Goal: Task Accomplishment & Management: Manage account settings

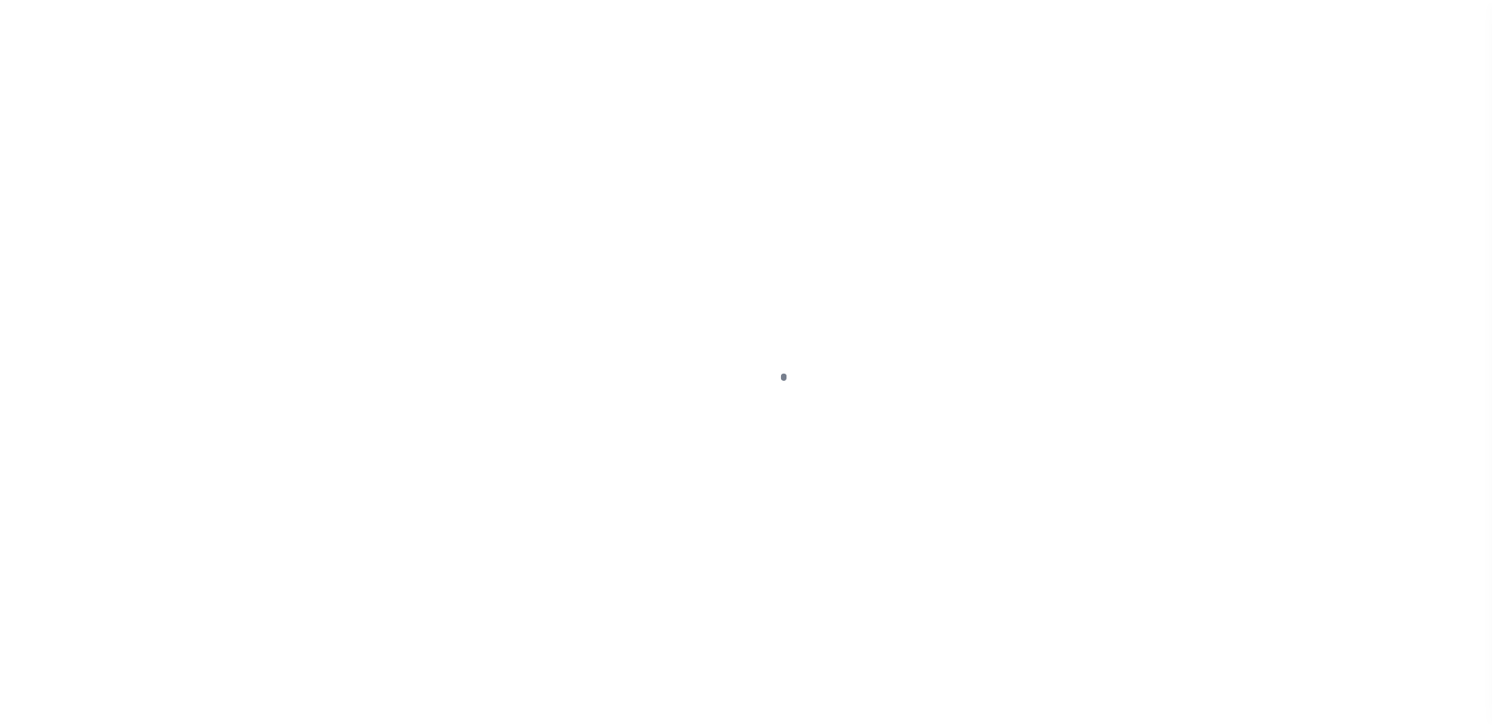
scroll to position [39, 0]
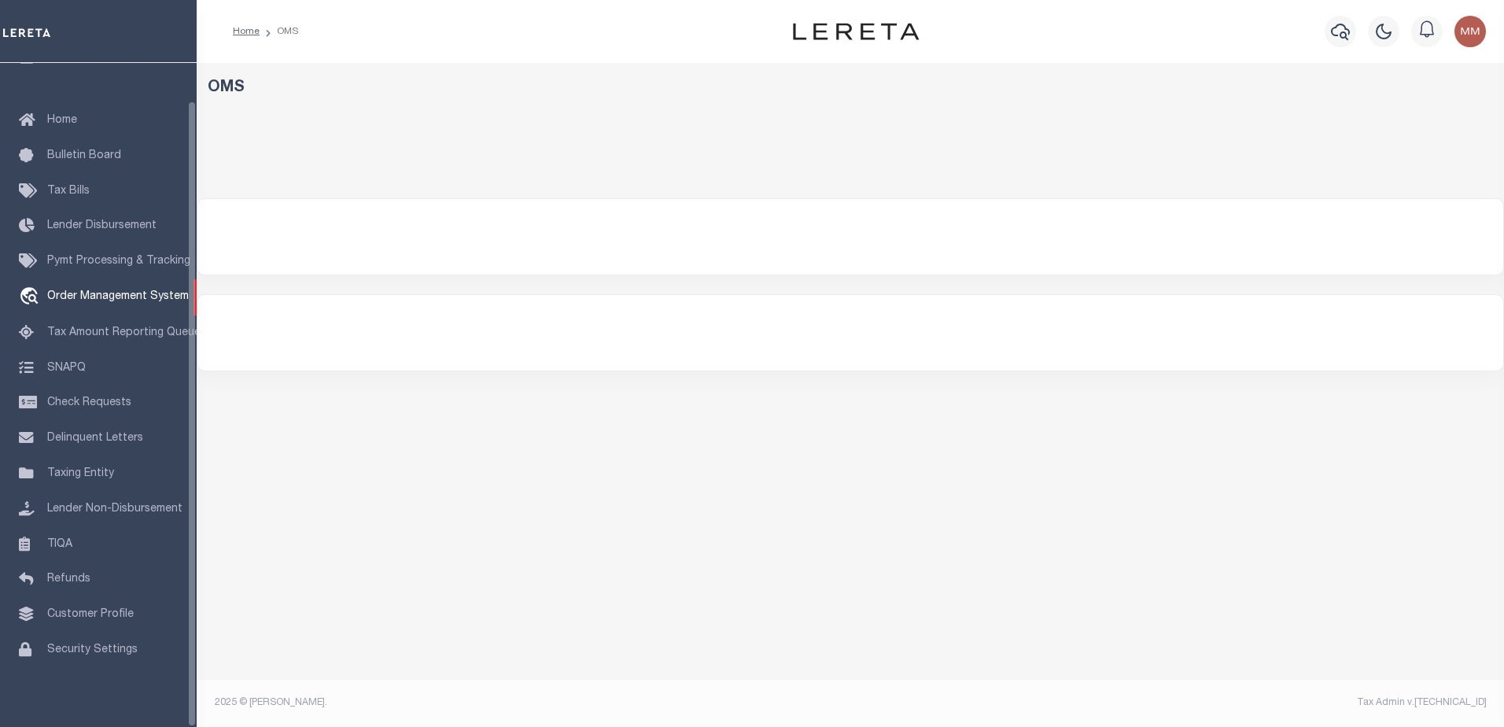
select select "200"
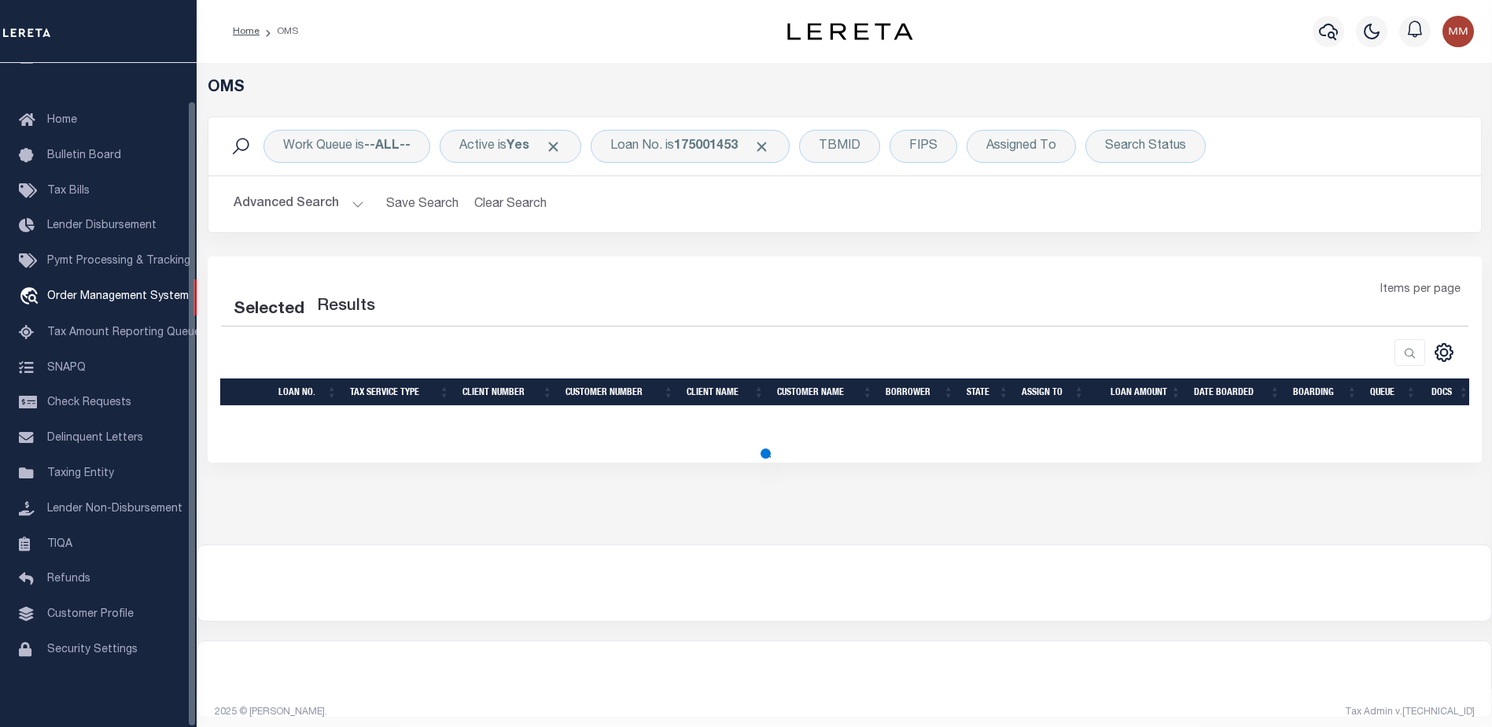
select select "200"
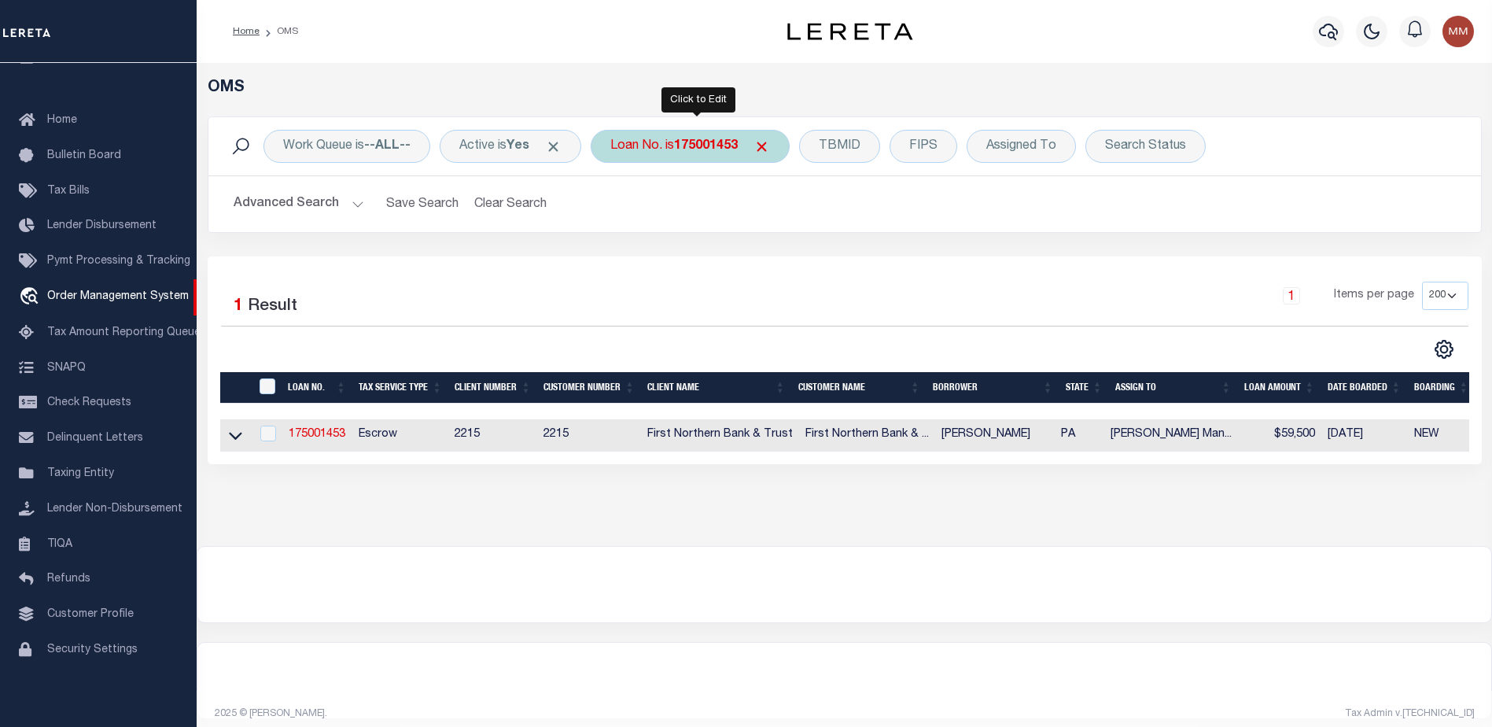
click at [719, 147] on b "175001453" at bounding box center [706, 146] width 64 height 13
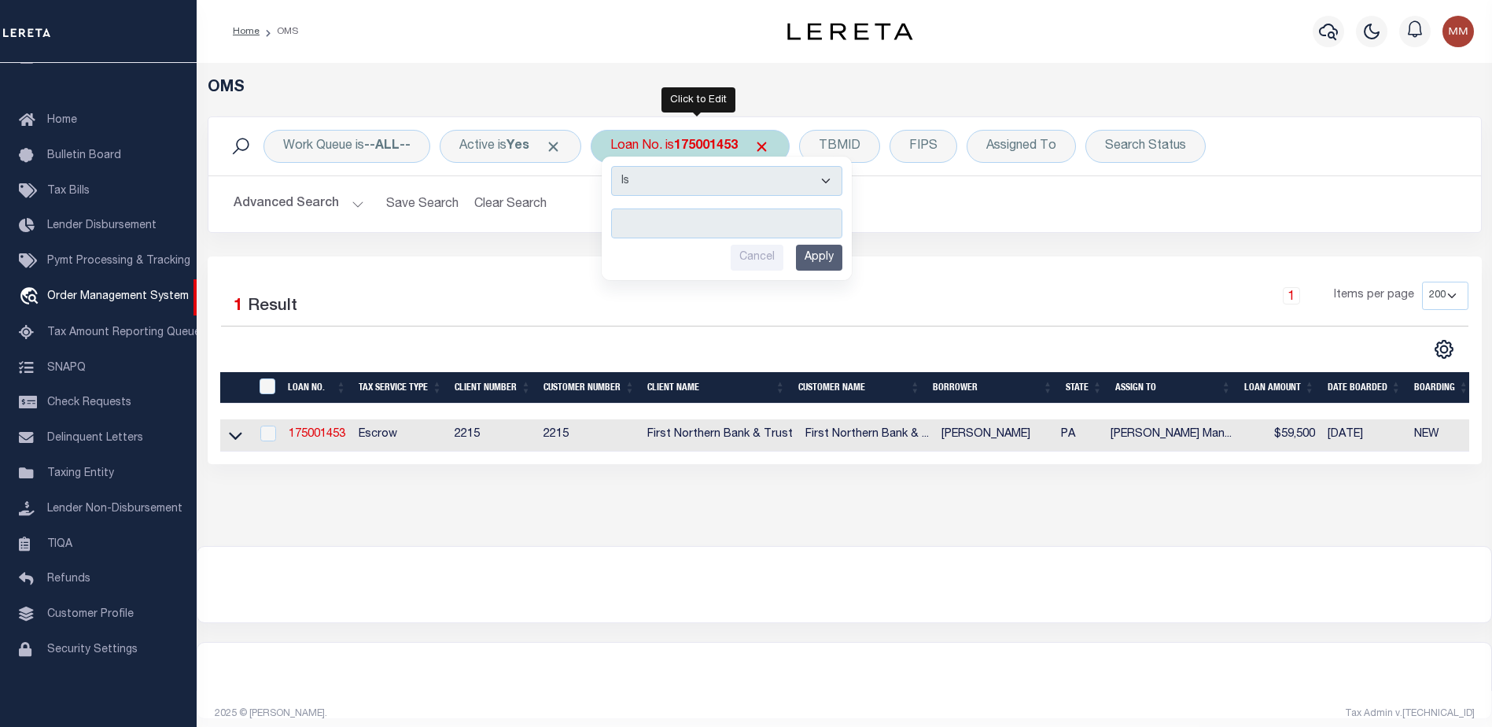
click at [659, 217] on input "text" at bounding box center [726, 223] width 231 height 30
type input "10010984"
click at [827, 245] on input "Apply" at bounding box center [819, 258] width 46 height 26
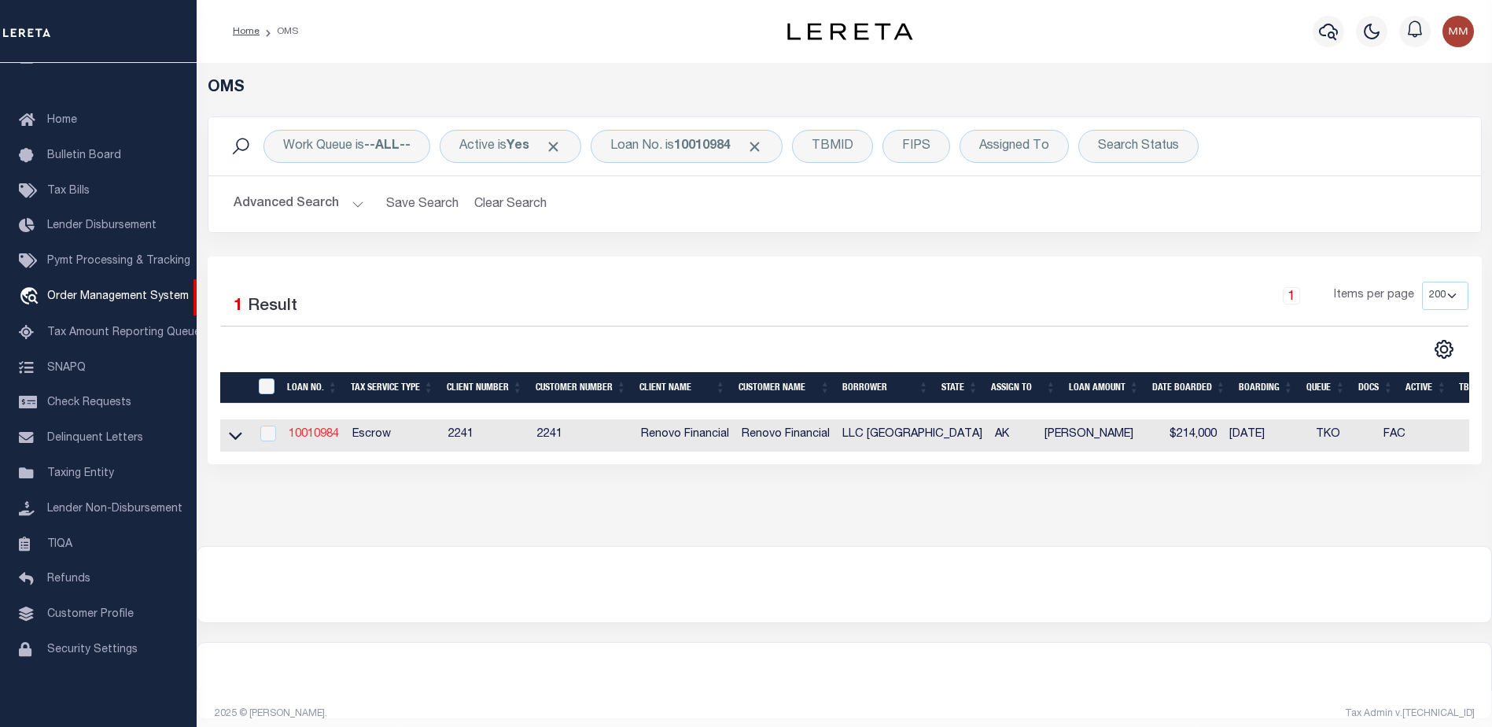
click at [337, 436] on link "10010984" at bounding box center [314, 434] width 50 height 11
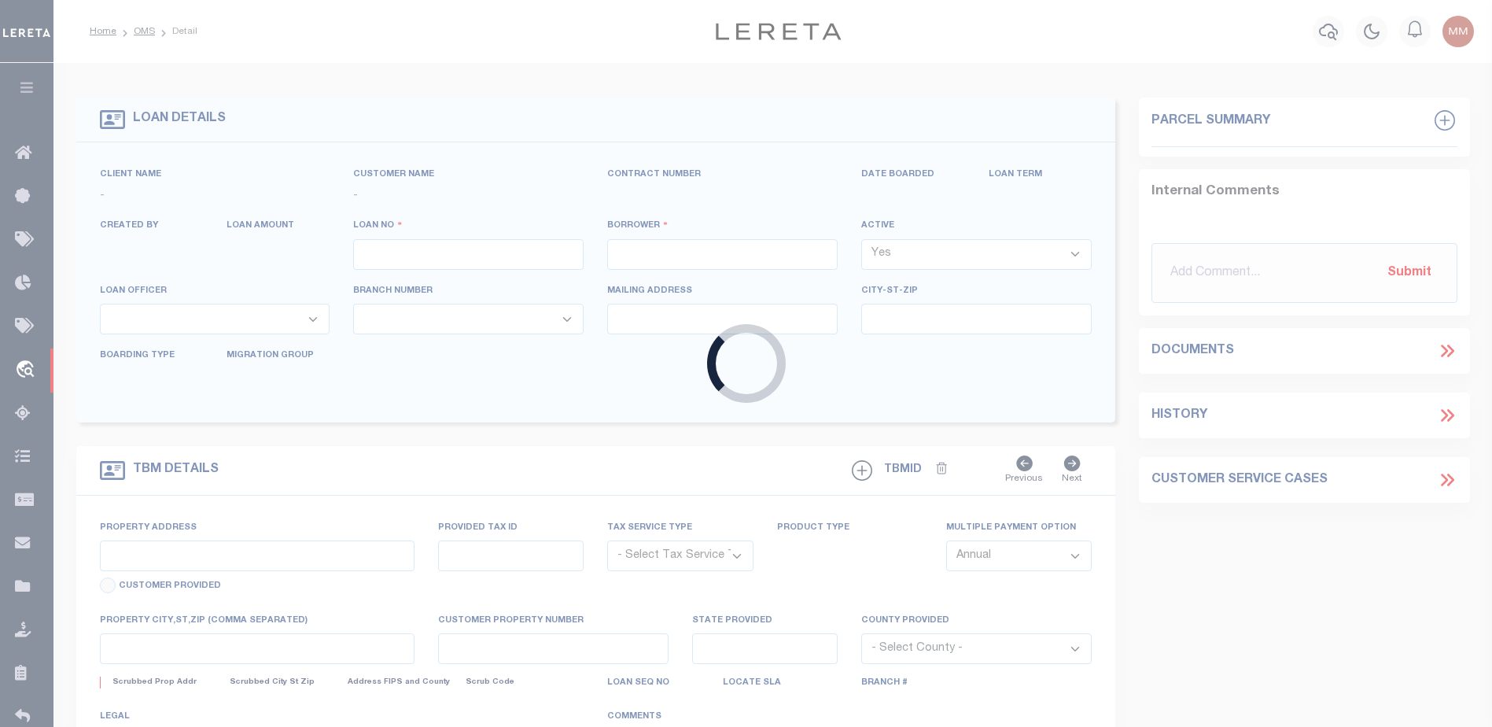
type input "10010984"
type input "LLC EVERTOWN"
select select
type input "2701 W 31ST AVE"
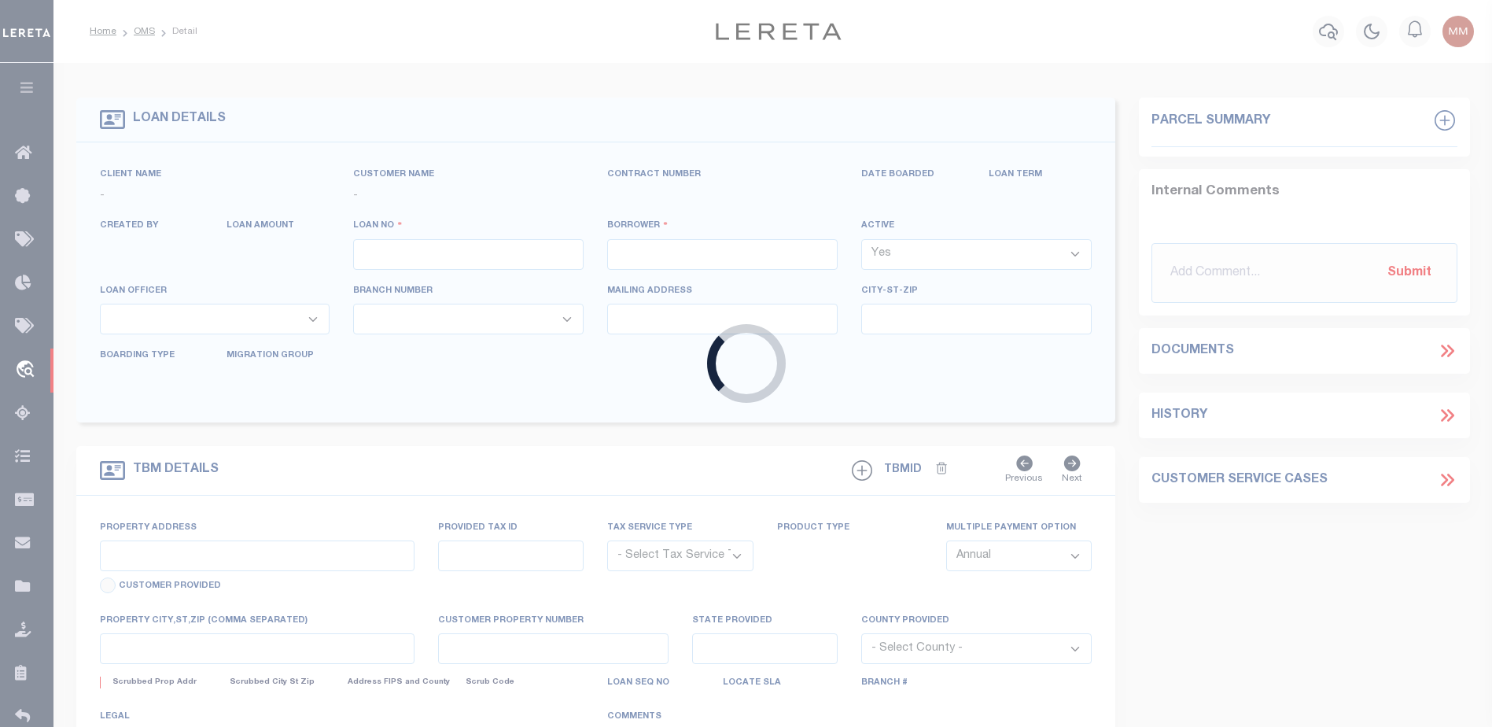
type input "ANCHORAGE AK 99517-1876 NULL"
select select "10"
select select "Escrow"
type input "221 DENALI"
type input "00208310000"
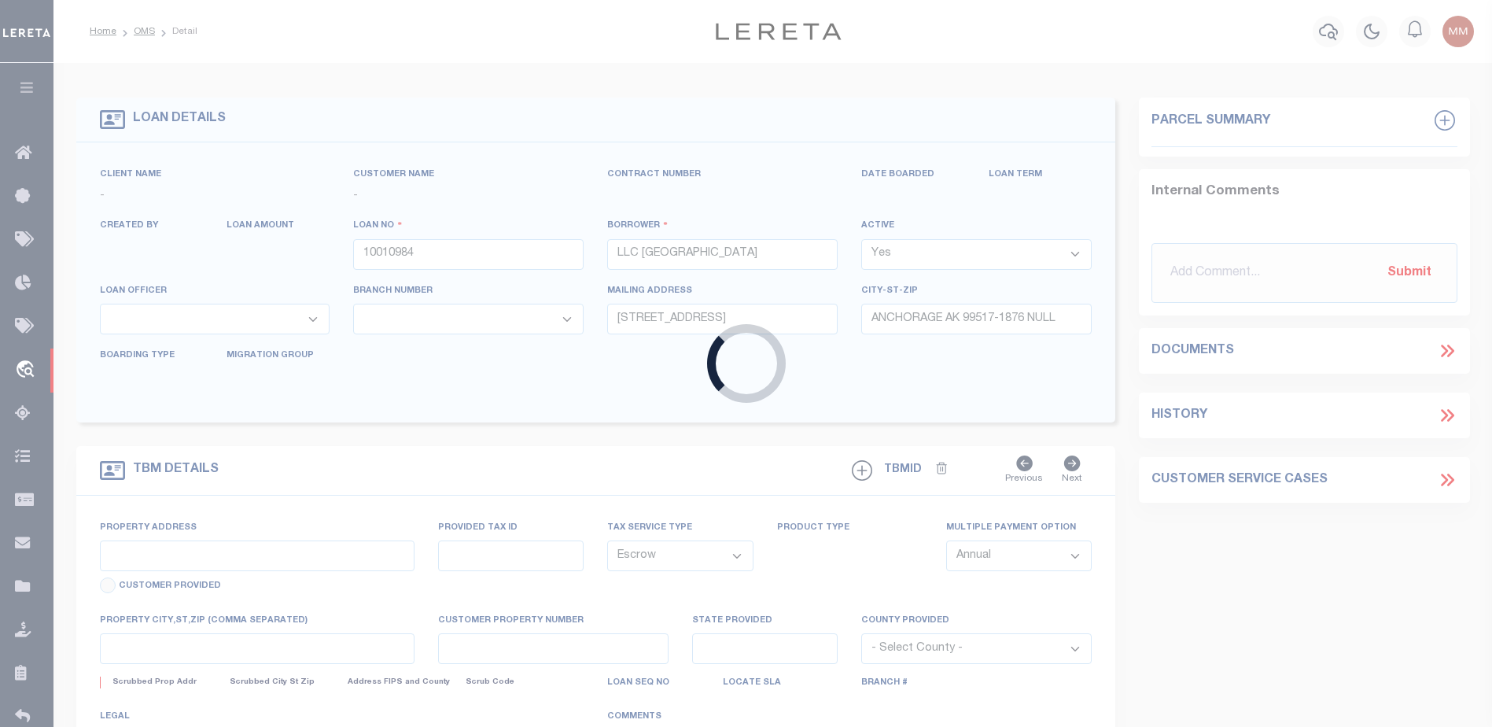
select select
type input "ANCHORAGE AK 995012411"
type input "a0kUS000006jhi6"
type input "AK"
select select "25067"
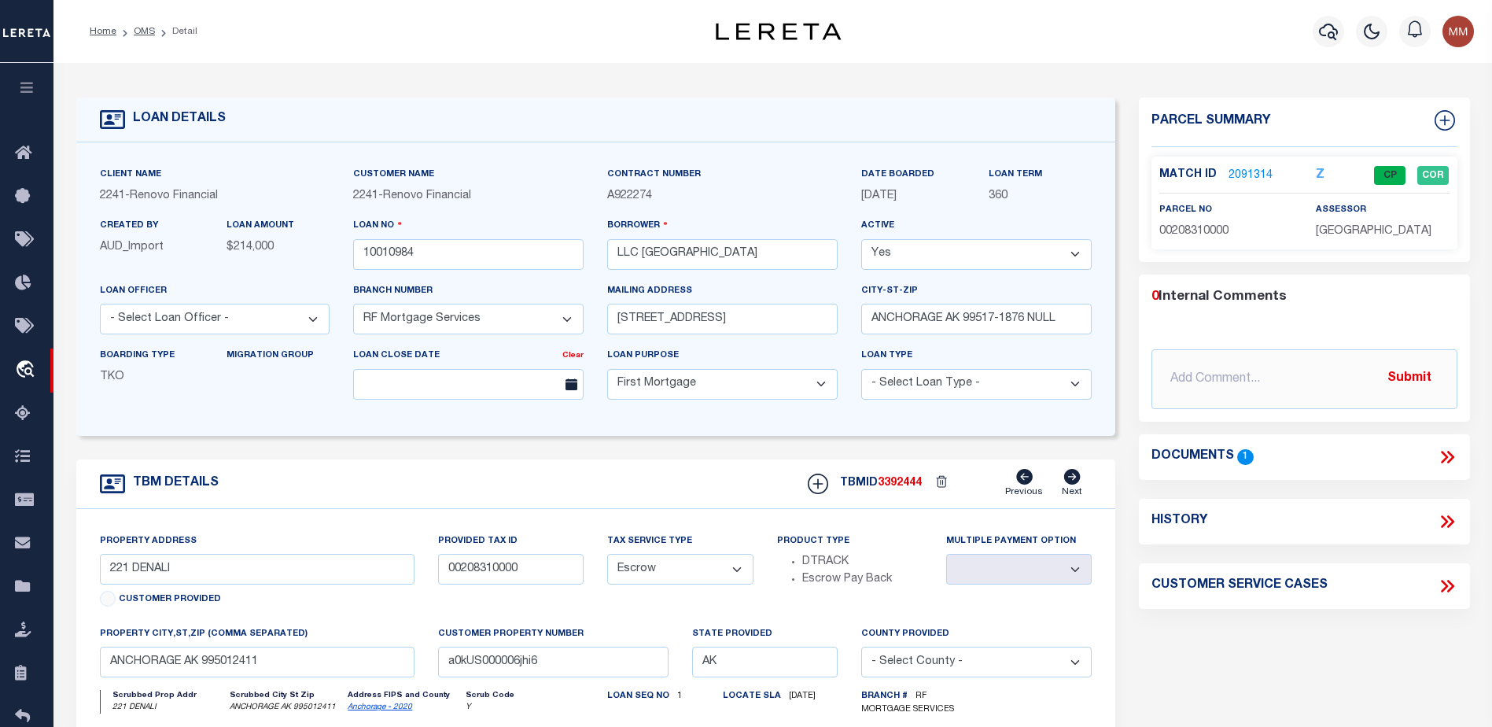
click at [1254, 171] on link "2091314" at bounding box center [1250, 176] width 44 height 17
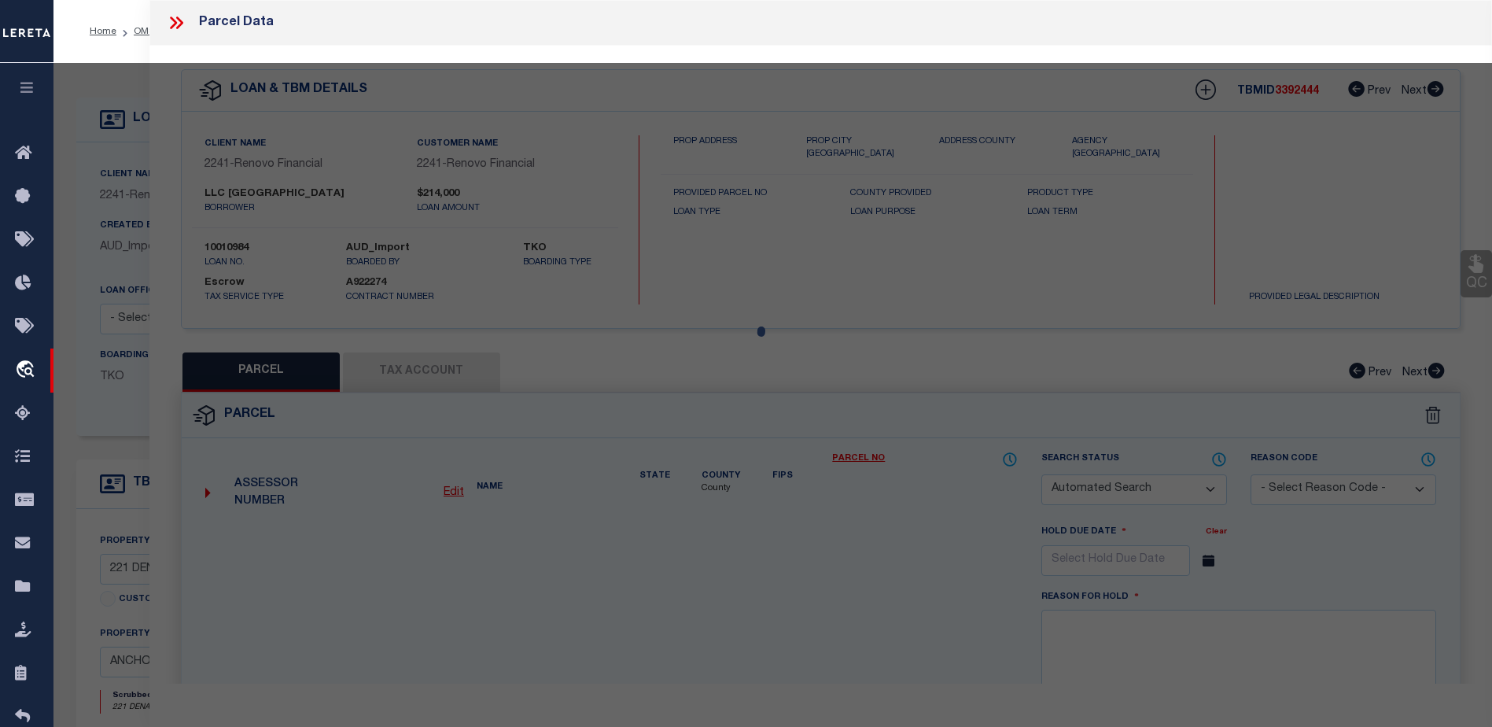
checkbox input "false"
select select "CP"
select select "ACT"
type input "EVERTOWN LLC"
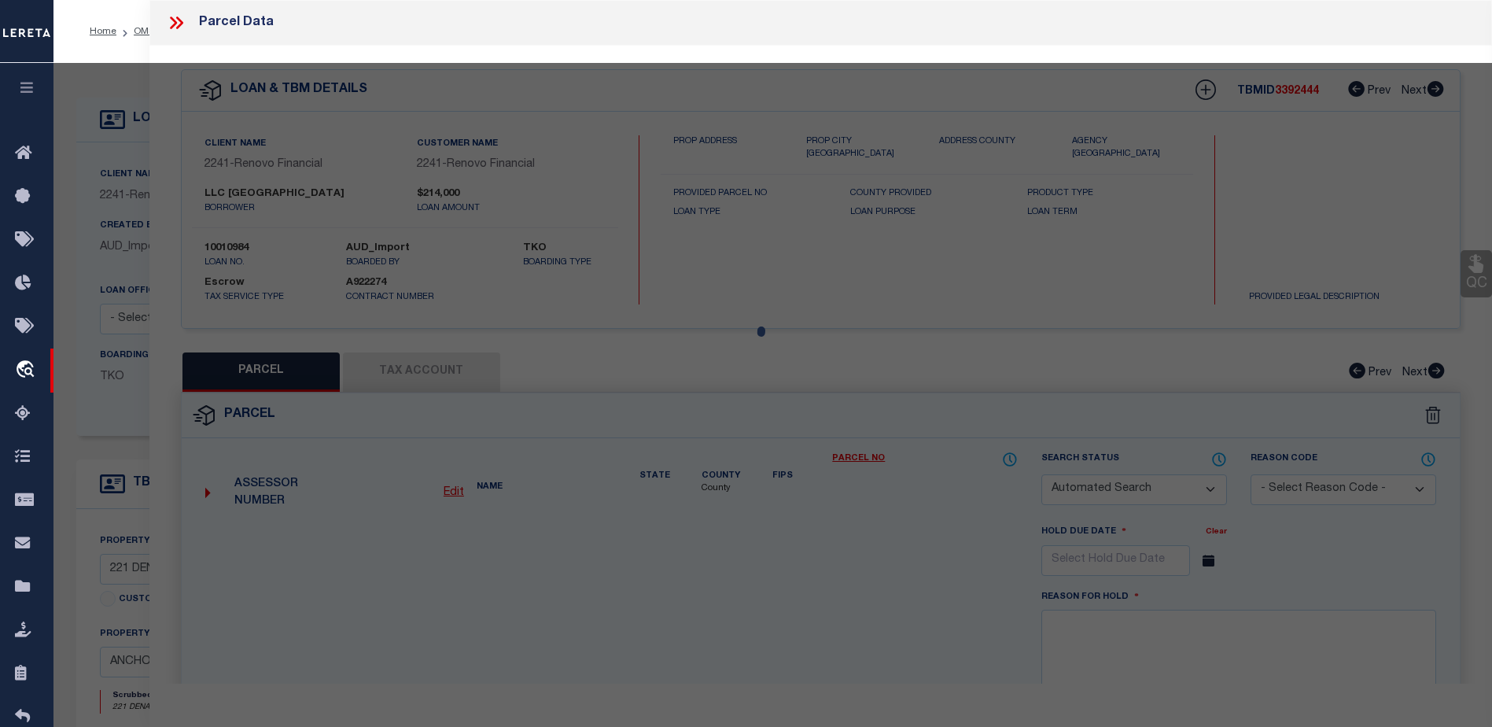
select select "AGW"
select select "ADD"
type input "221 DENALI ST"
type input "ANCHORAGE AK 99501"
type textarea "EAST ADDITION BLK 37 LT 6 S2 OF ACRELT 2"
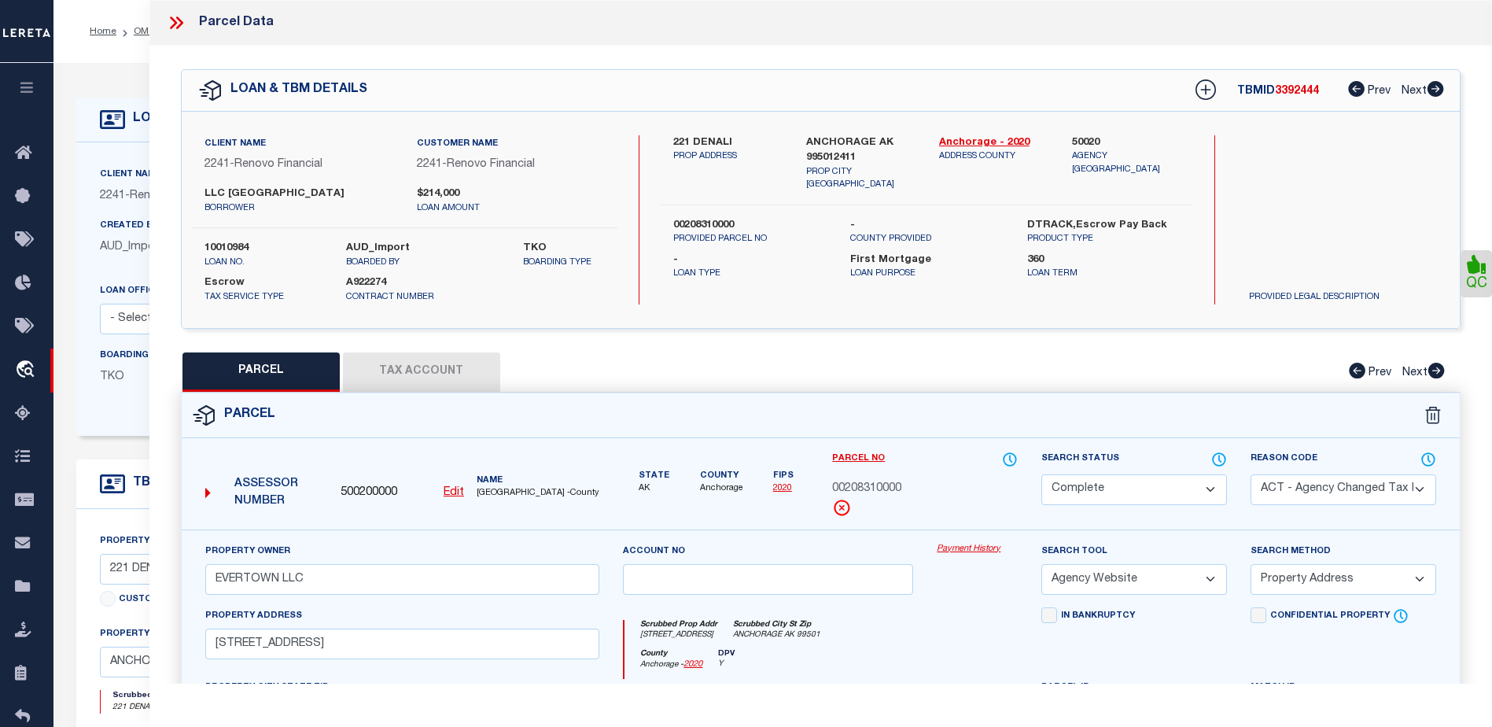
click at [958, 553] on link "Payment History" at bounding box center [977, 549] width 81 height 13
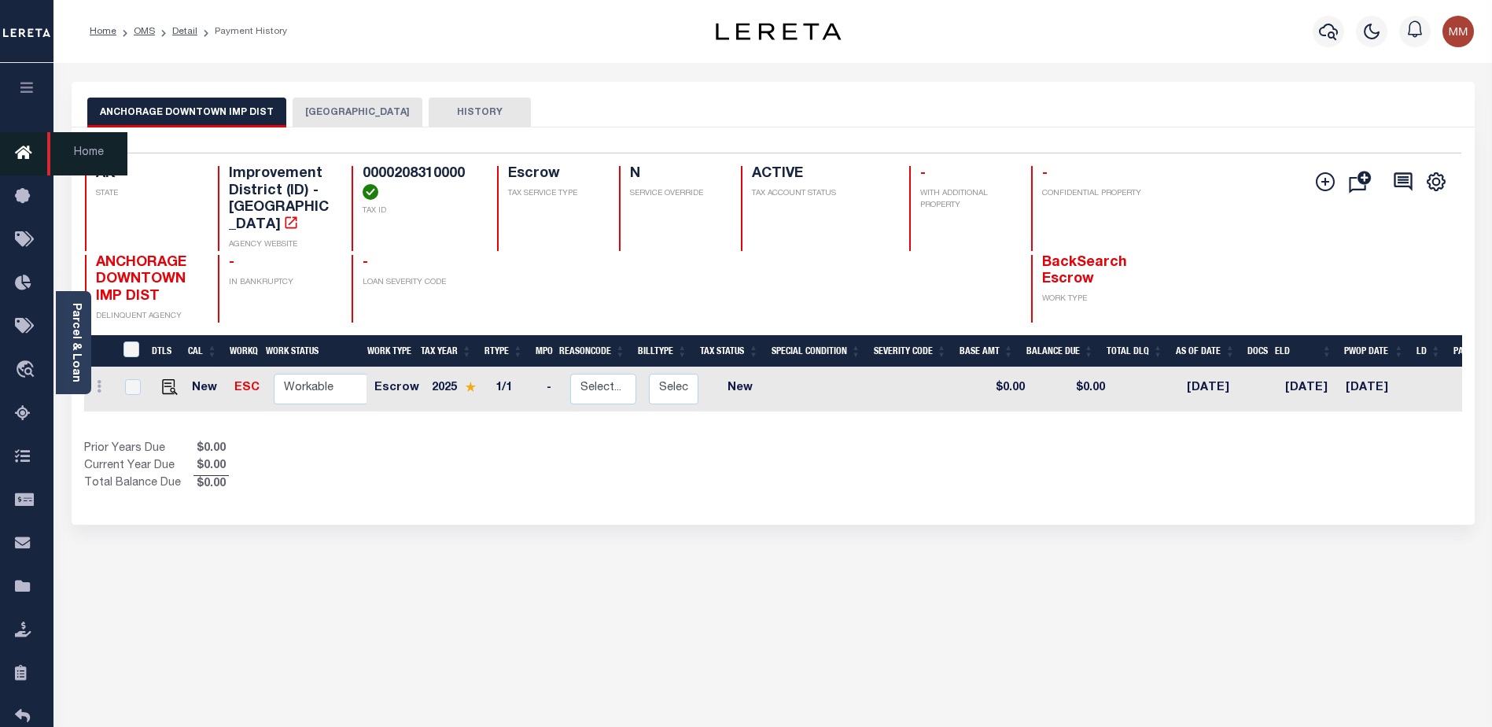
click at [19, 156] on icon at bounding box center [27, 154] width 25 height 20
click at [22, 147] on icon at bounding box center [27, 154] width 25 height 20
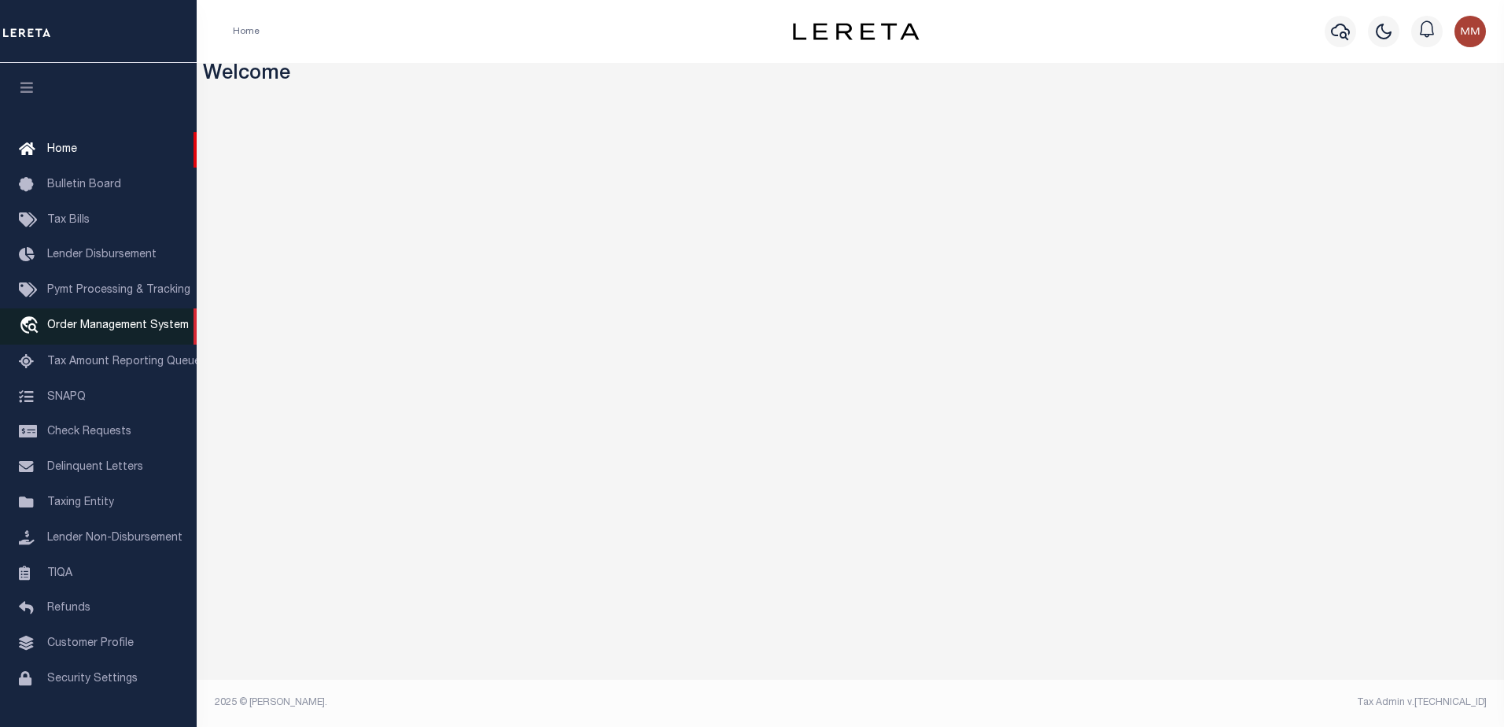
click at [139, 323] on span "Order Management System" at bounding box center [118, 325] width 142 height 11
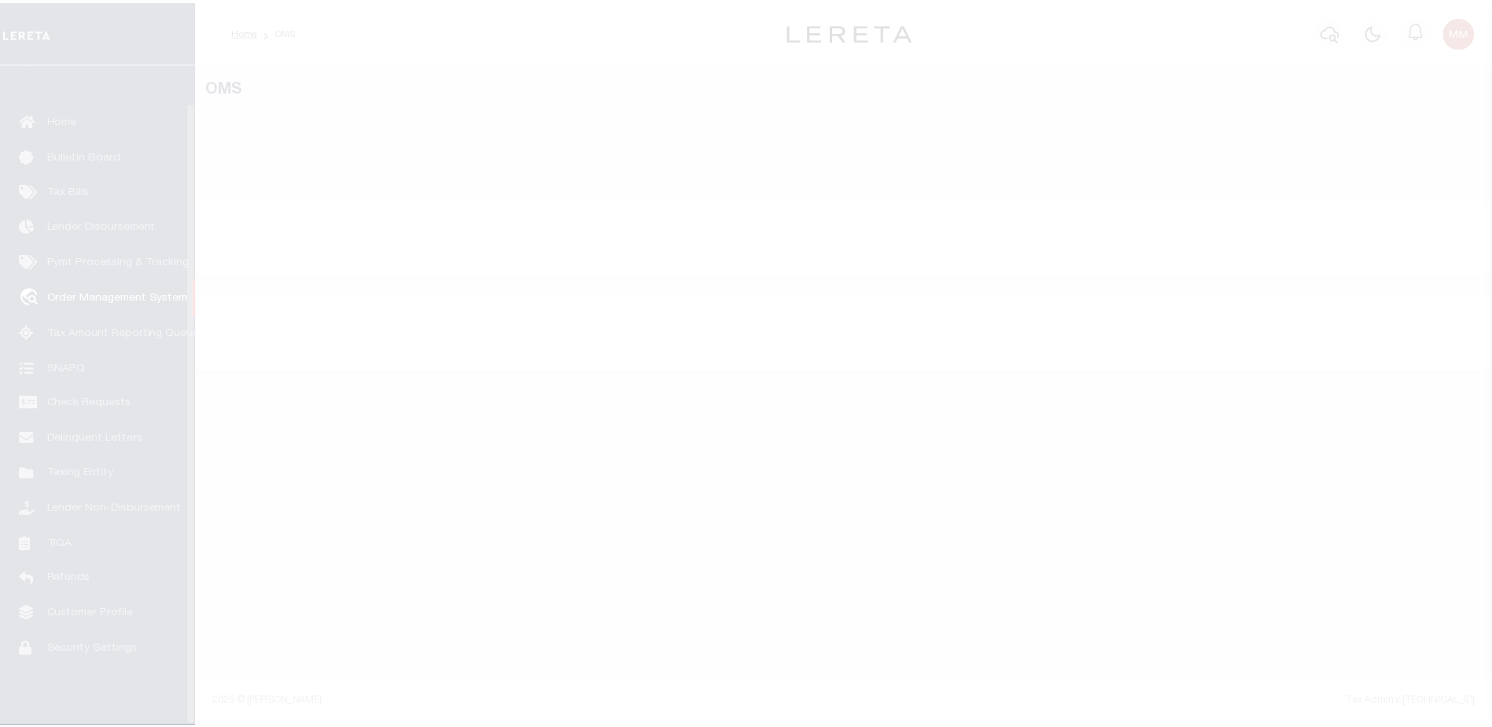
scroll to position [39, 0]
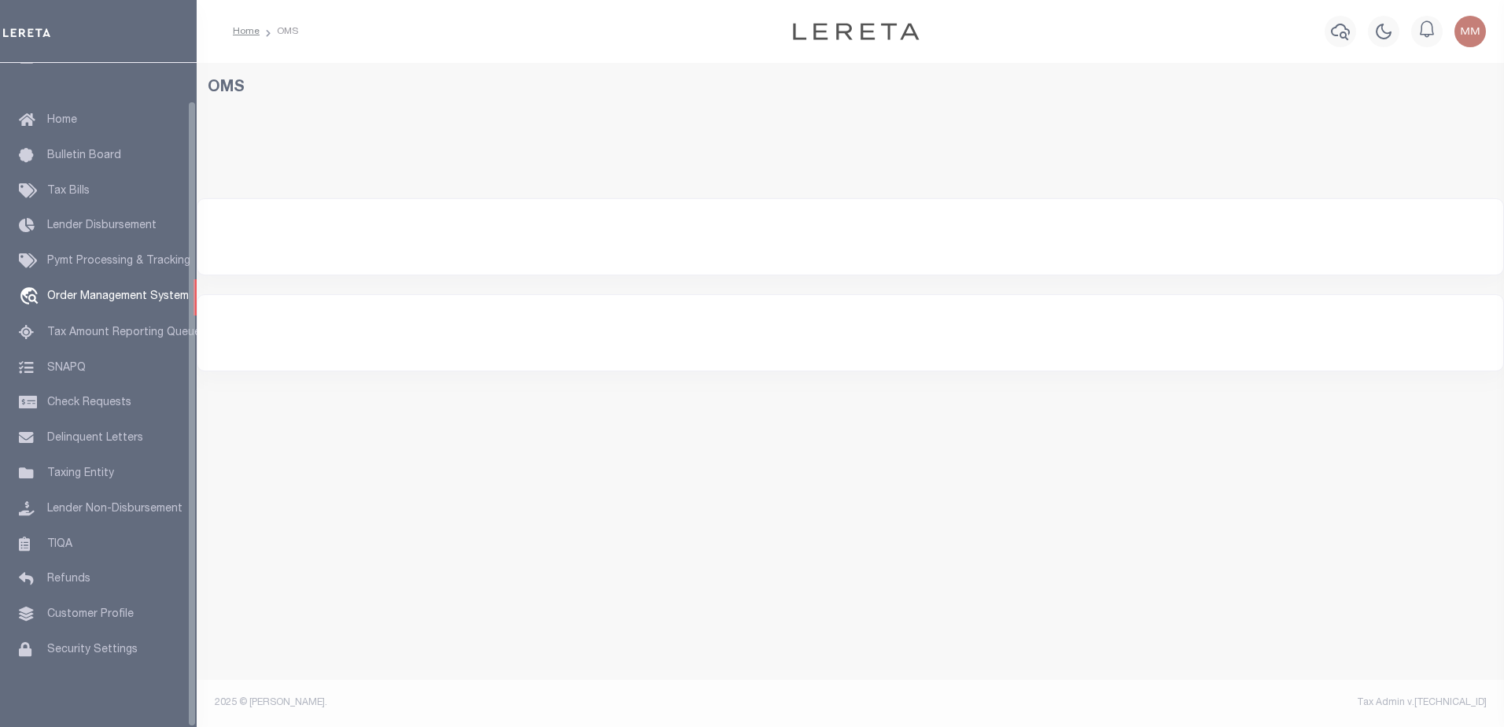
select select "200"
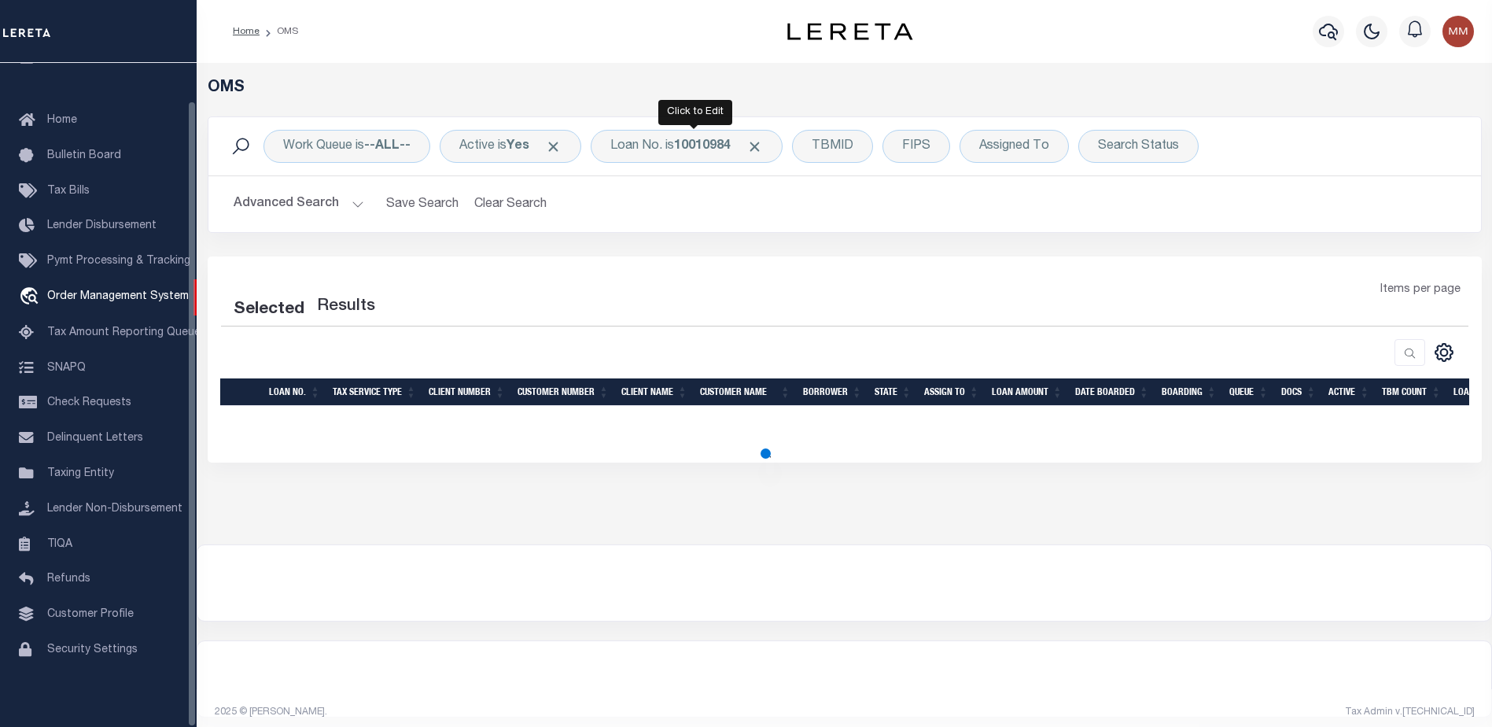
select select "200"
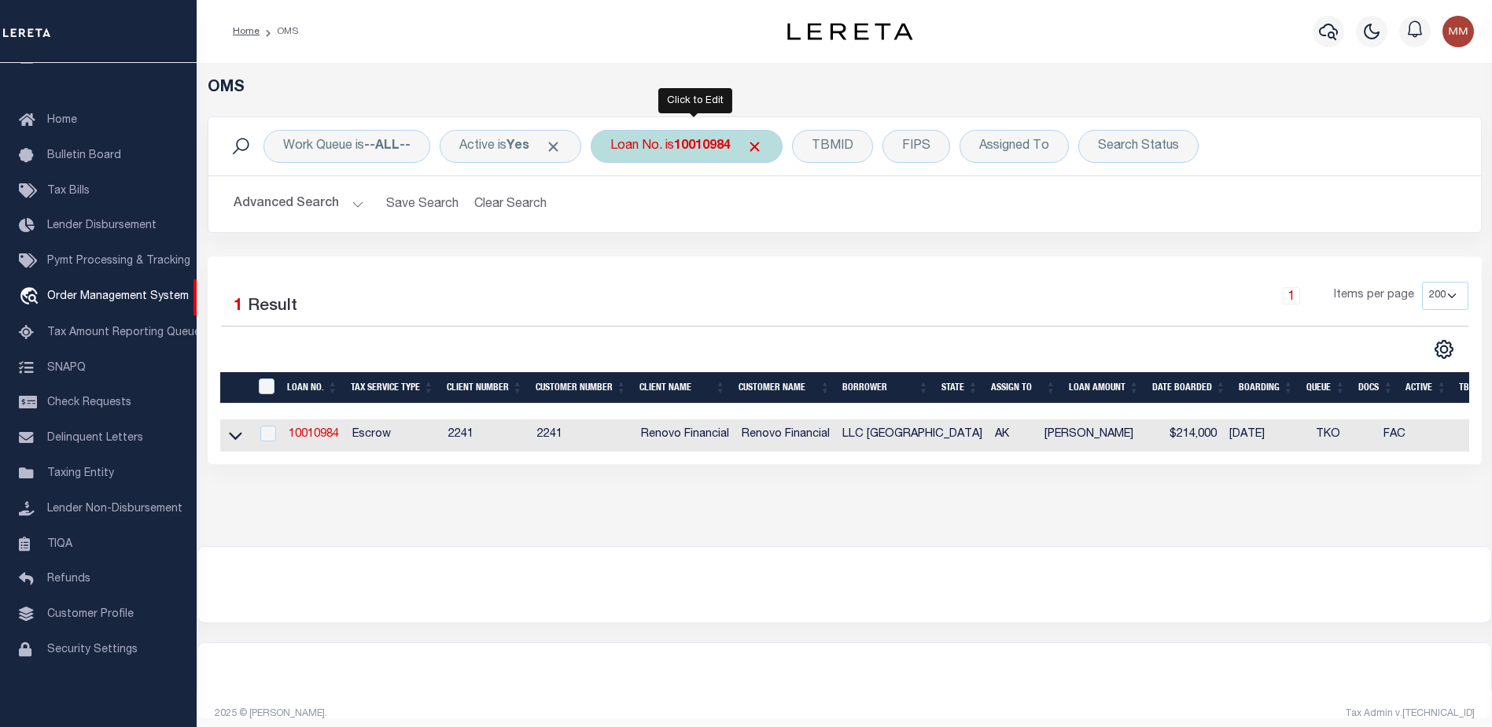
click at [706, 147] on b "10010984" at bounding box center [702, 146] width 57 height 13
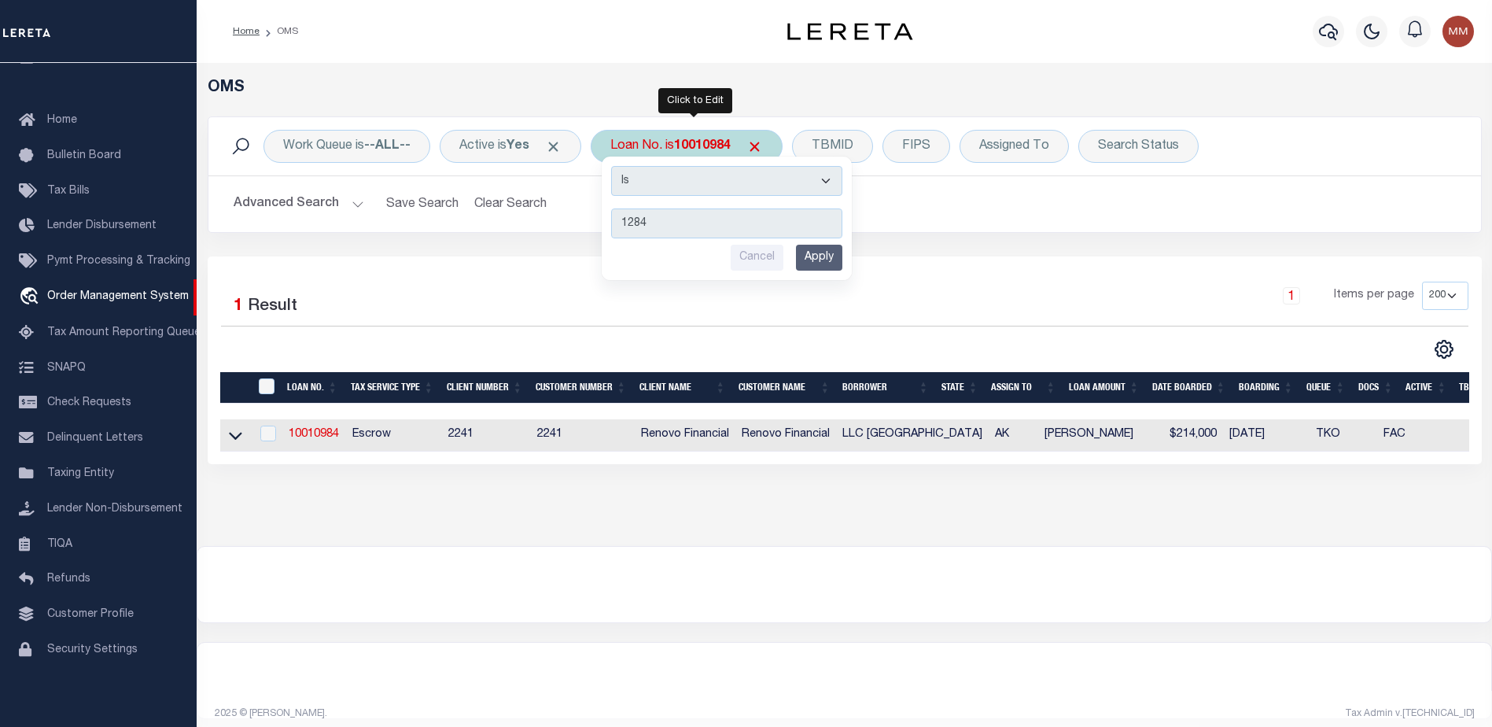
type input "12840"
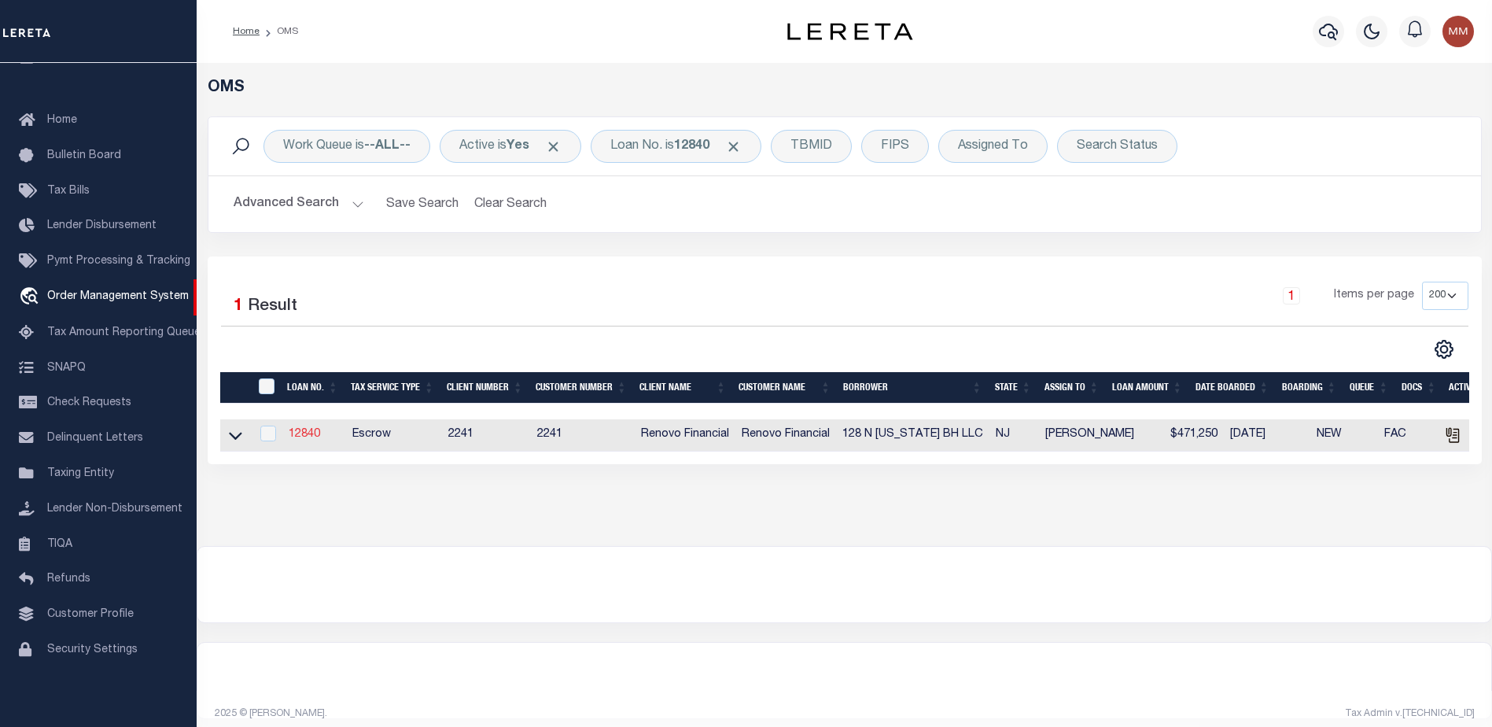
click at [316, 433] on link "12840" at bounding box center [304, 434] width 31 height 11
type input "12840"
type input "128 N [US_STATE] BH LLC"
select select
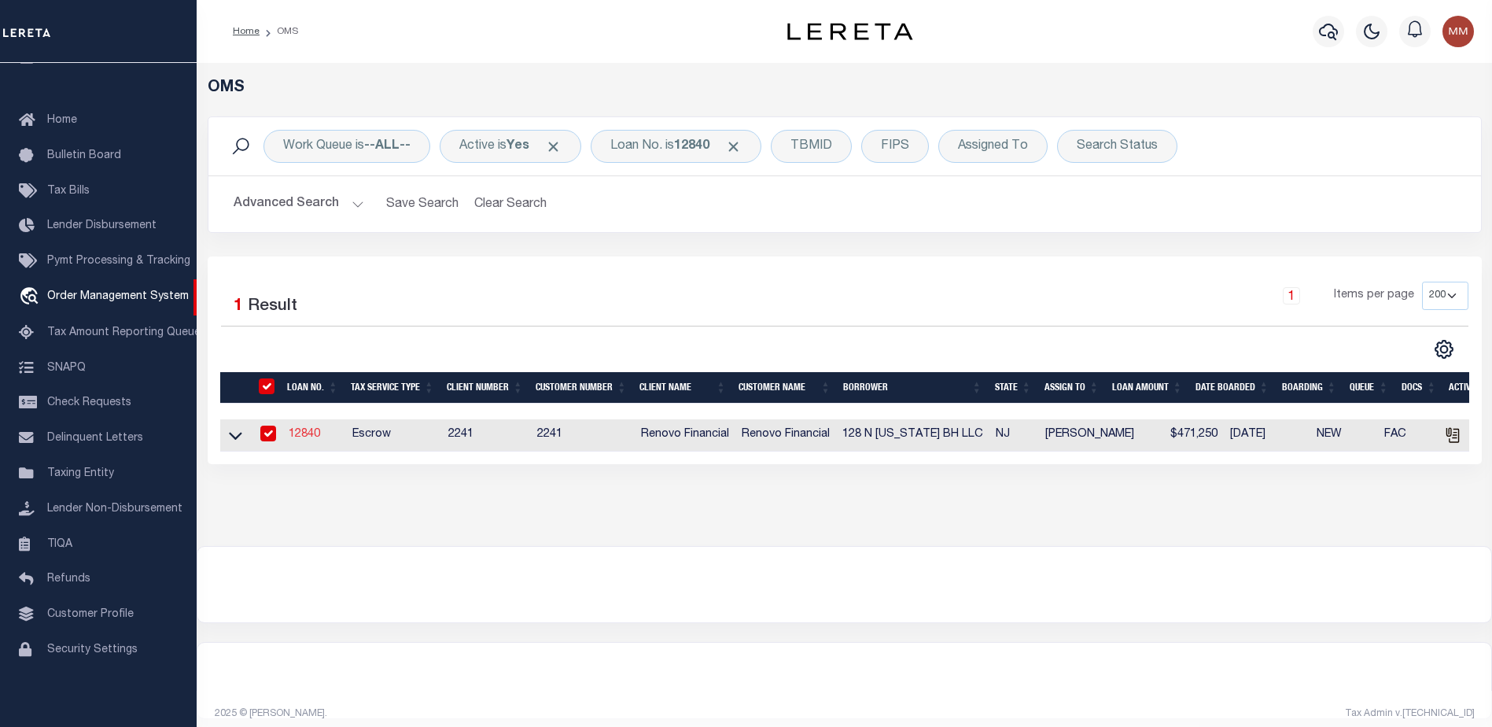
type input "20 Garfield Avenue"
type input "Passaic NJ 07055"
select select "10"
select select "Escrow"
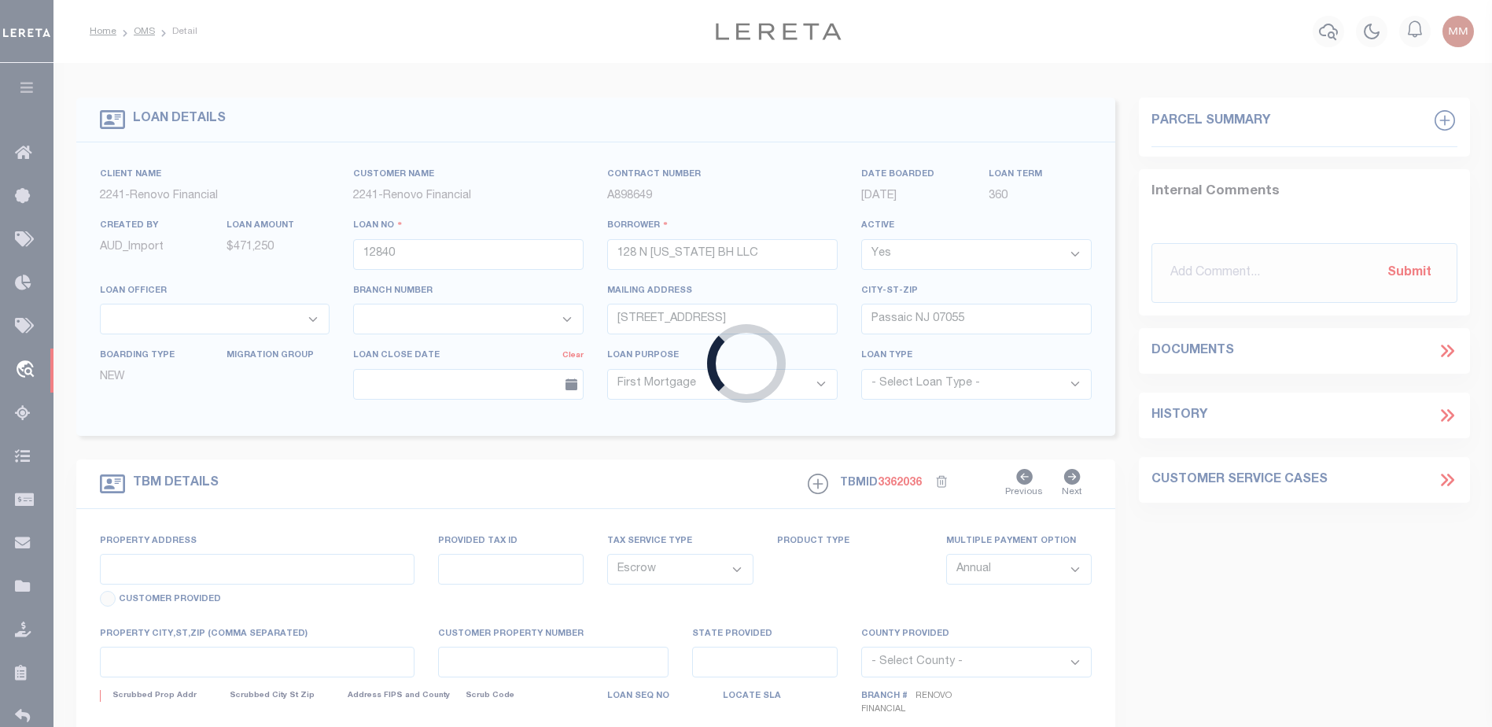
type input "128 North Tennessee Avenue"
select select
type input "Atlantic City, NJ 08401"
type input "a0kUS000002ive9"
type input "NJ"
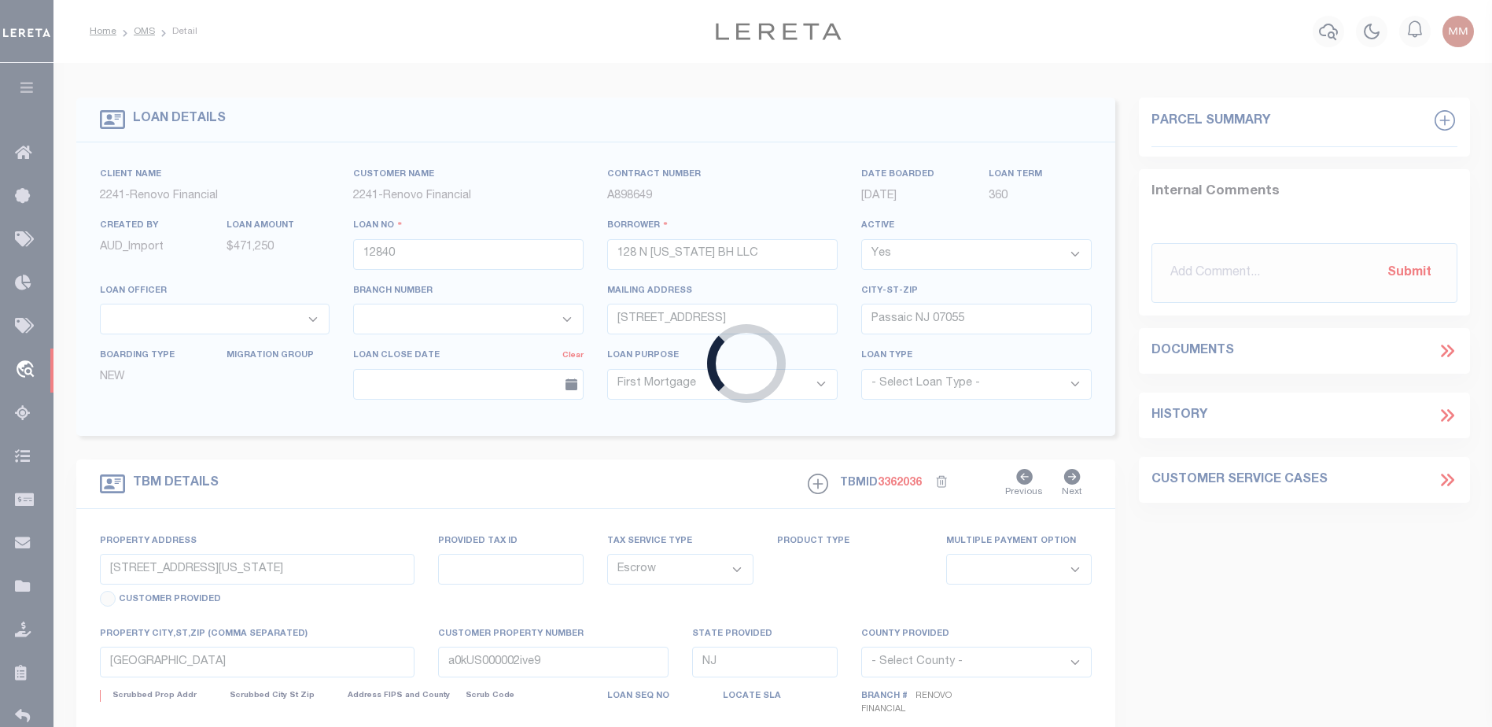
select select
type textarea "LEGAL REQUIRED"
select select "25066"
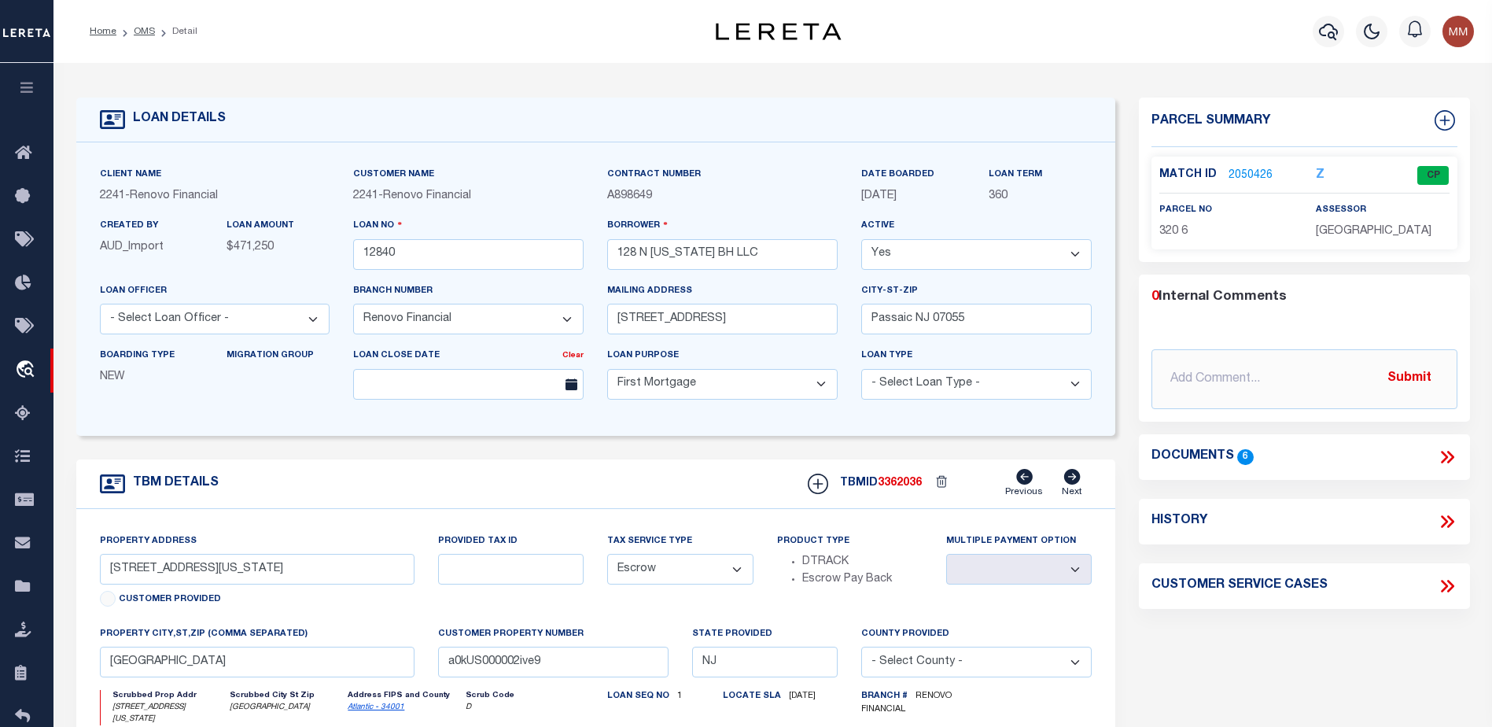
click at [1258, 170] on link "2050426" at bounding box center [1250, 176] width 44 height 17
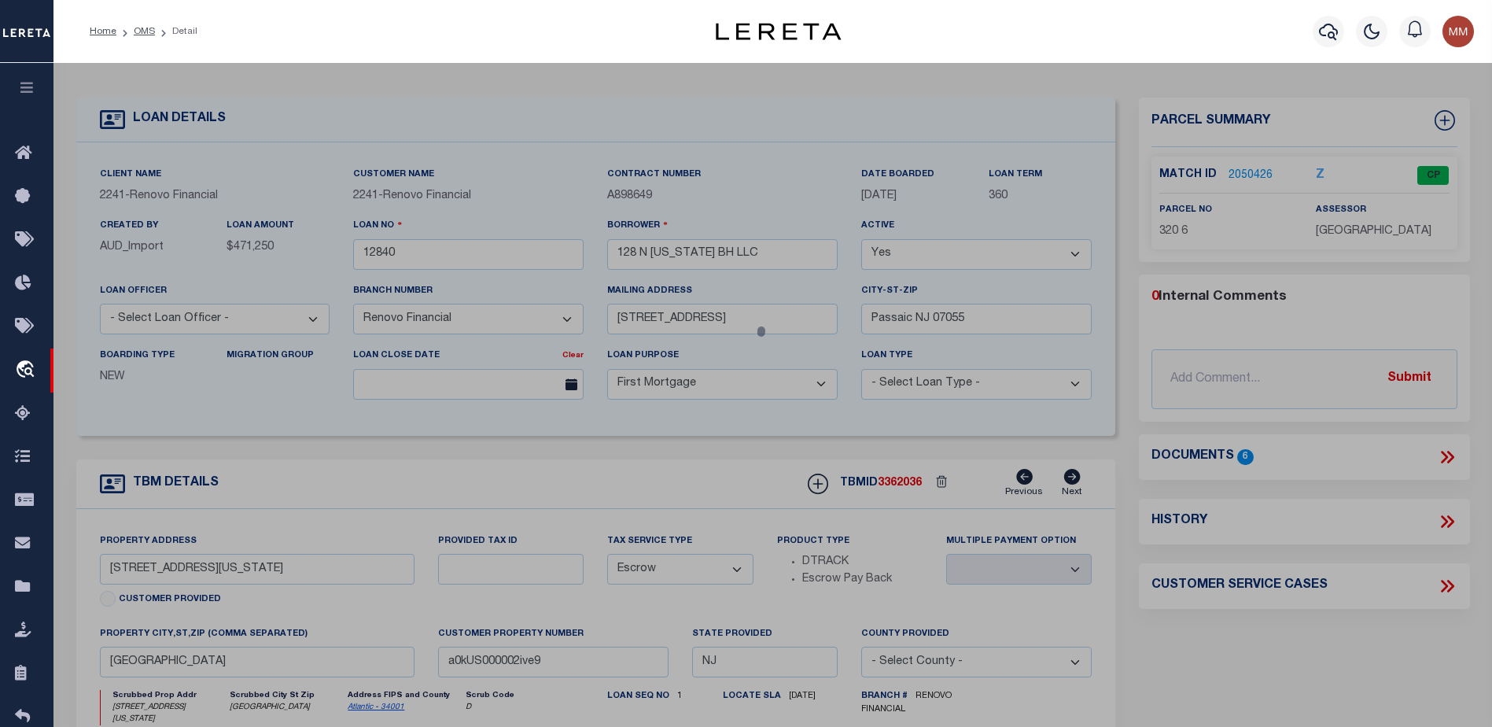
checkbox input "false"
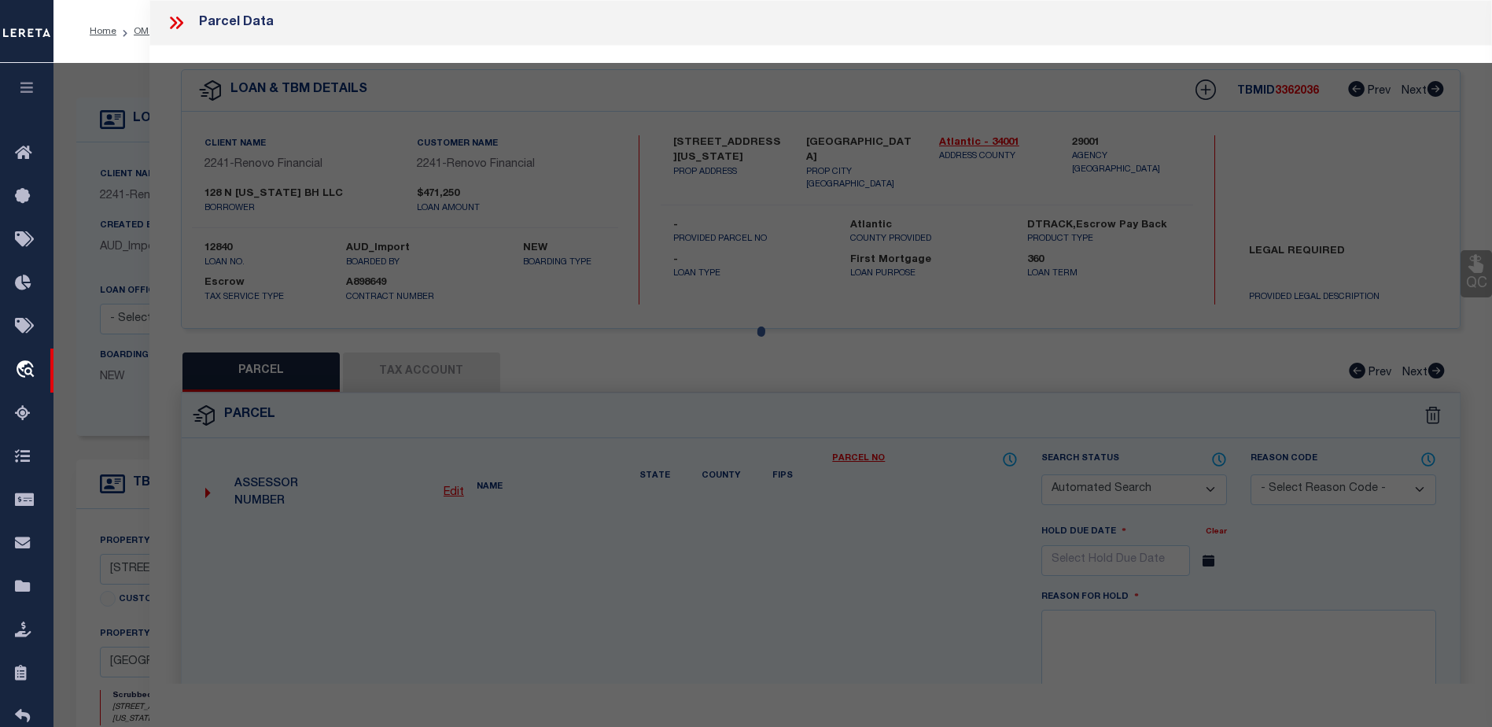
select select "CP"
type input "JN DIAMONDS LLC"
select select
type input "128 N TENNESSEE AVE"
checkbox input "false"
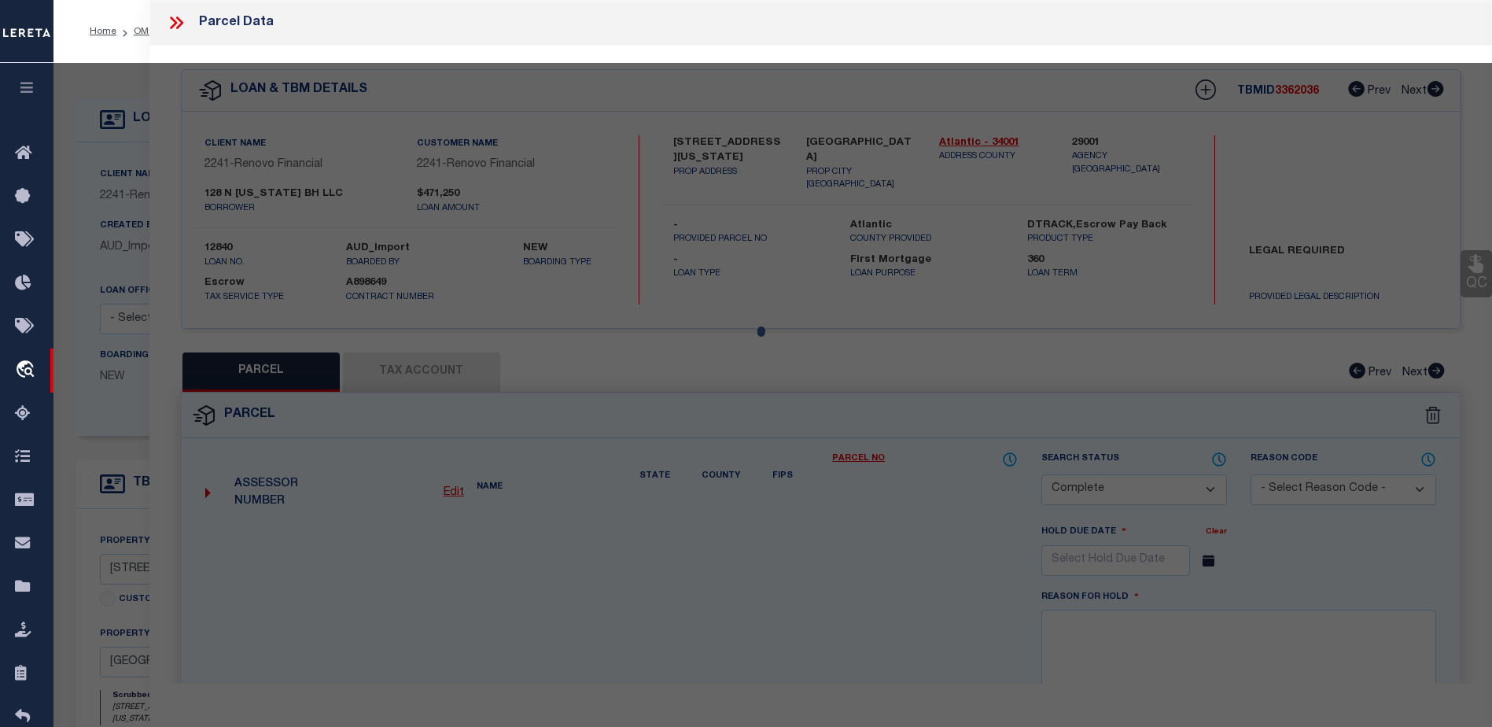
type input "Atlantic City, NJ 08401"
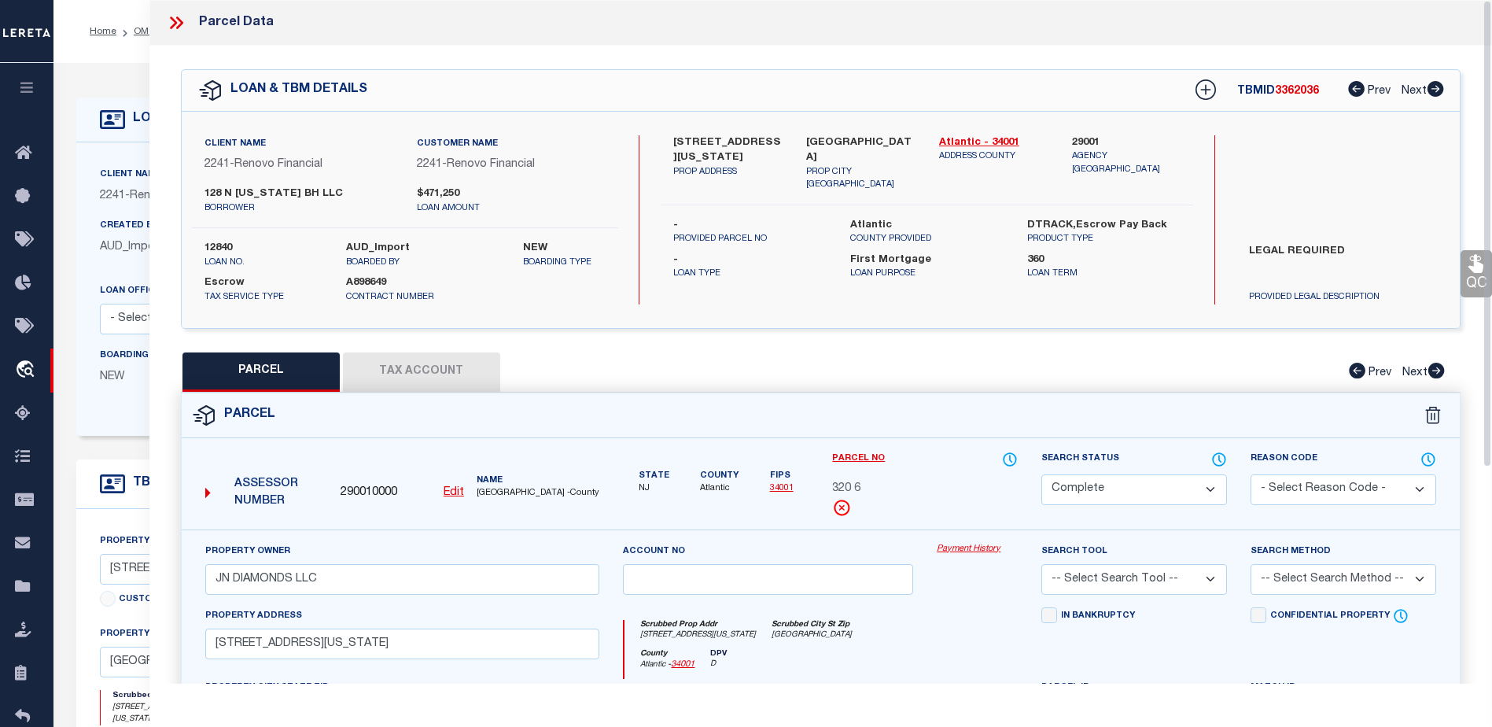
click at [970, 546] on link "Payment History" at bounding box center [977, 549] width 81 height 13
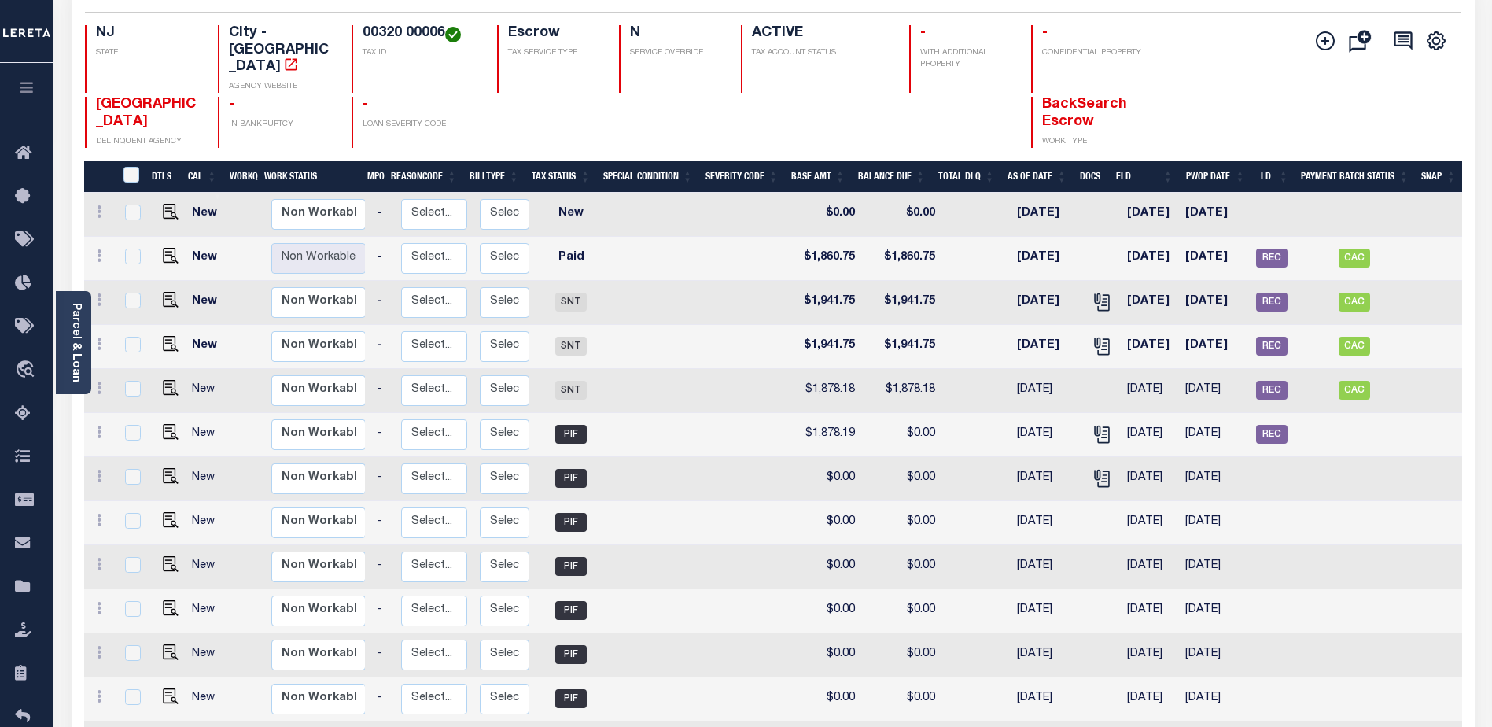
scroll to position [126, 0]
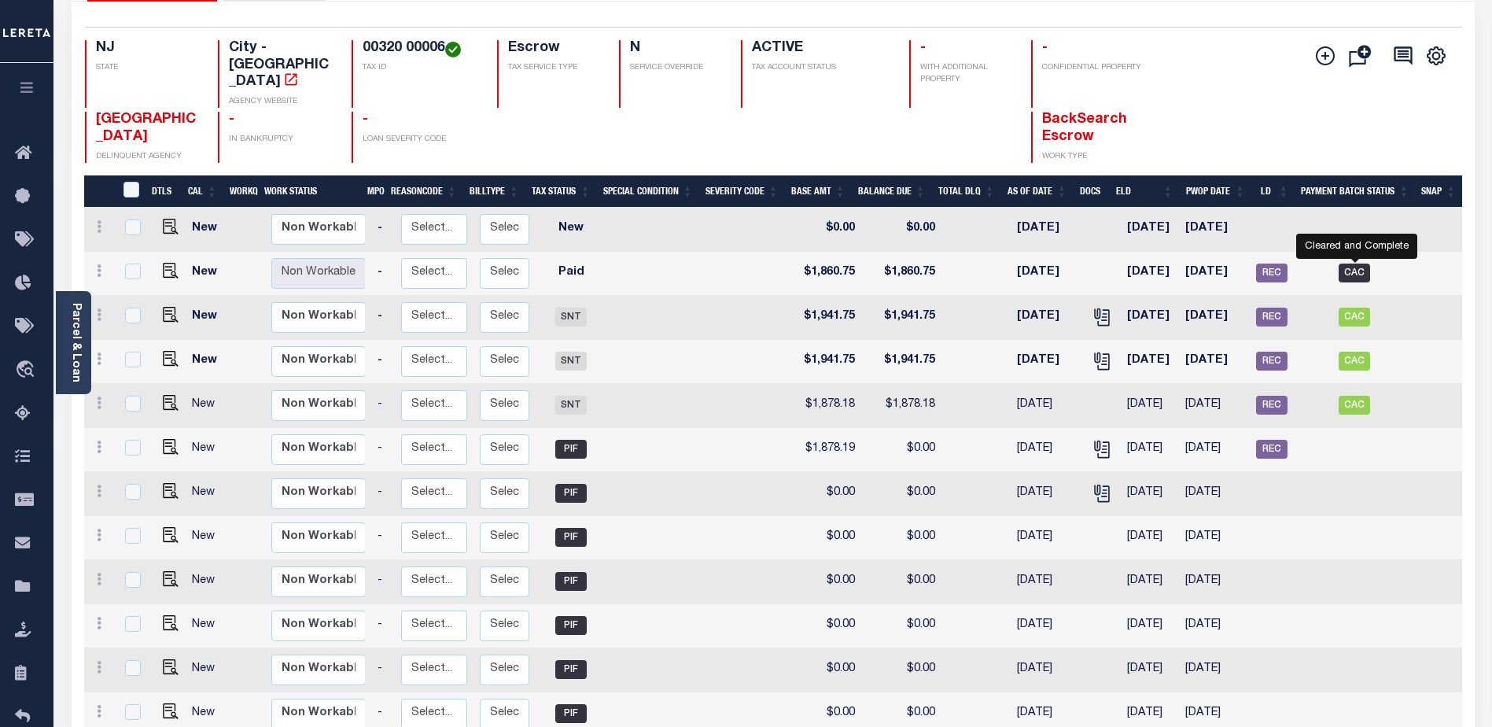
click at [1347, 263] on span "CAC" at bounding box center [1353, 272] width 31 height 19
checkbox input "true"
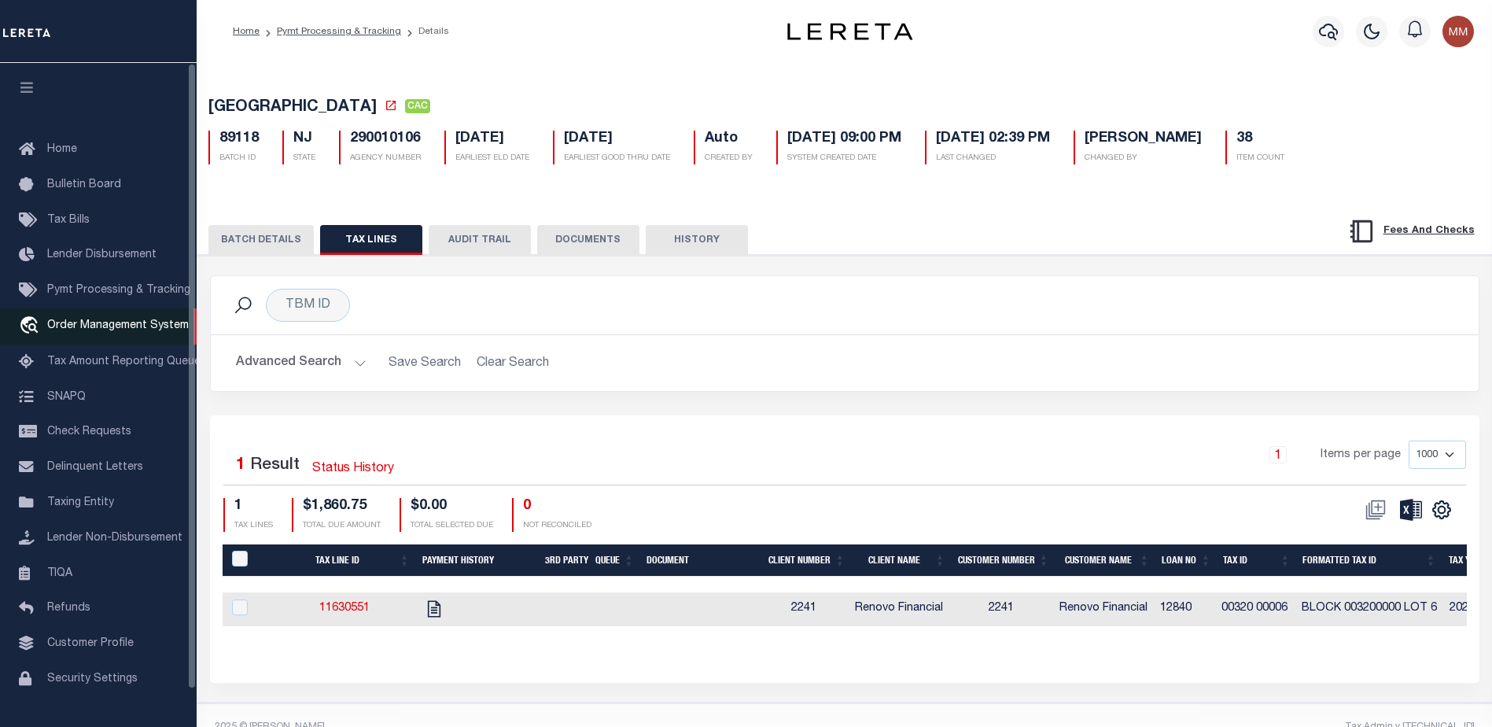
click at [101, 321] on link "travel_explore Order Management System" at bounding box center [98, 326] width 197 height 36
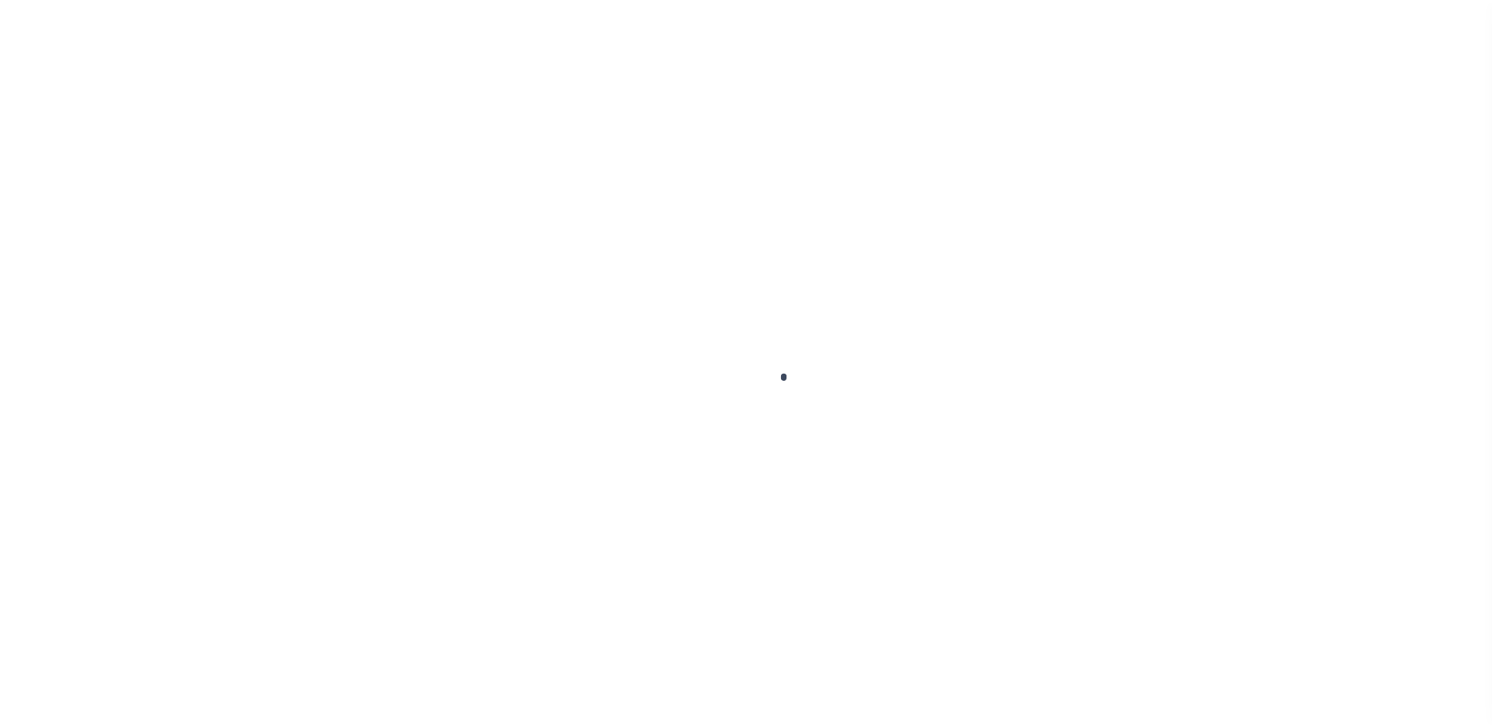
scroll to position [39, 0]
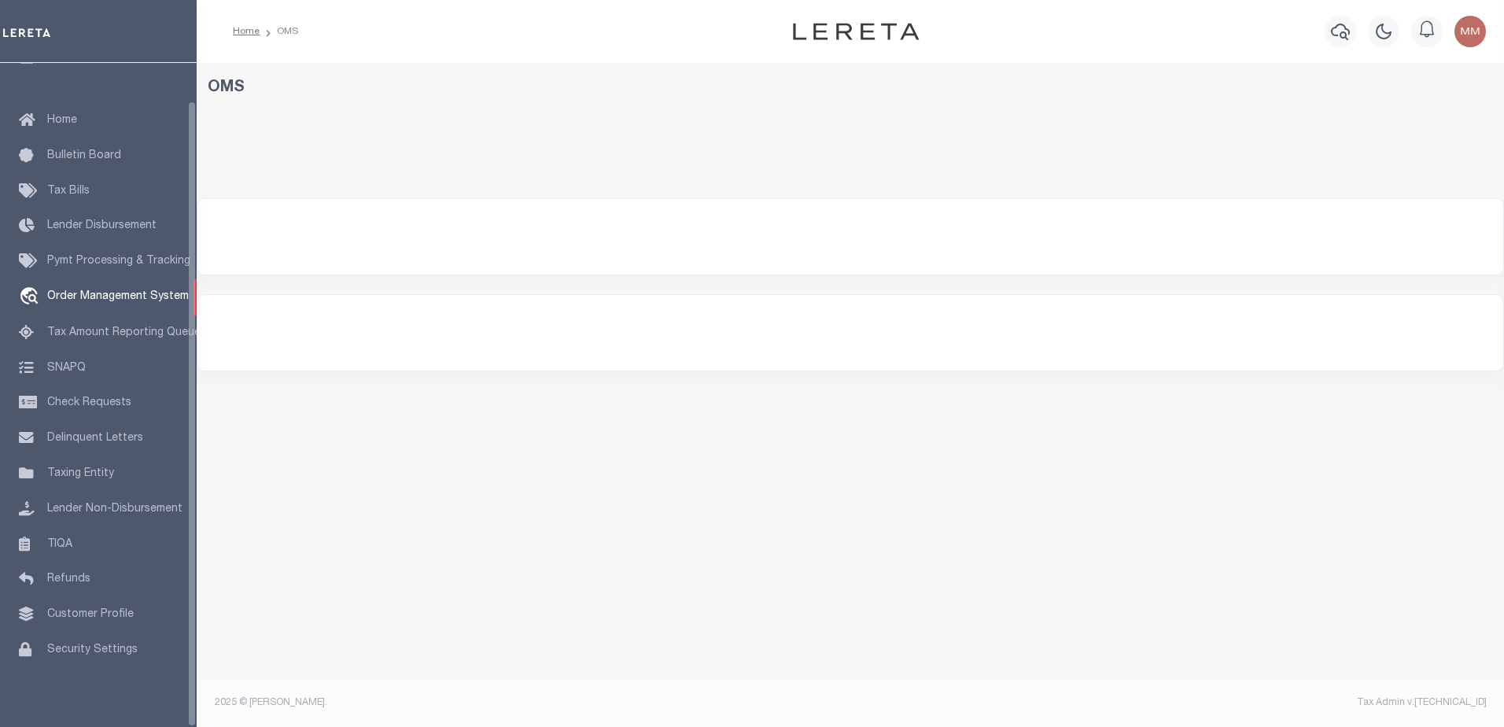
select select "200"
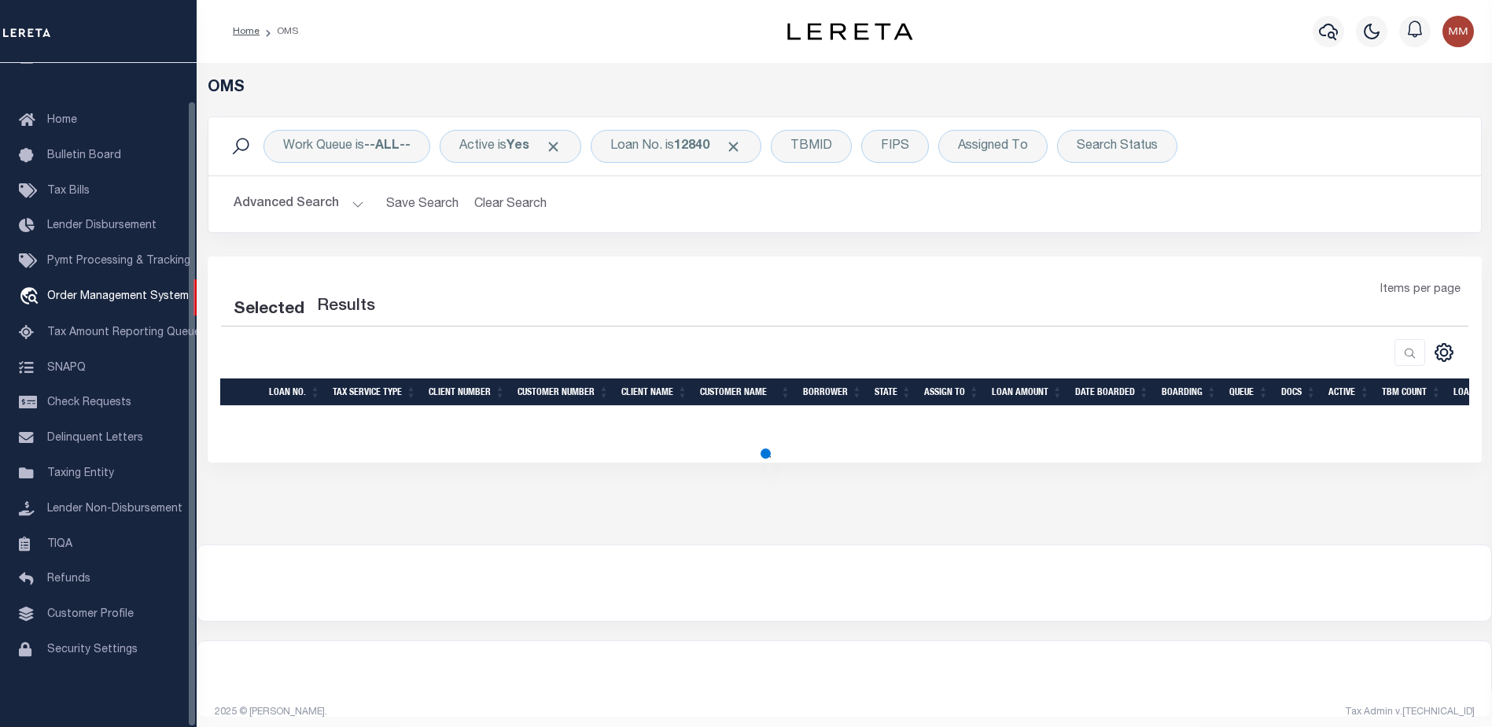
select select "200"
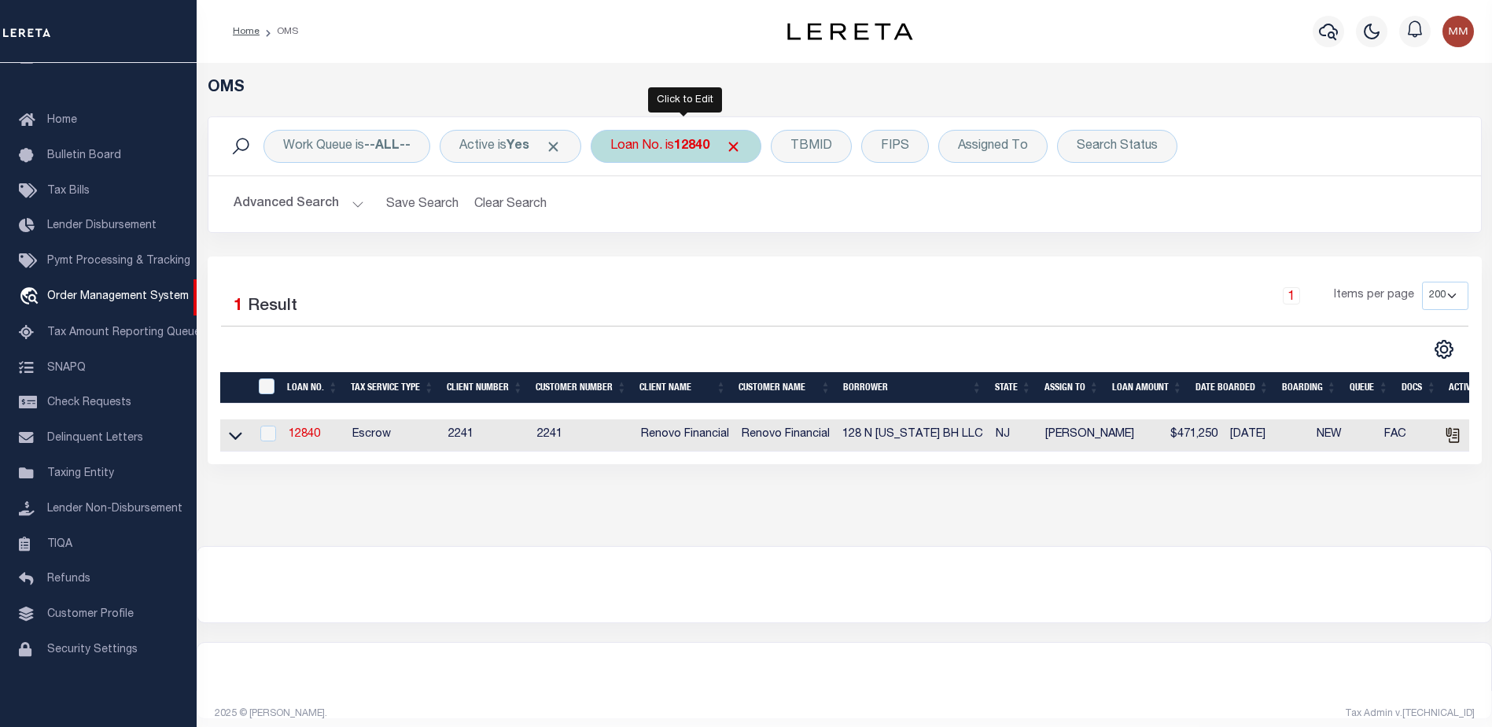
click at [691, 145] on b "12840" at bounding box center [691, 146] width 35 height 13
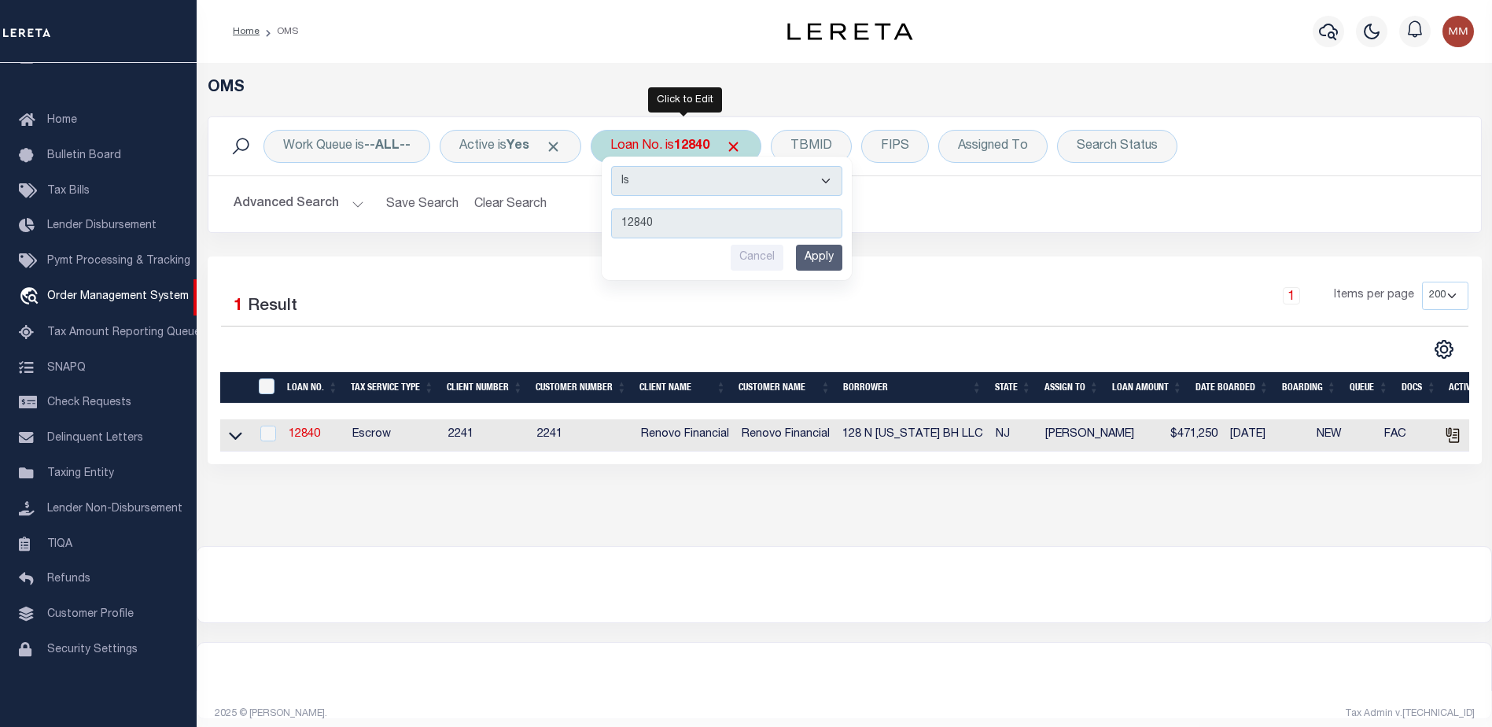
click at [722, 229] on input "12840" at bounding box center [726, 223] width 231 height 30
type input "1"
type input "10020307"
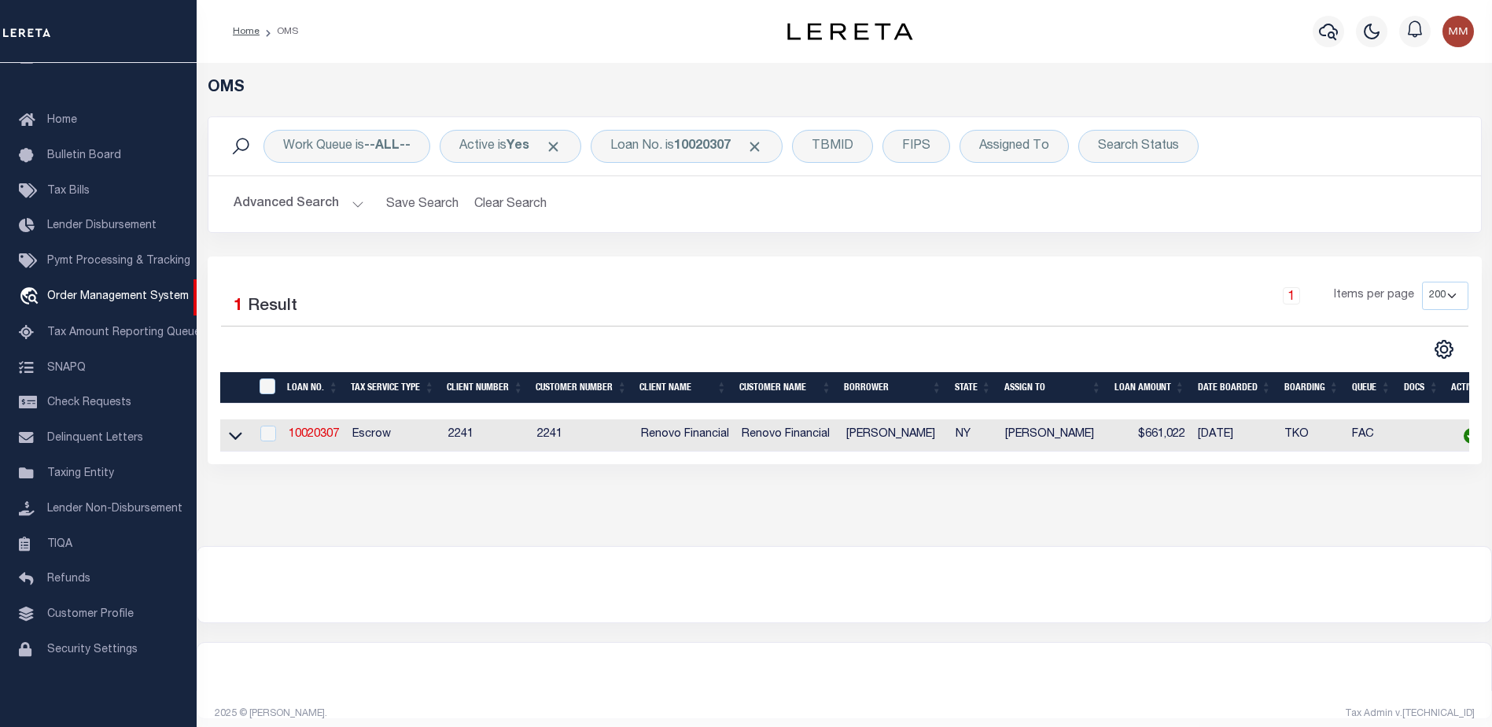
click at [314, 426] on td "10020307" at bounding box center [314, 435] width 64 height 32
checkbox input "true"
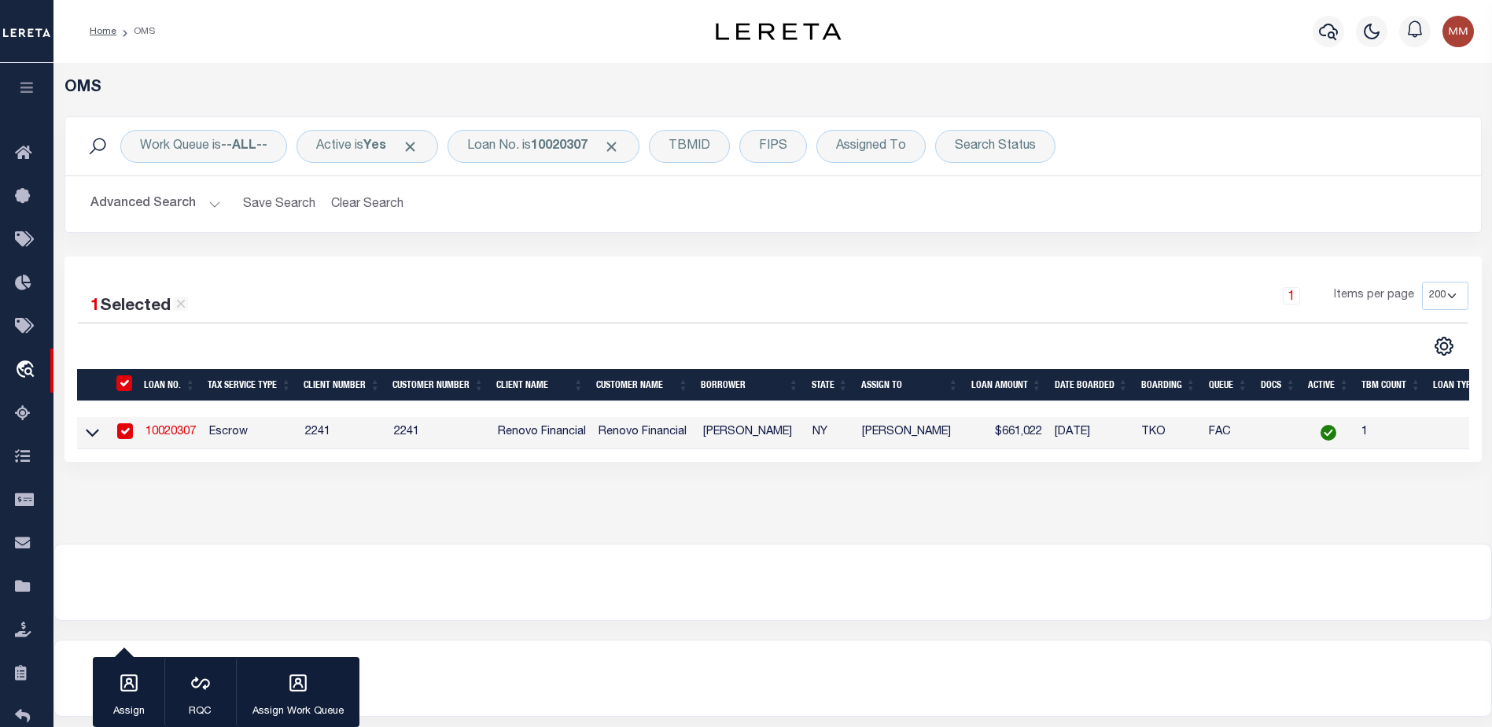
click at [177, 437] on link "10020307" at bounding box center [170, 431] width 50 height 11
type input "10020307"
type input "ATTIQUE REHMAN"
select select
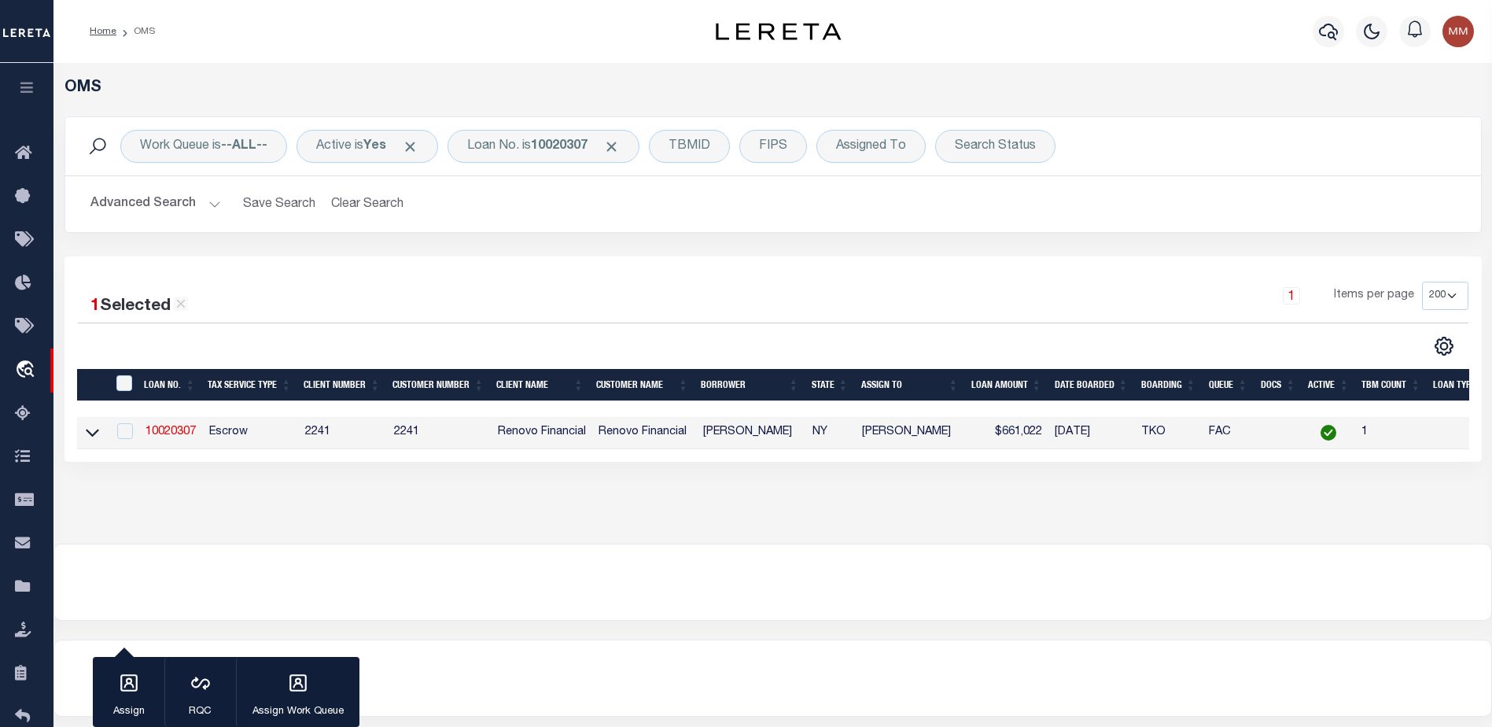
type input "10002 101ST AVE STE LL-5"
type input "OZONE PARK NY 11416"
select select "10"
select select "Escrow"
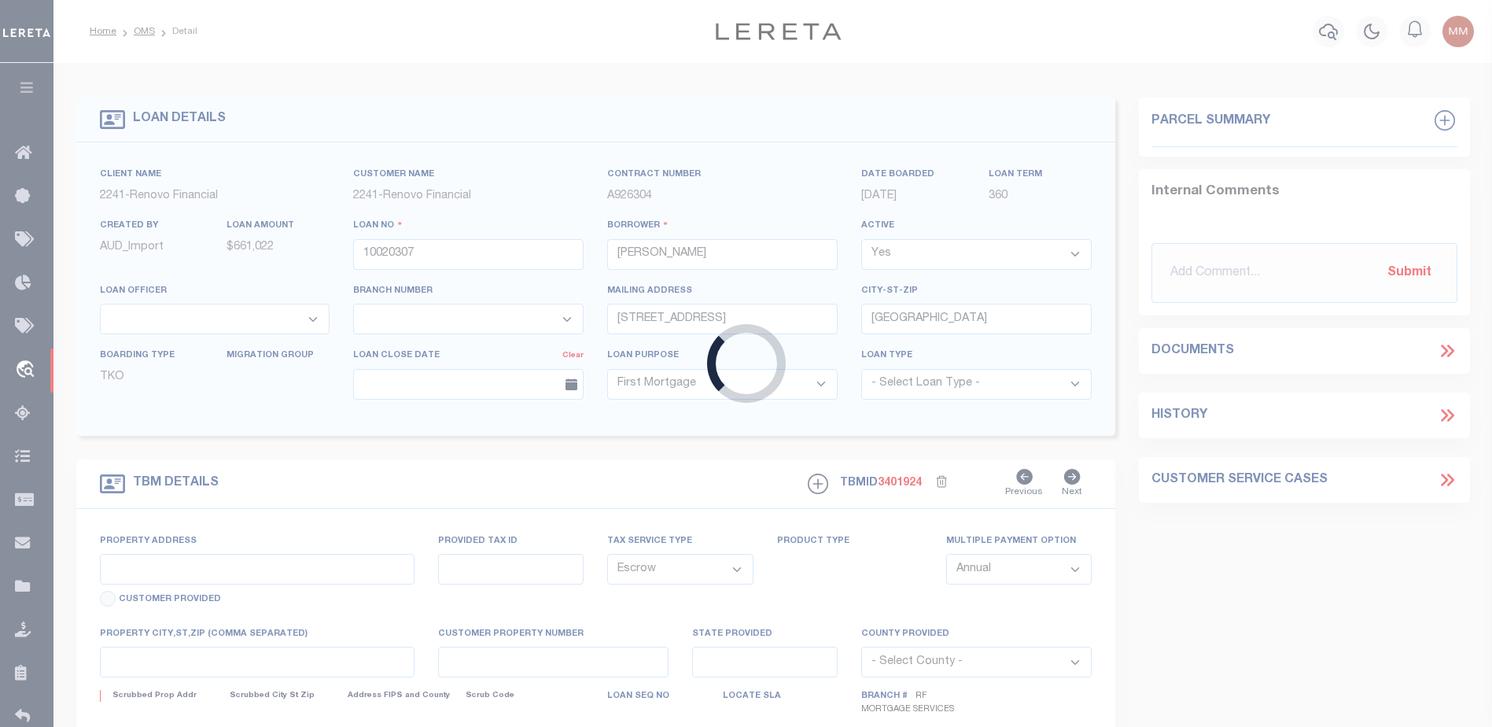
type input "330 E 38TH ST APT52Q"
type input "00943 1757"
type input "NEW YORK, NY 10016"
type input "a0kUS000007eBC1"
type input "NY"
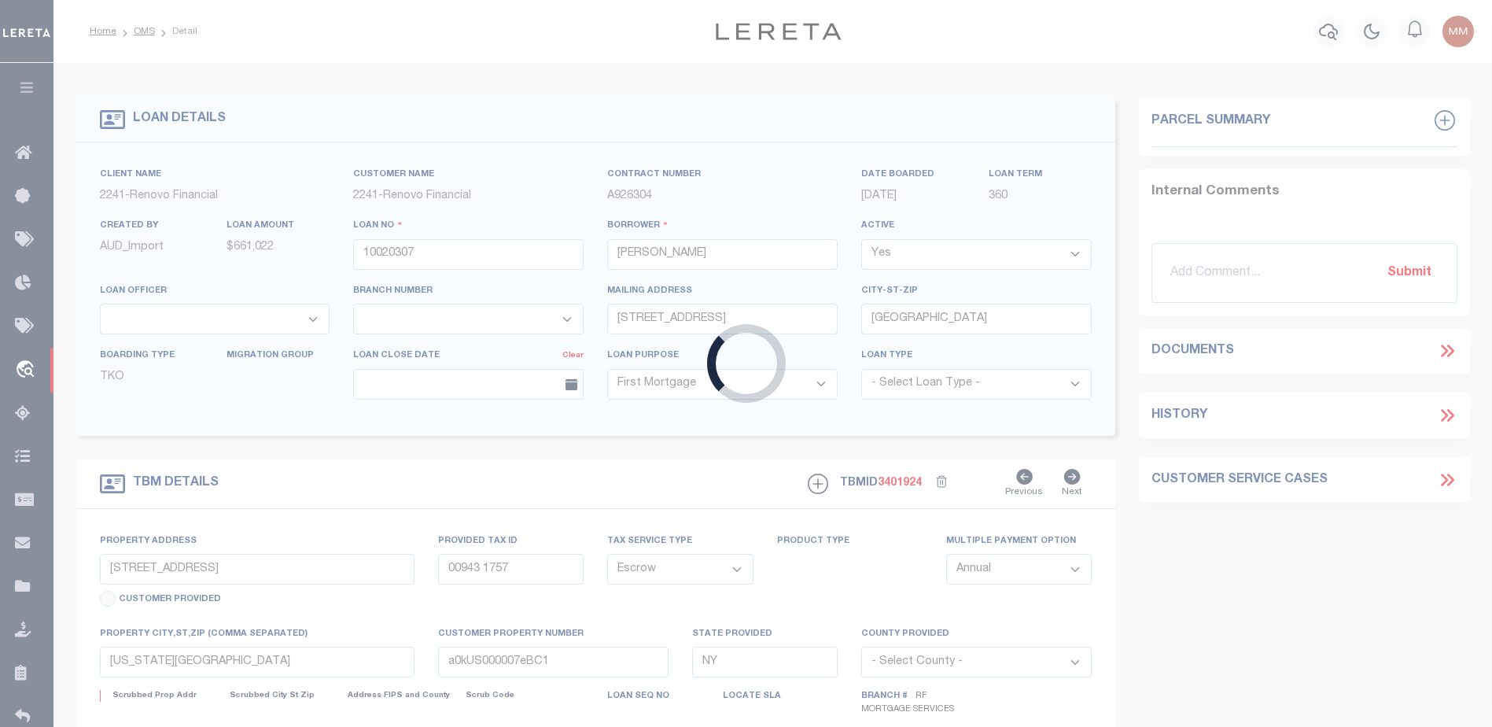
select select
type textarea "Liability Limited to Customer Provided Parcel"
select select "25067"
select select
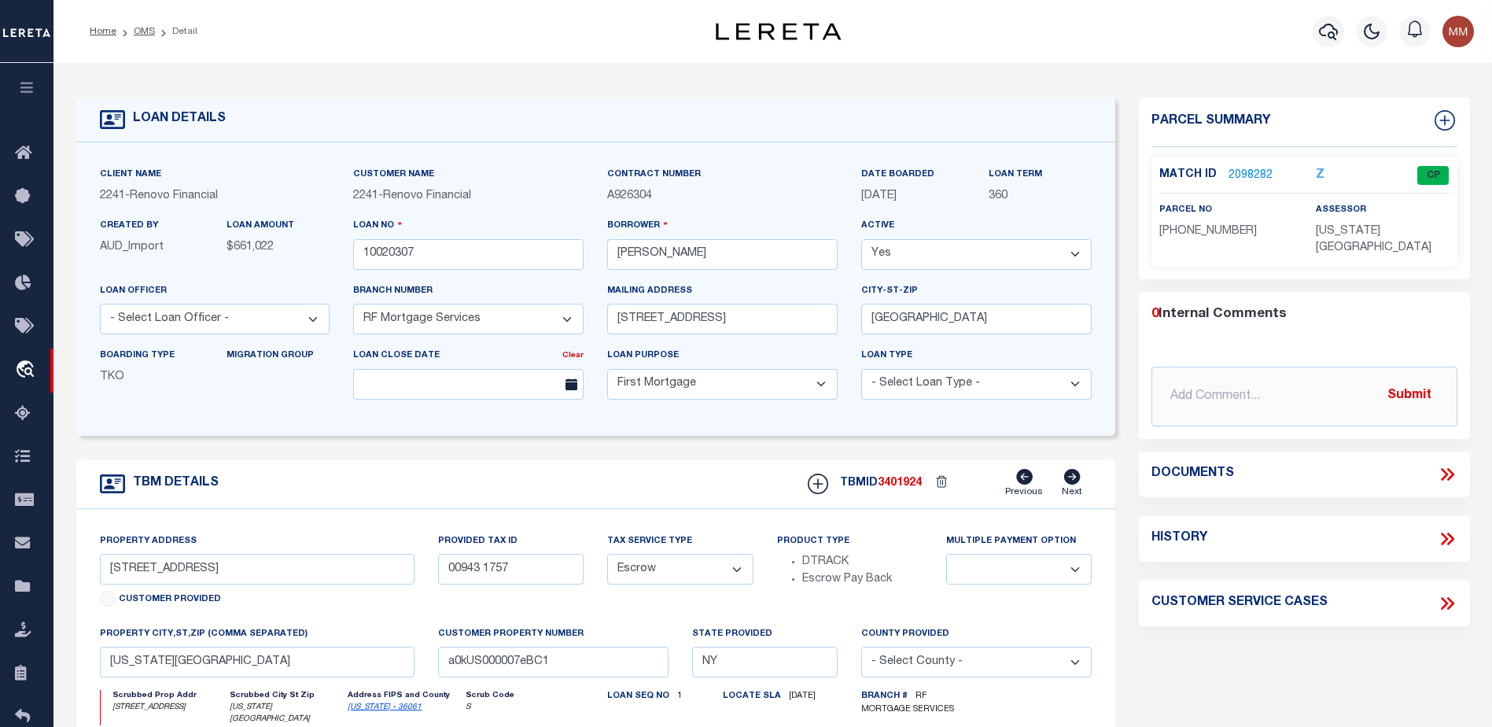
click at [1250, 170] on link "2098282" at bounding box center [1250, 176] width 44 height 17
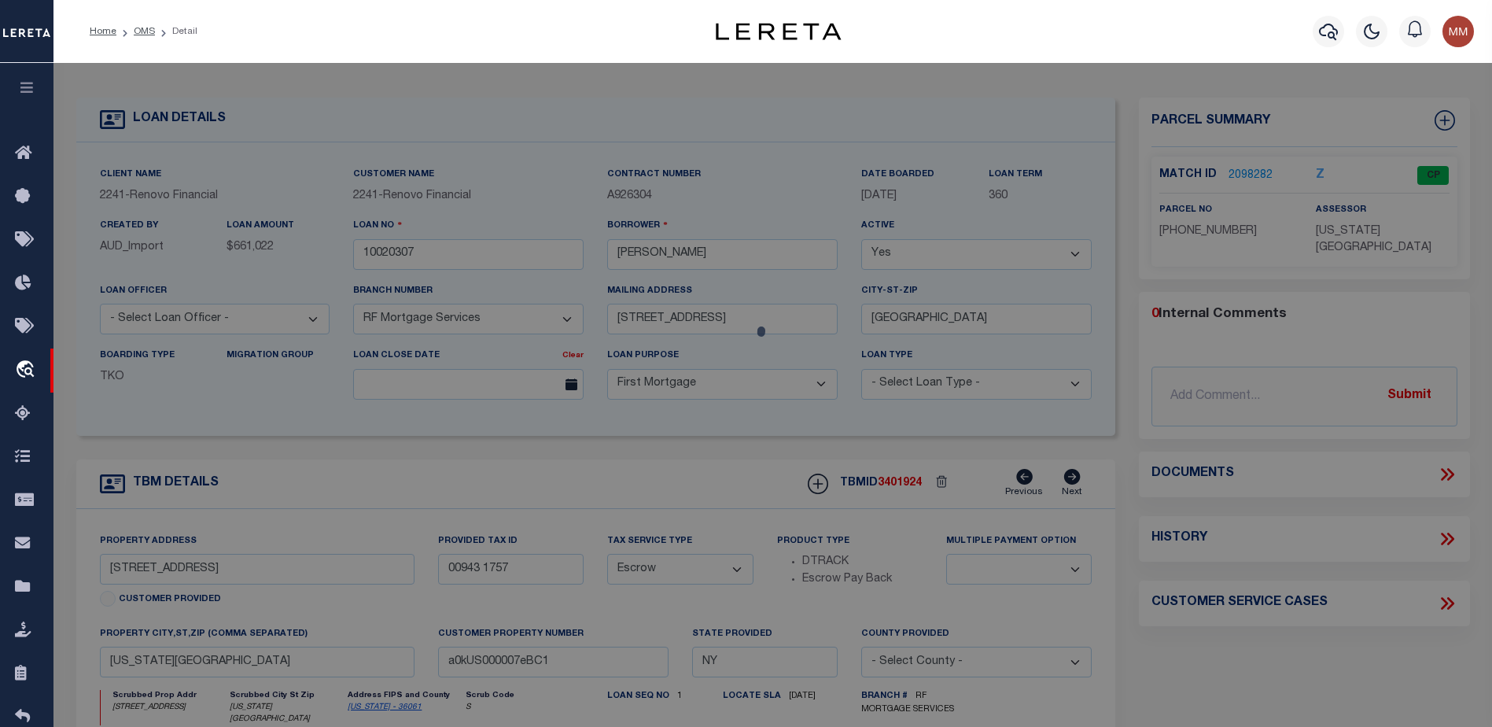
checkbox input "false"
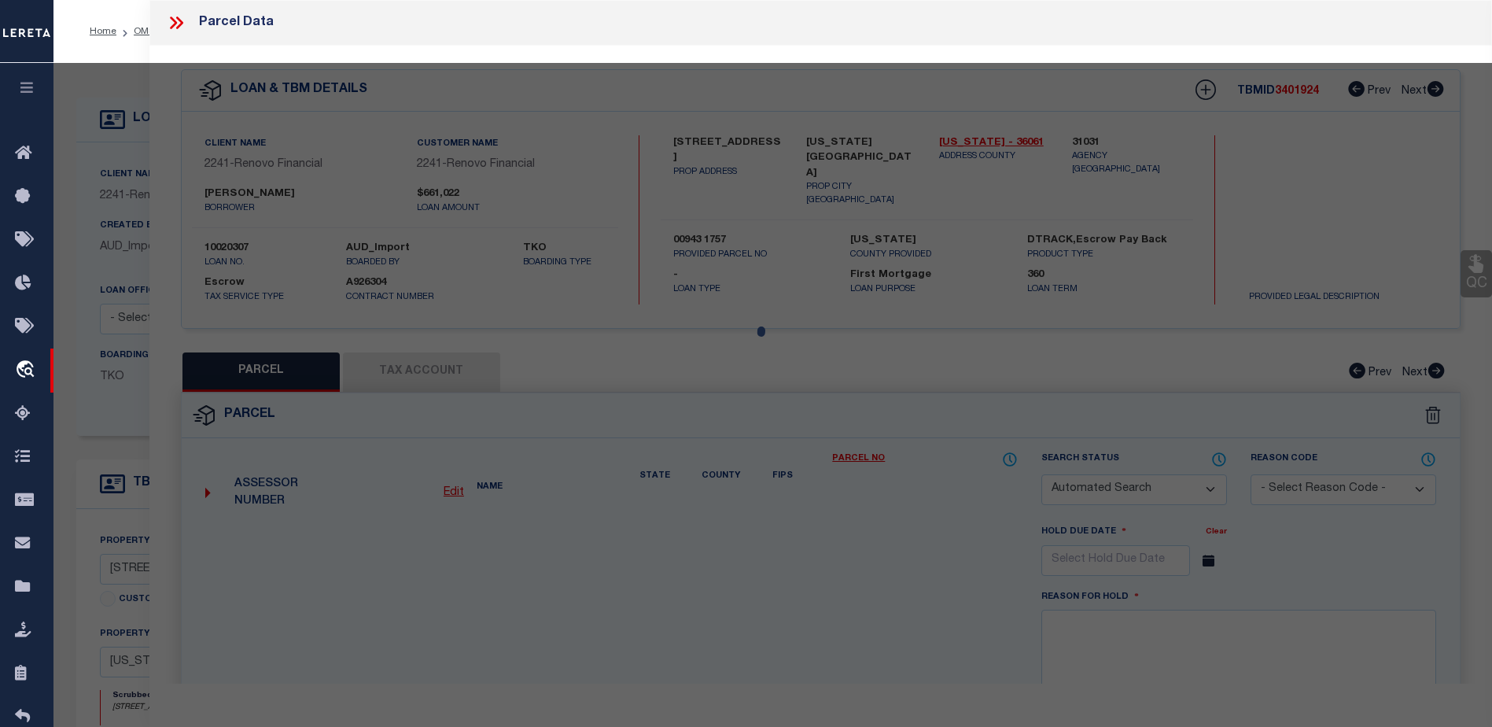
select select "CP"
type input "ATTIQUE REHMAN"
select select "AGW"
select select "ADD"
type input "330 E 38TH ST APT52Q"
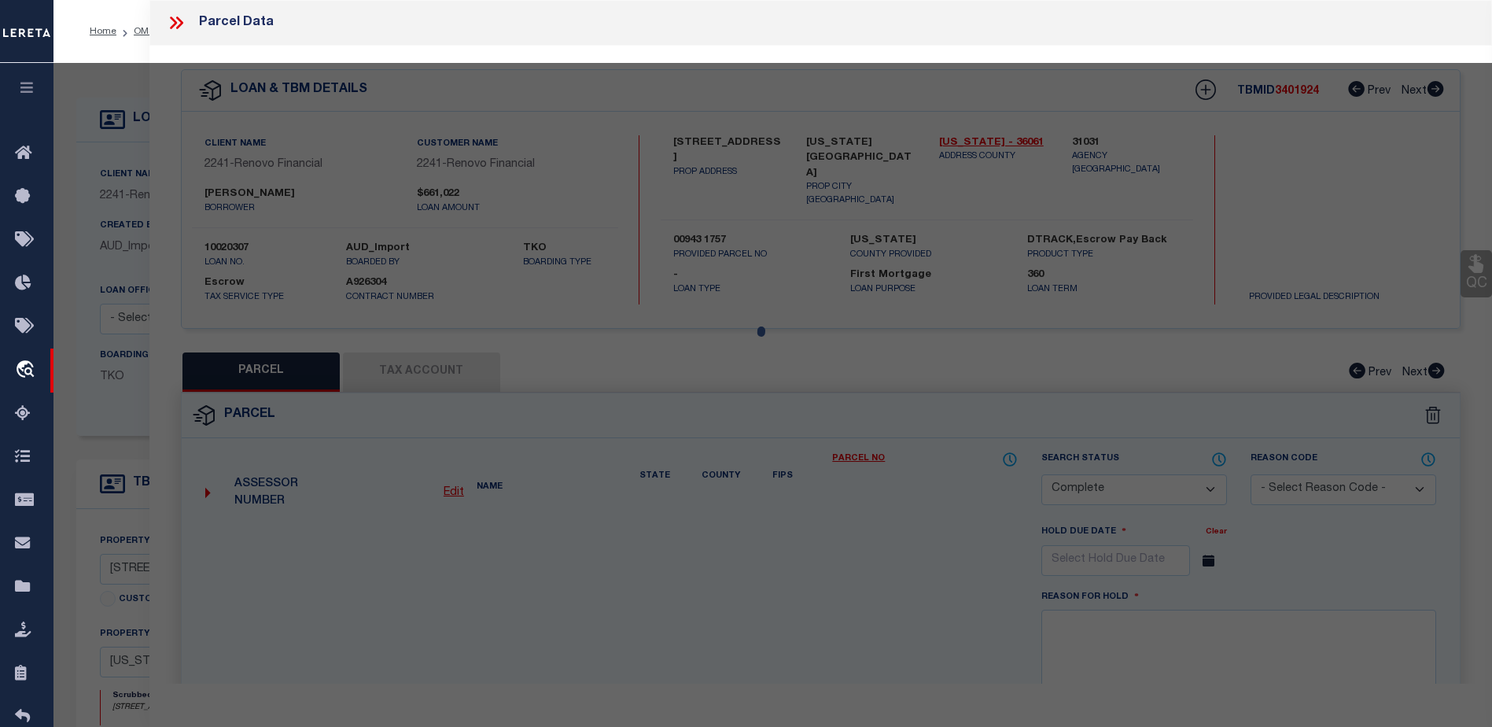
checkbox input "false"
type input "NEW YORK, NY 10016"
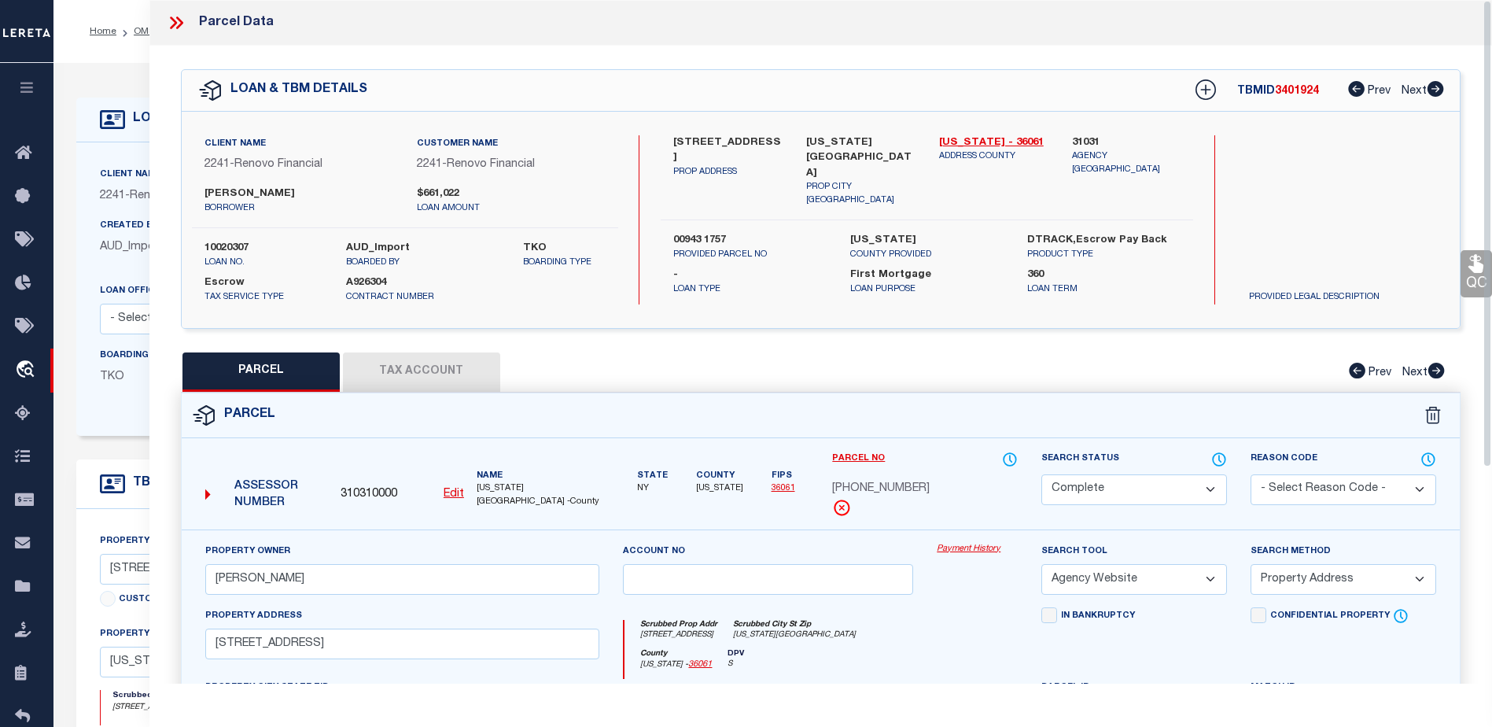
click at [965, 547] on link "Payment History" at bounding box center [977, 549] width 81 height 13
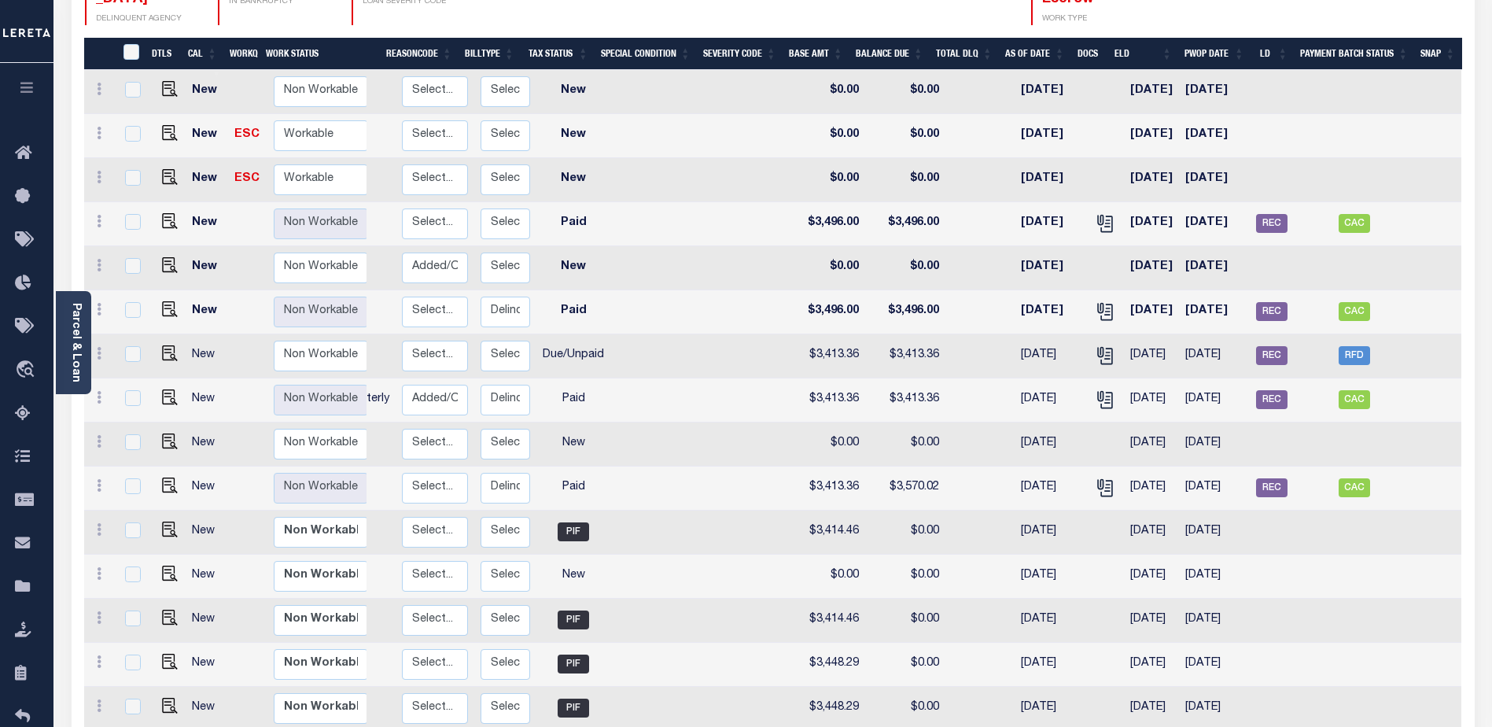
scroll to position [83, 0]
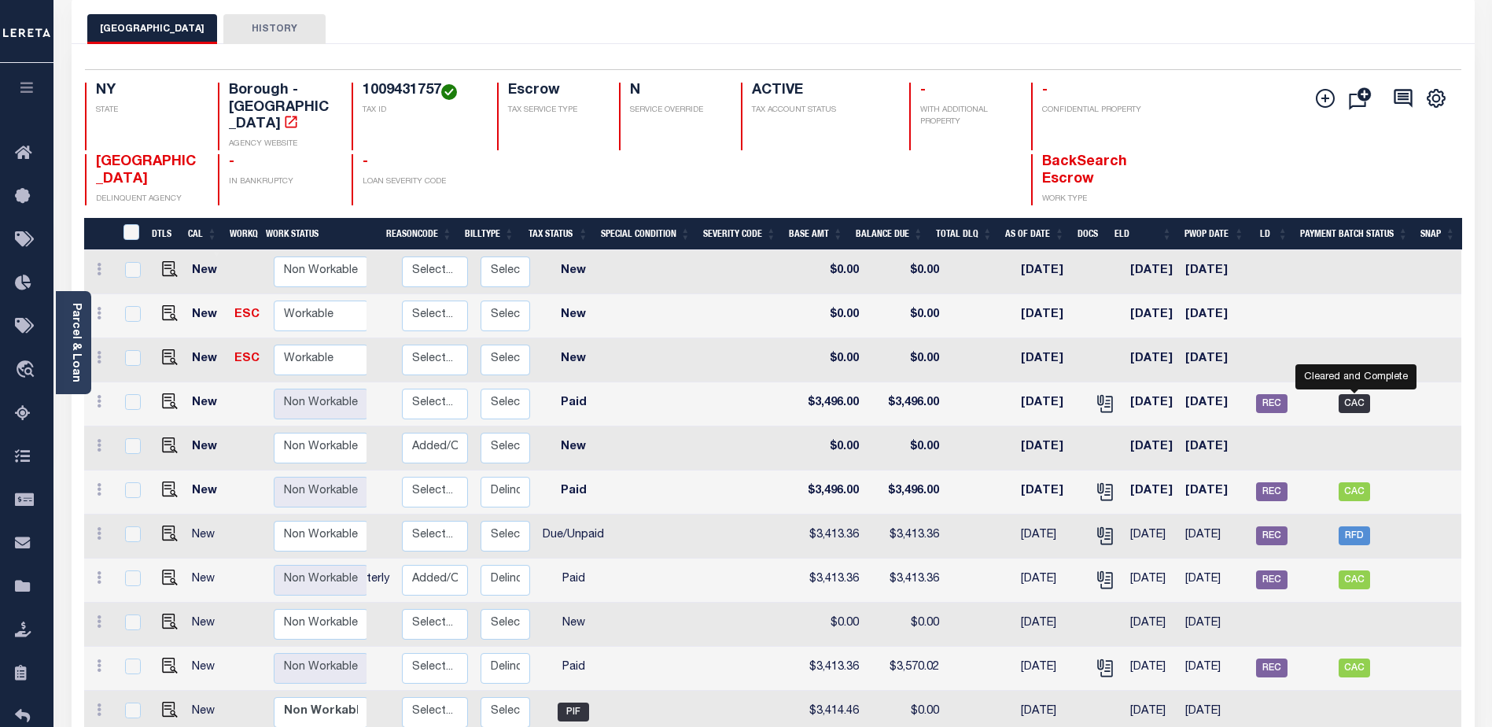
click at [1340, 394] on span "CAC" at bounding box center [1353, 403] width 31 height 19
checkbox input "true"
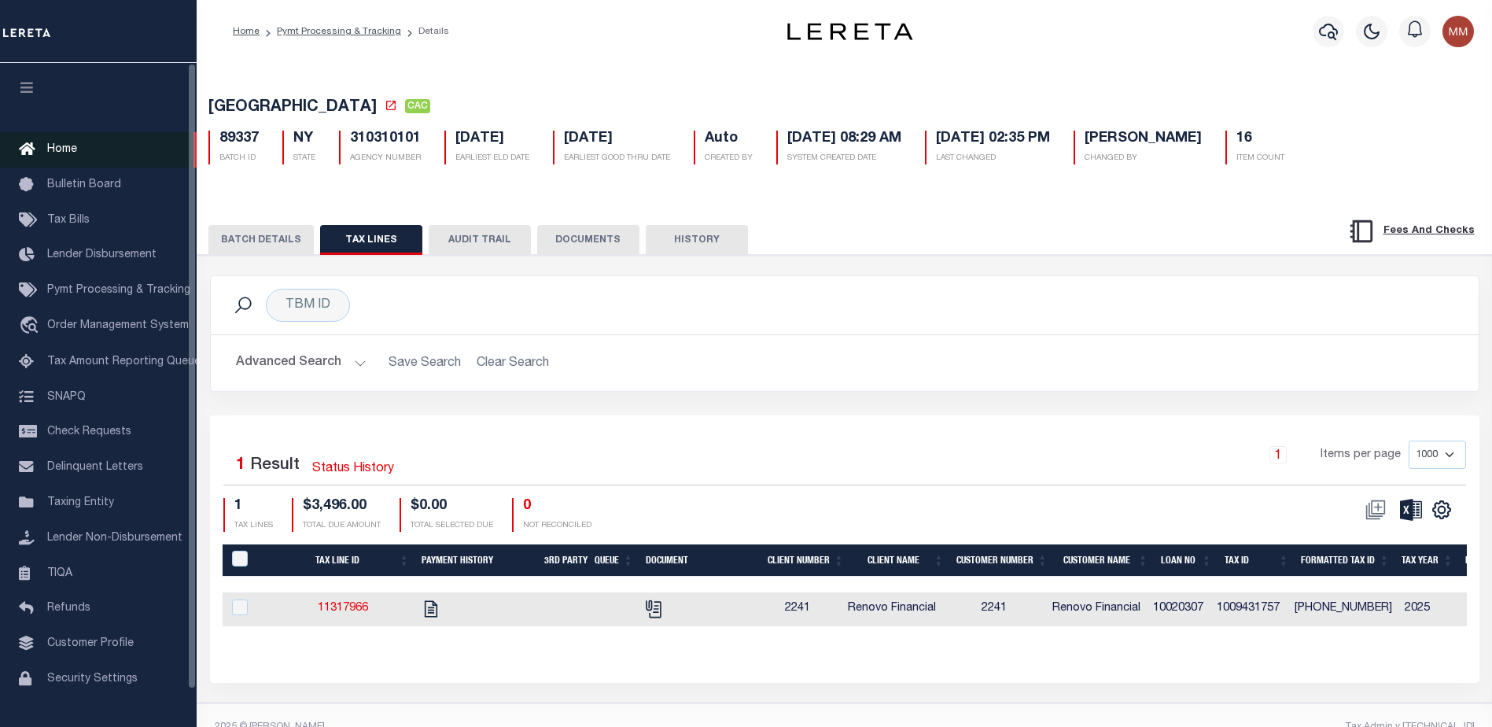
click at [45, 145] on link "Home" at bounding box center [98, 149] width 197 height 35
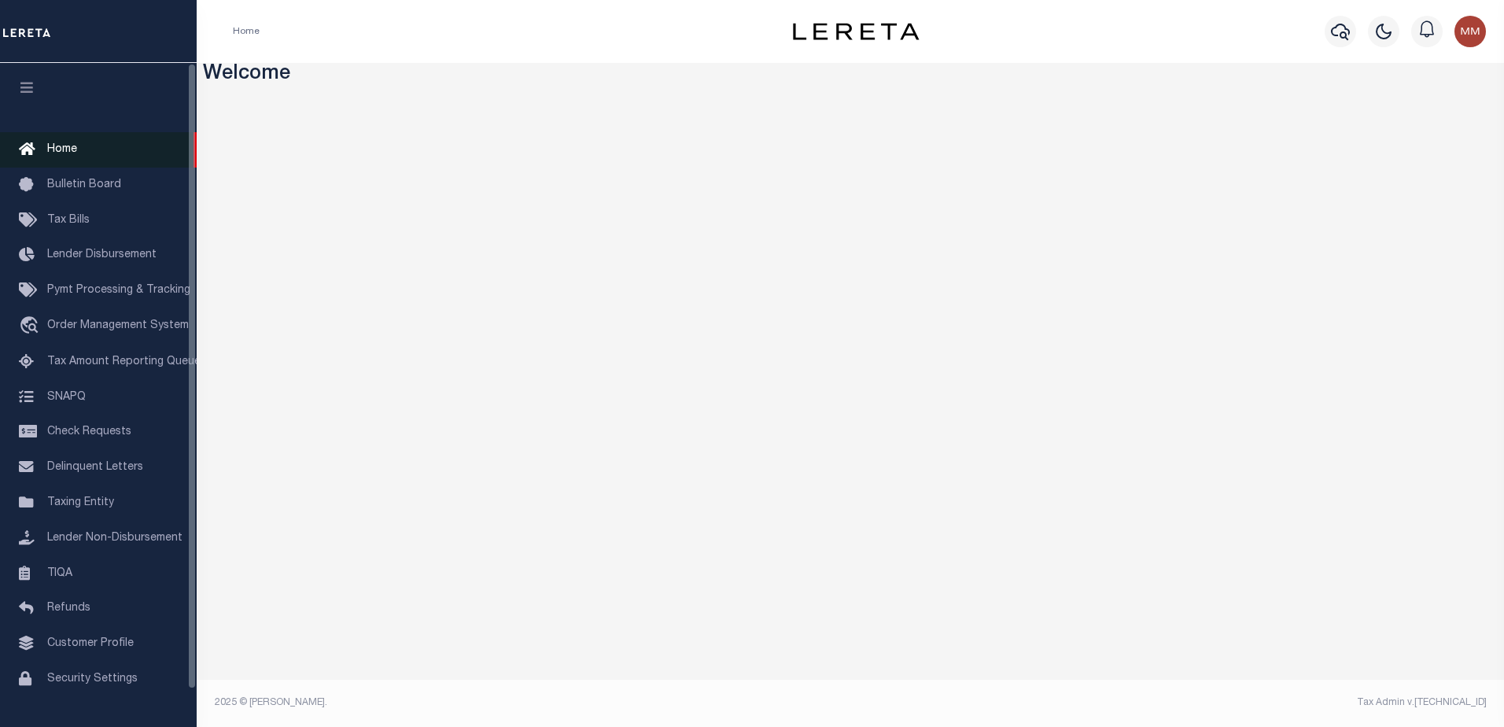
click at [82, 153] on link "Home" at bounding box center [98, 149] width 197 height 35
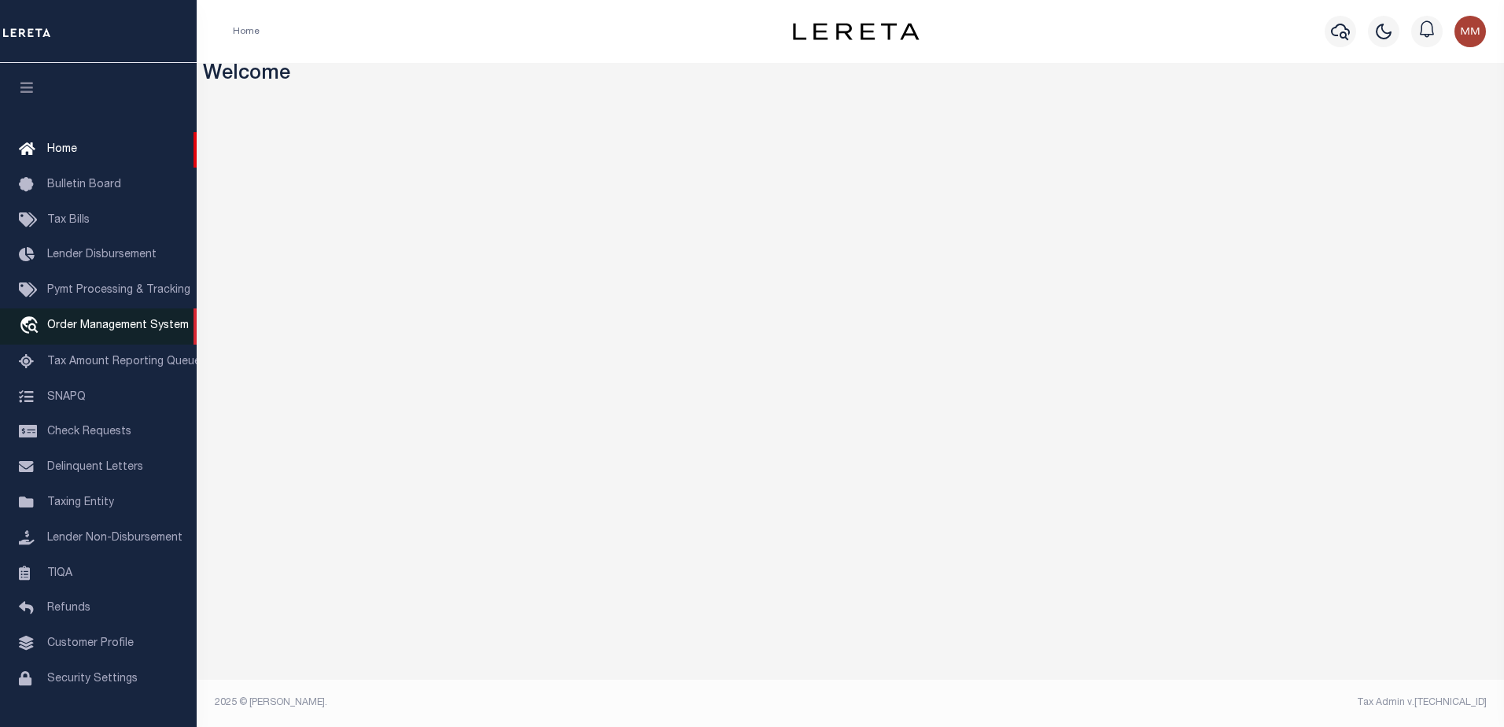
click at [114, 320] on link "travel_explore Order Management System" at bounding box center [98, 326] width 197 height 36
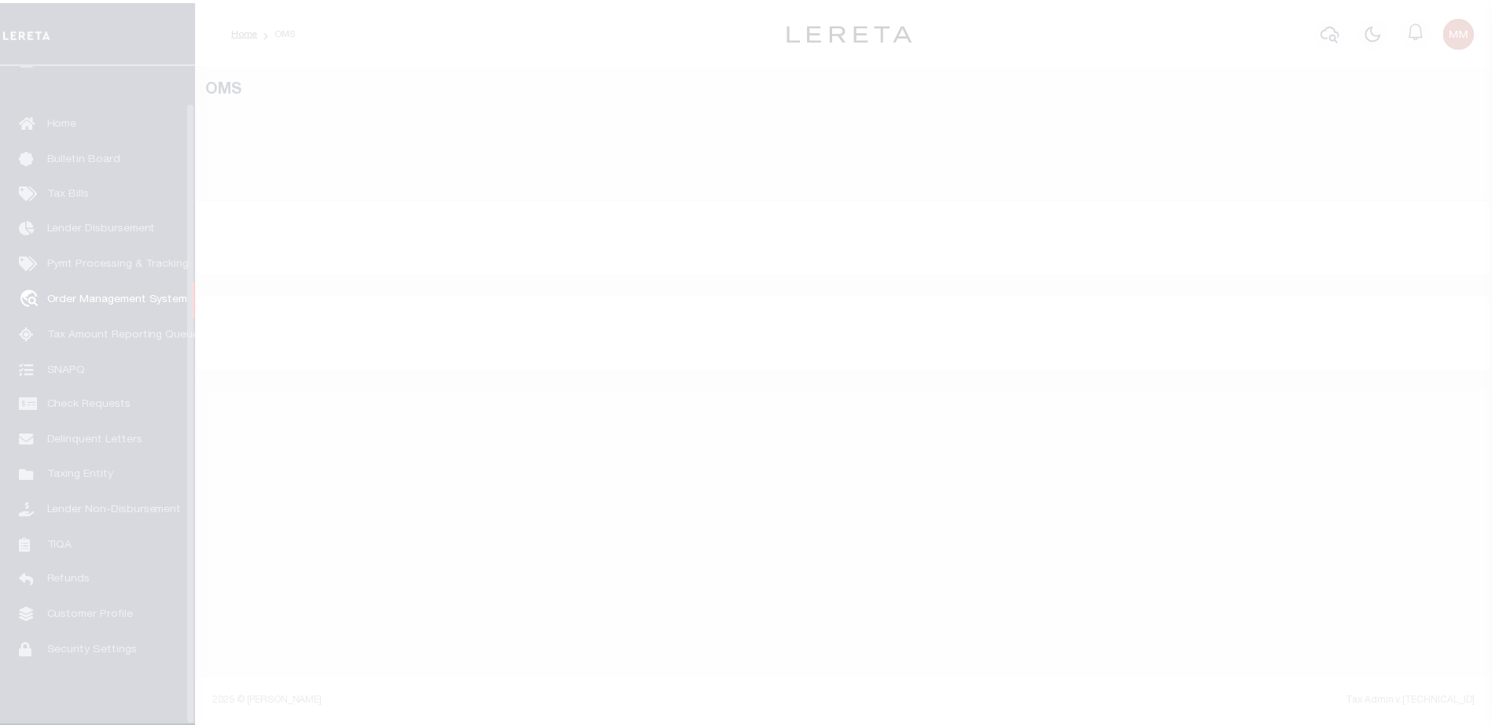
scroll to position [39, 0]
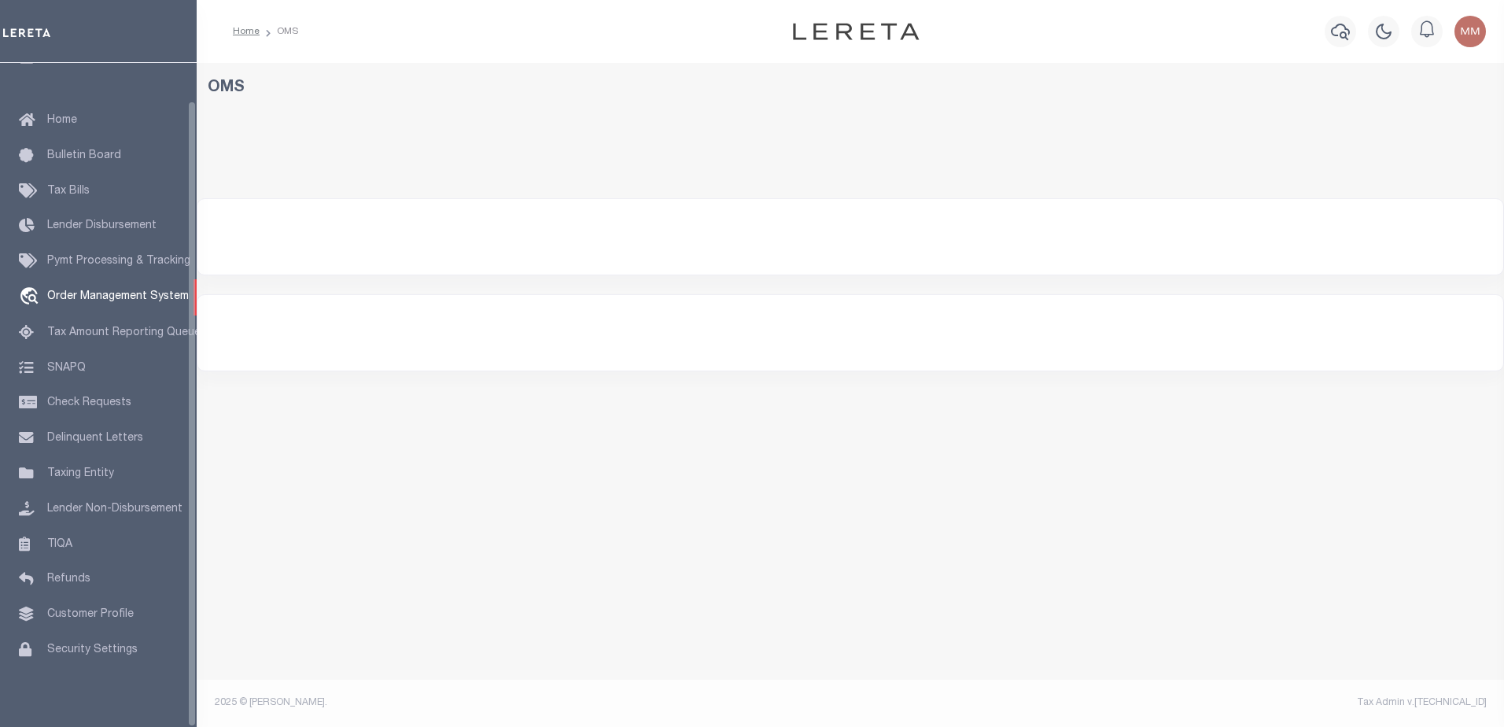
select select "200"
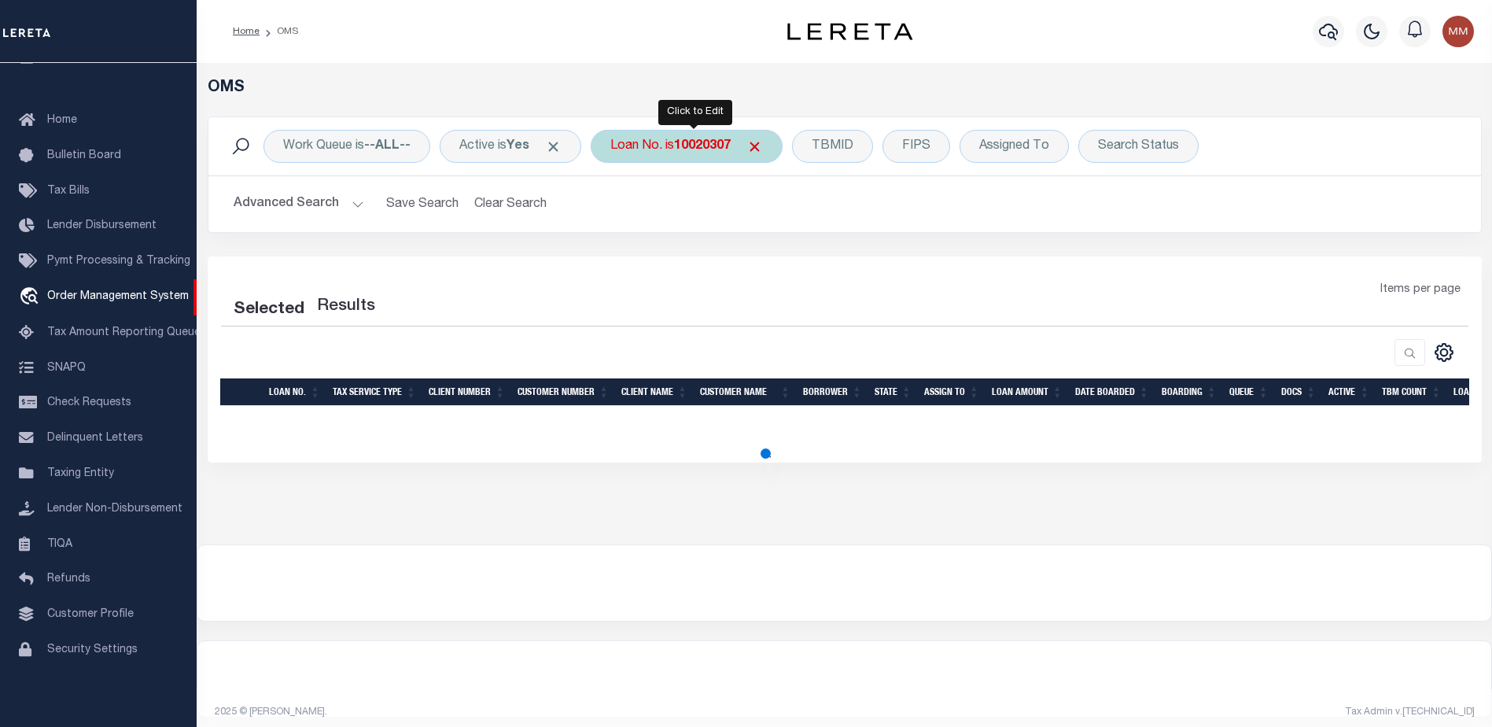
select select "200"
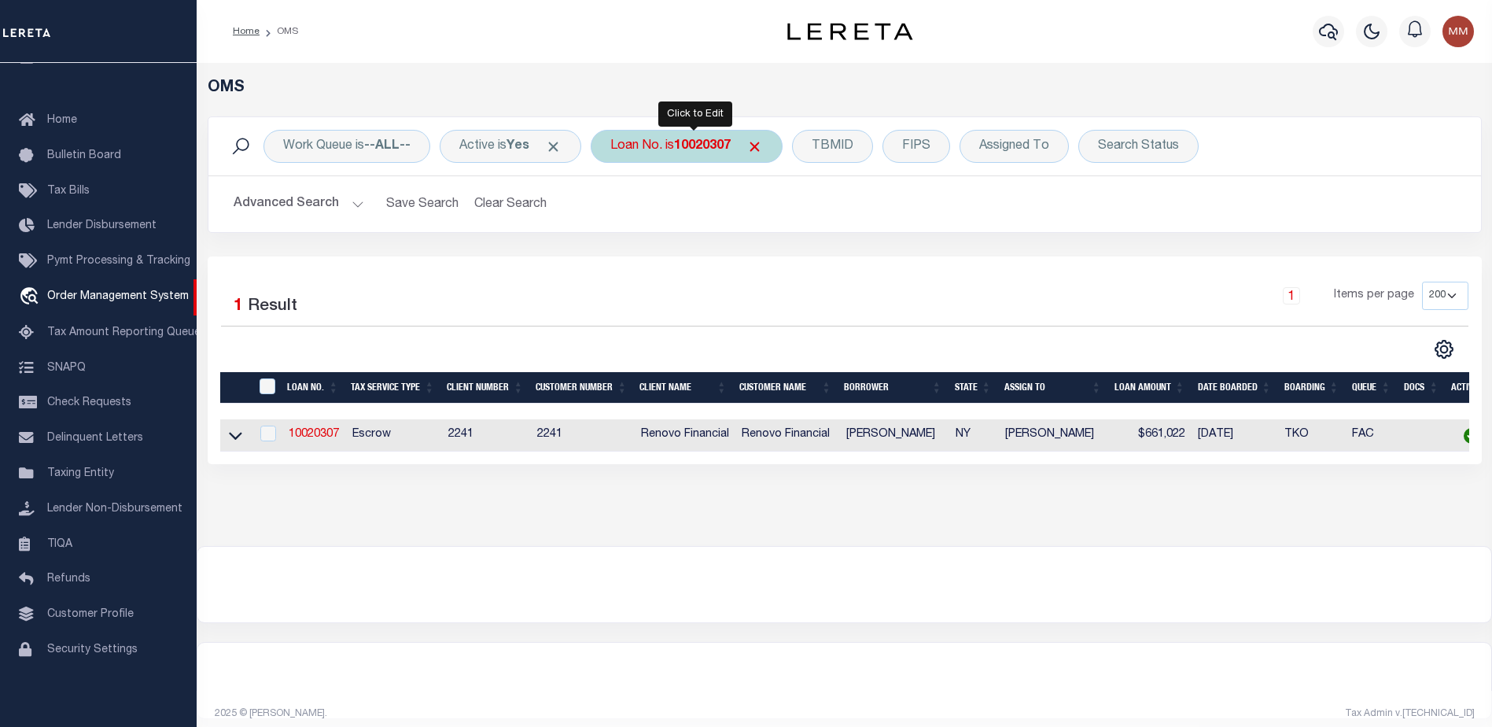
click at [717, 146] on b "10020307" at bounding box center [702, 146] width 57 height 13
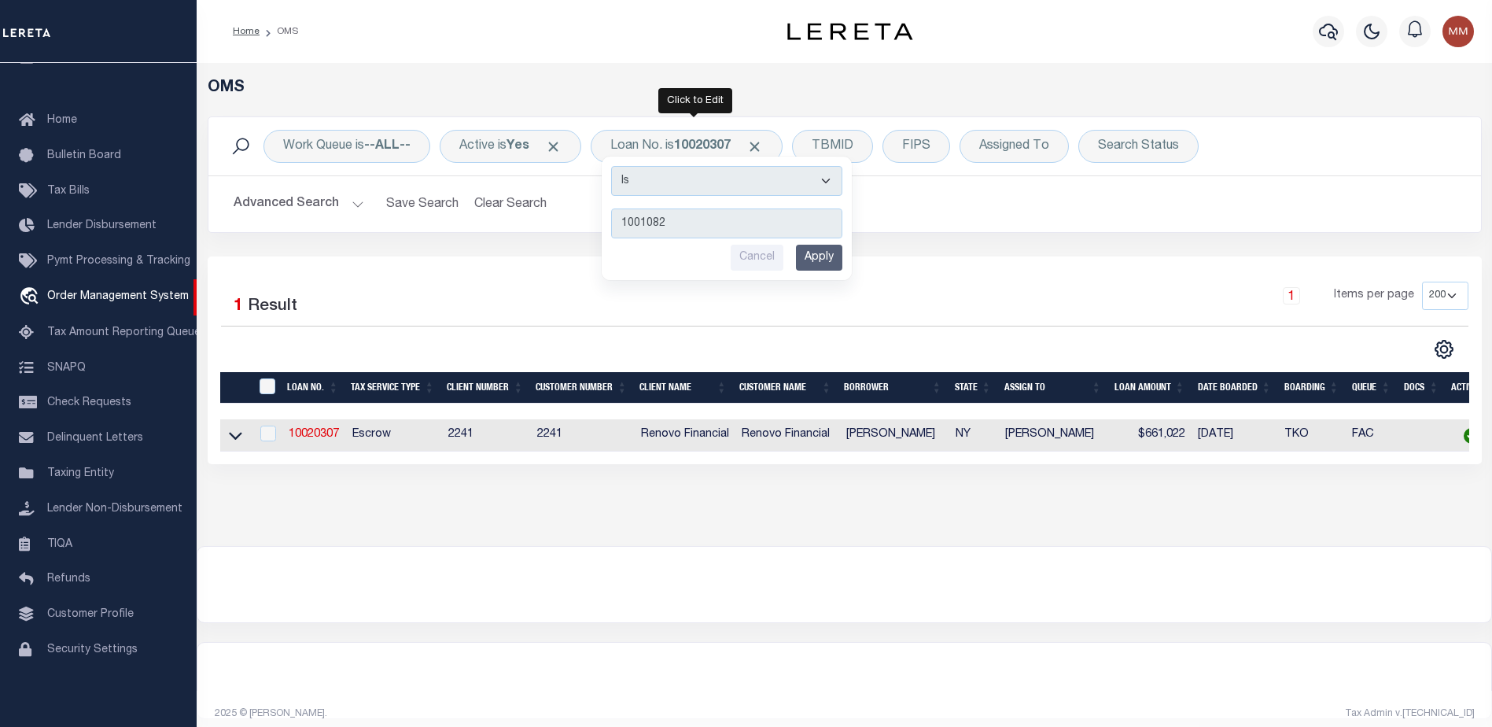
type input "10010828"
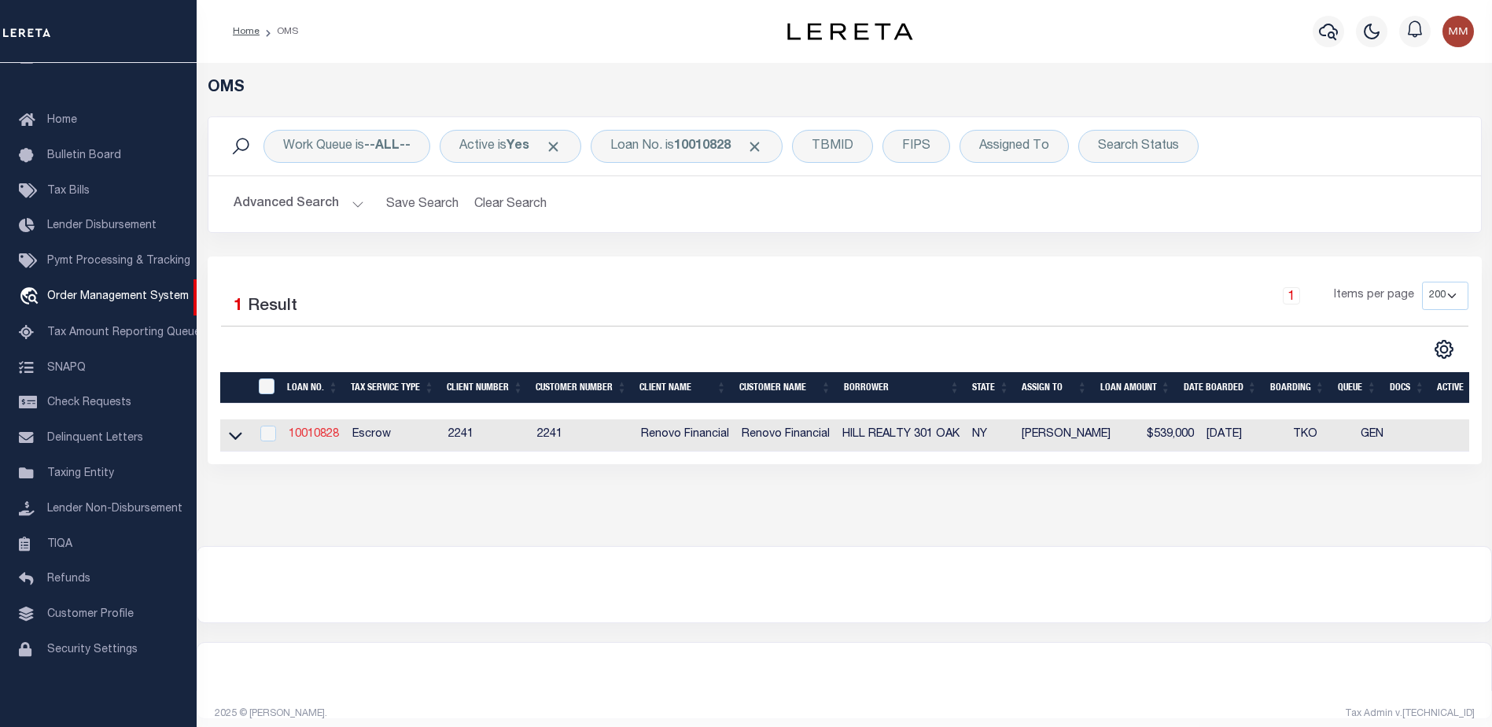
click at [326, 433] on link "10010828" at bounding box center [314, 434] width 50 height 11
type input "10010828"
type input "HILL REALTY 301 OAK"
select select
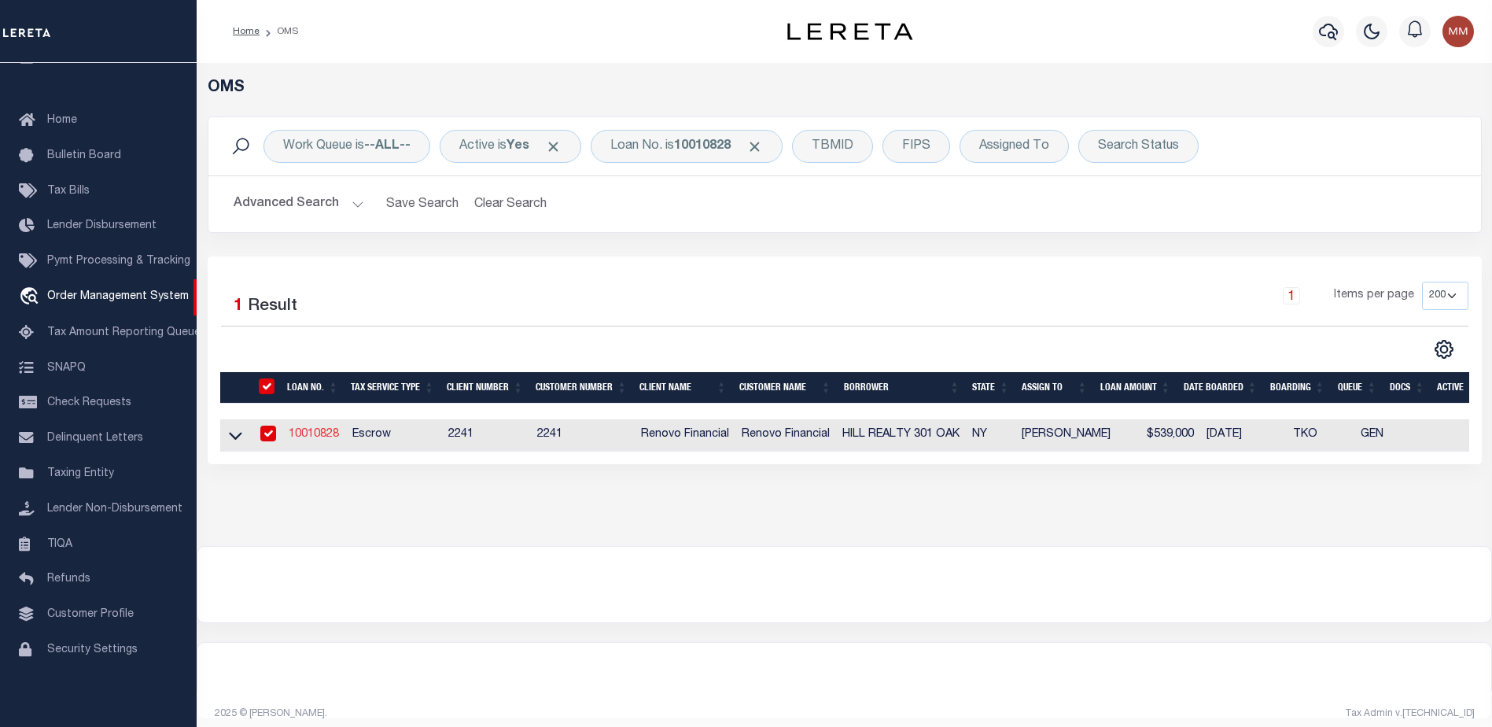
type input "105 SCHUNNEMUNK RD UNIT 201"
type input "MONROE NY 10950-6257 NULL"
select select "10"
select select "Escrow"
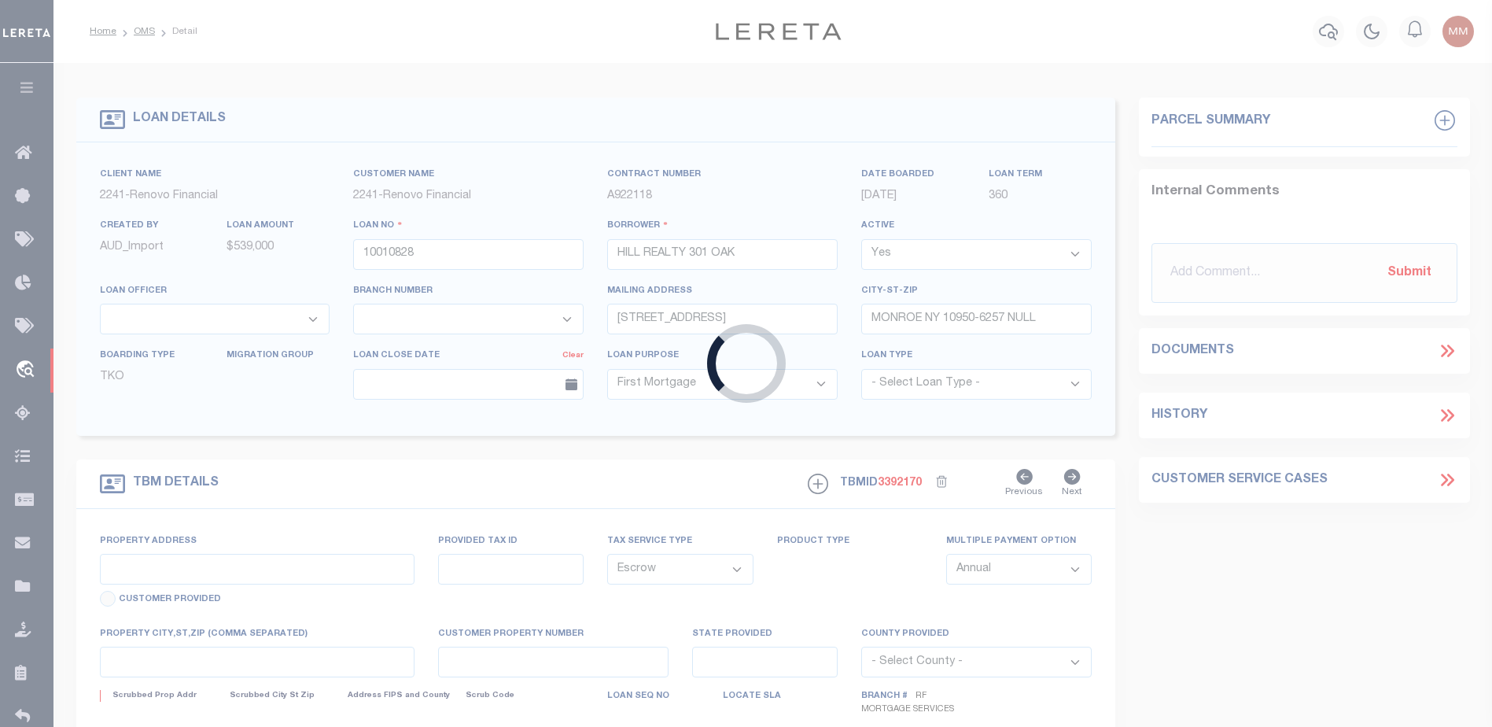
type input "200 NORTH STREET"
type input "034601-157.09-6-1"
type input "ENDICOTT NY 13760"
type input "a0kUS000006jecA"
type input "NY"
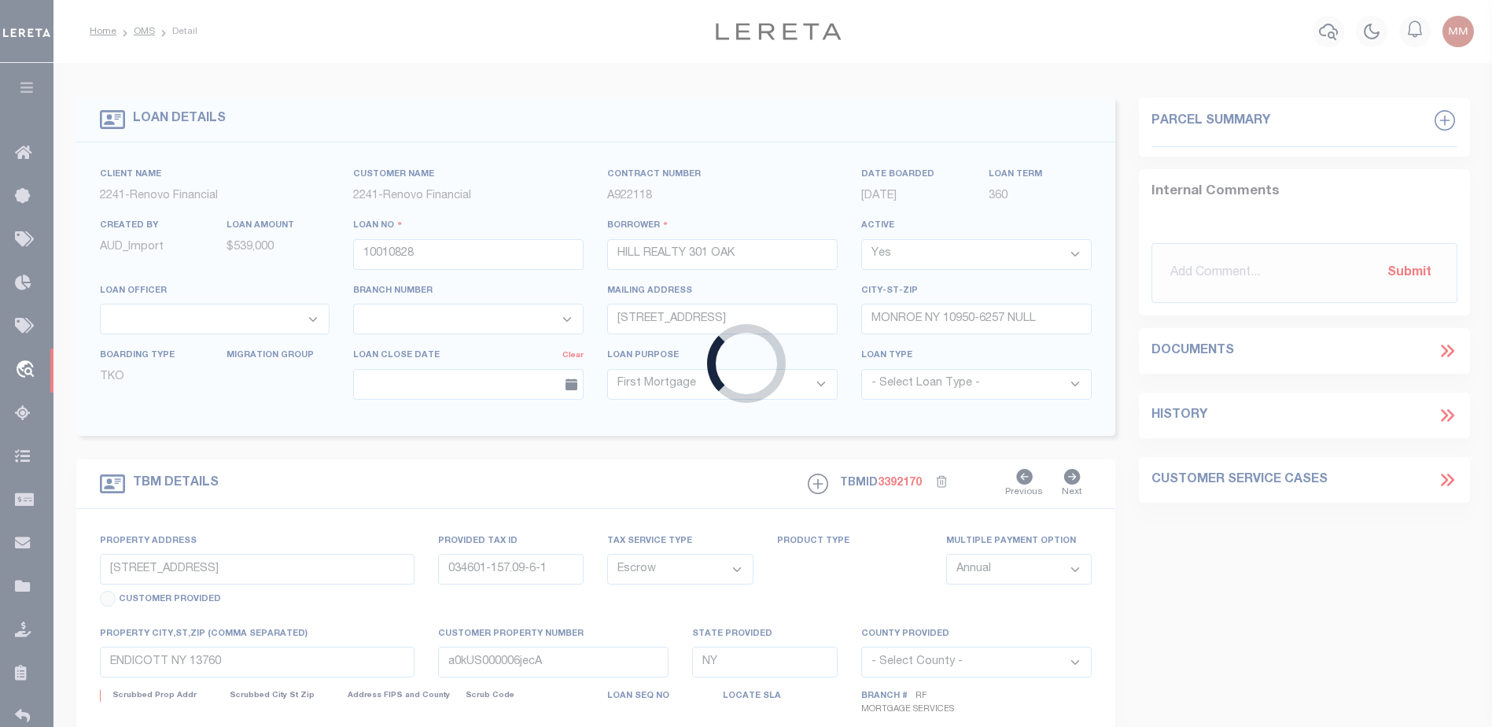
select select "25067"
select select
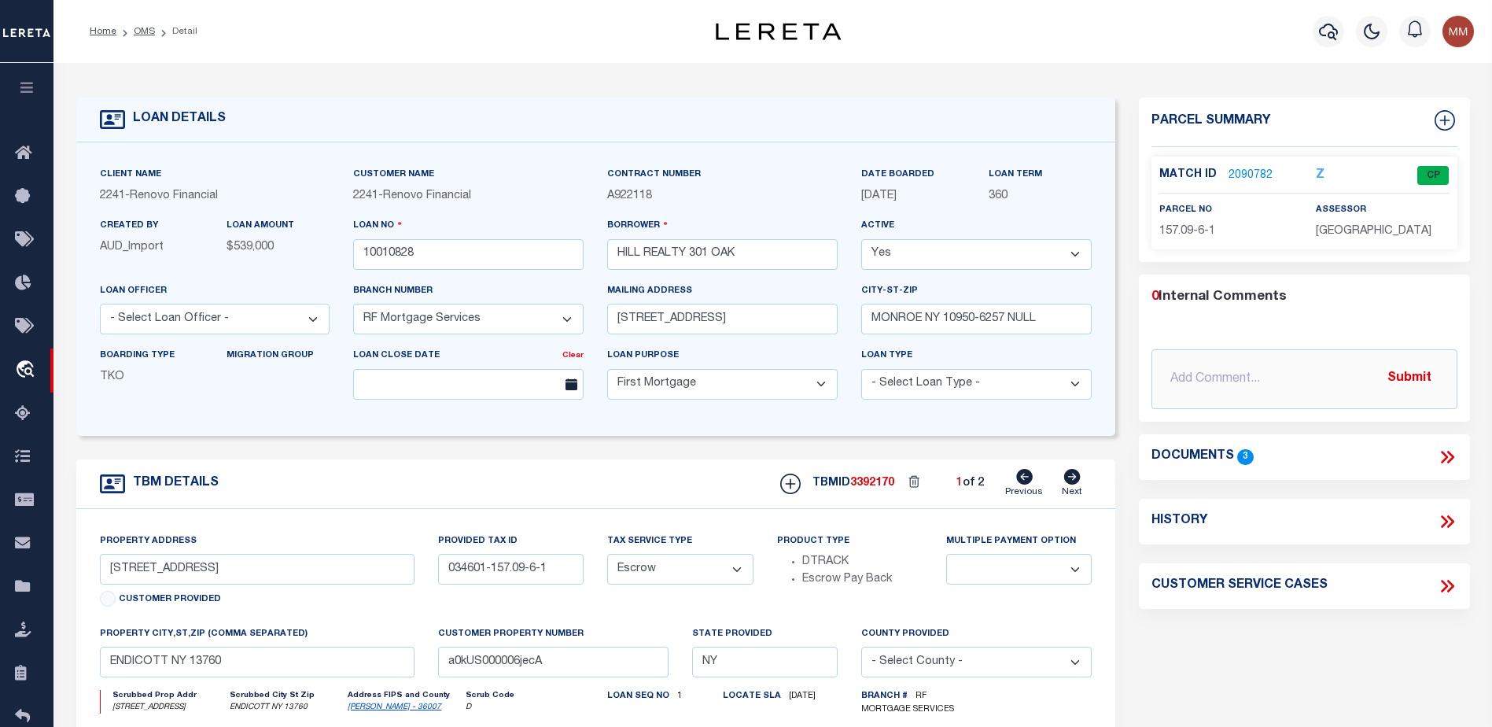
click at [1070, 476] on icon at bounding box center [1072, 477] width 17 height 16
type input "301 OAK HILL AVE"
type input "034601-141.14-9-18"
type input "a0kUS000006jec9"
select select
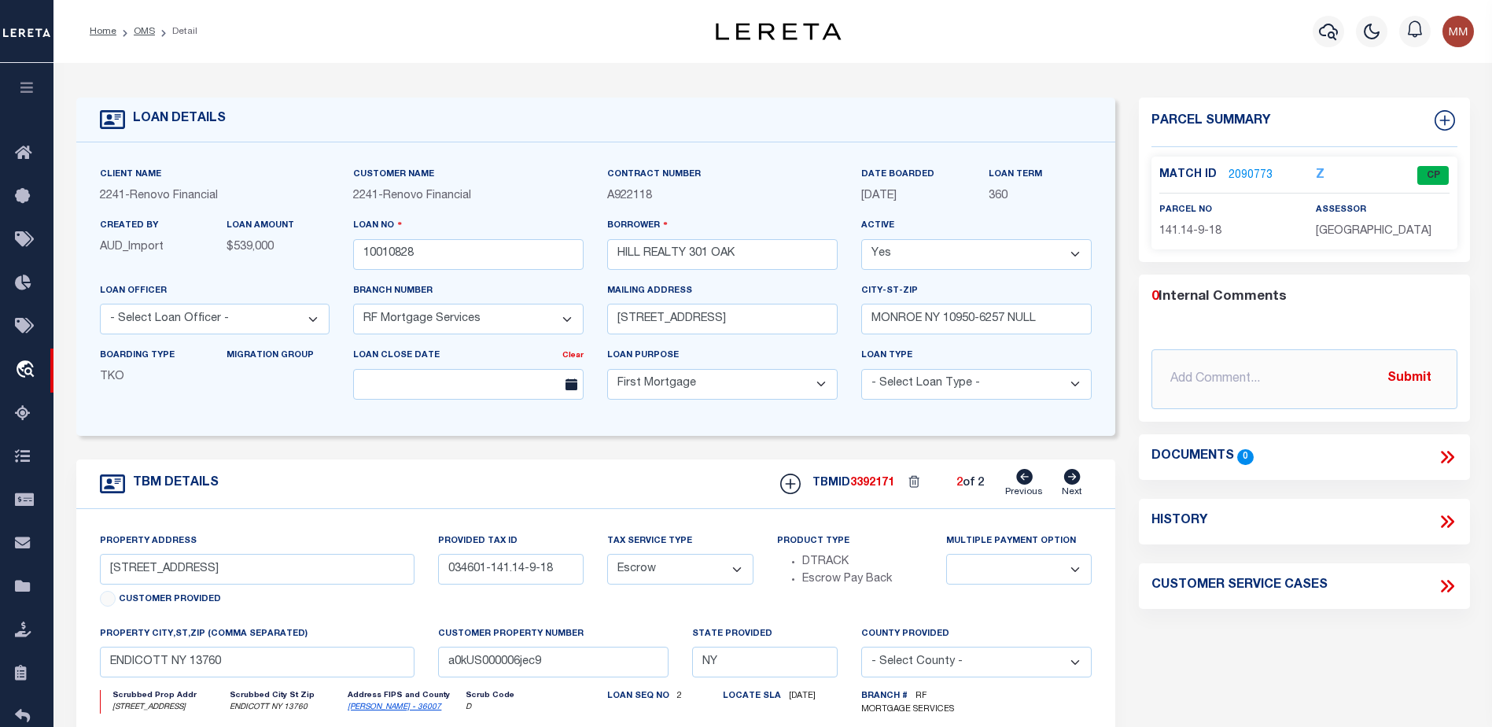
click at [1025, 474] on icon at bounding box center [1024, 477] width 17 height 16
type input "200 NORTH STREET"
type input "034601-157.09-6-1"
type input "a0kUS000006jecA"
select select
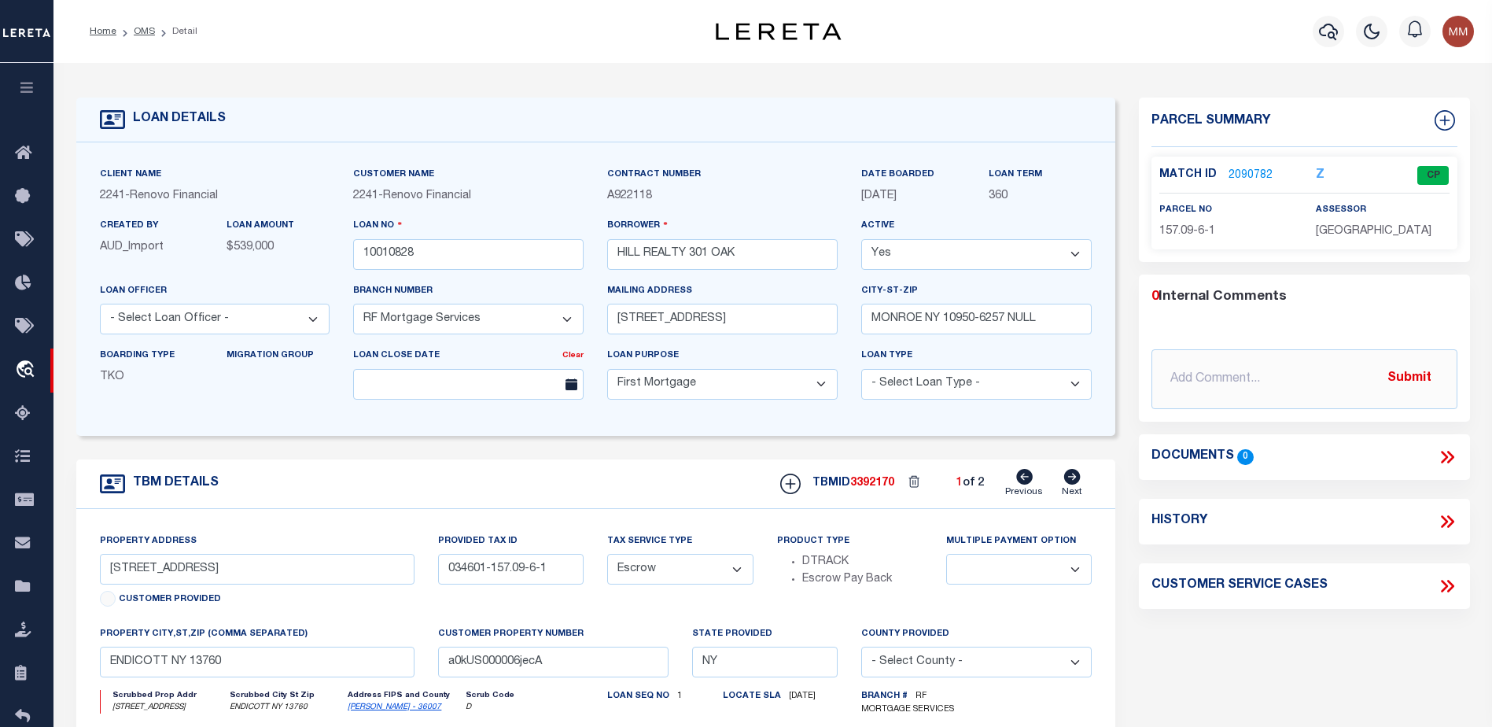
click at [1255, 168] on link "2090782" at bounding box center [1250, 176] width 44 height 17
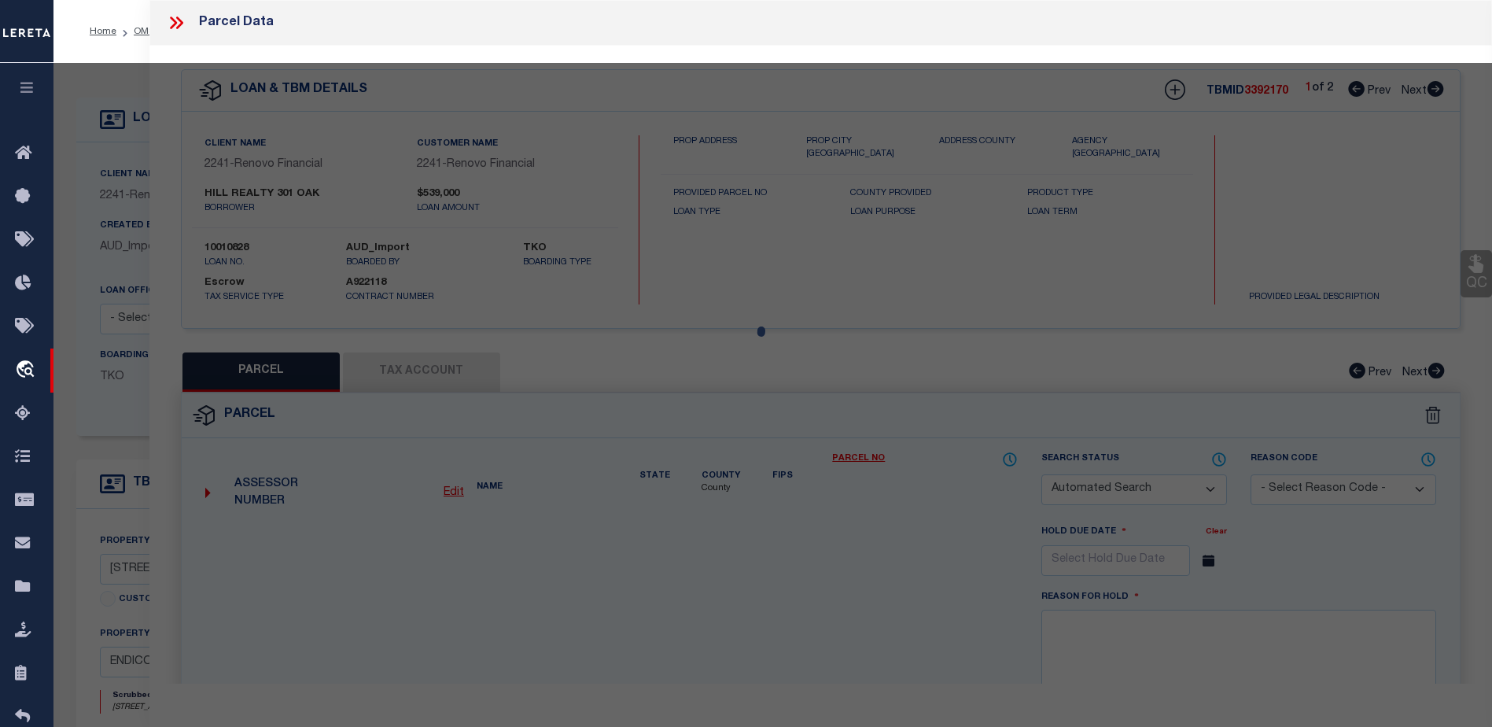
checkbox input "false"
select select "CP"
select select "ACT"
type input "301 Oak Hill Realty Inc."
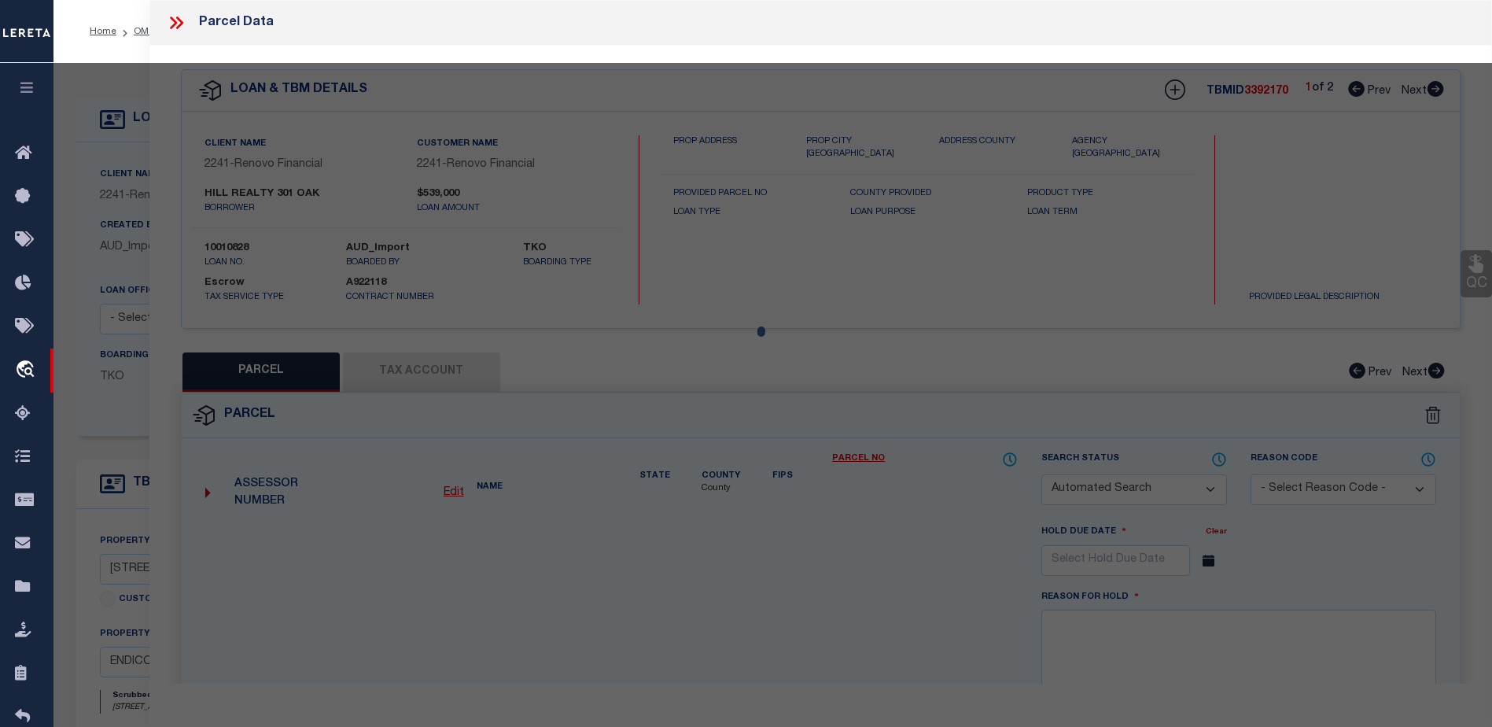
select select "AGW"
select select "ADD"
type input "200-202 North St"
checkbox input "false"
type input "ENDICOTT NY 13760"
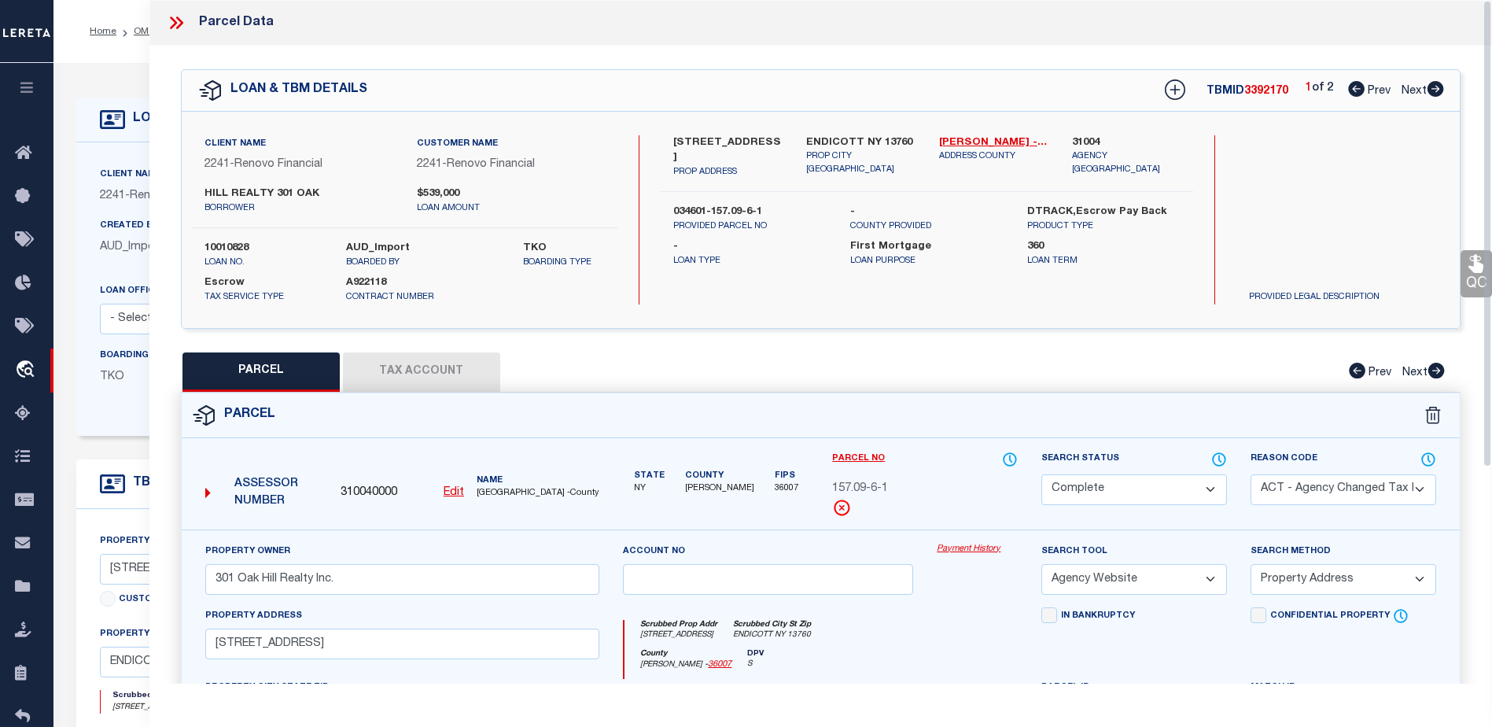
click at [981, 543] on link "Payment History" at bounding box center [977, 549] width 81 height 13
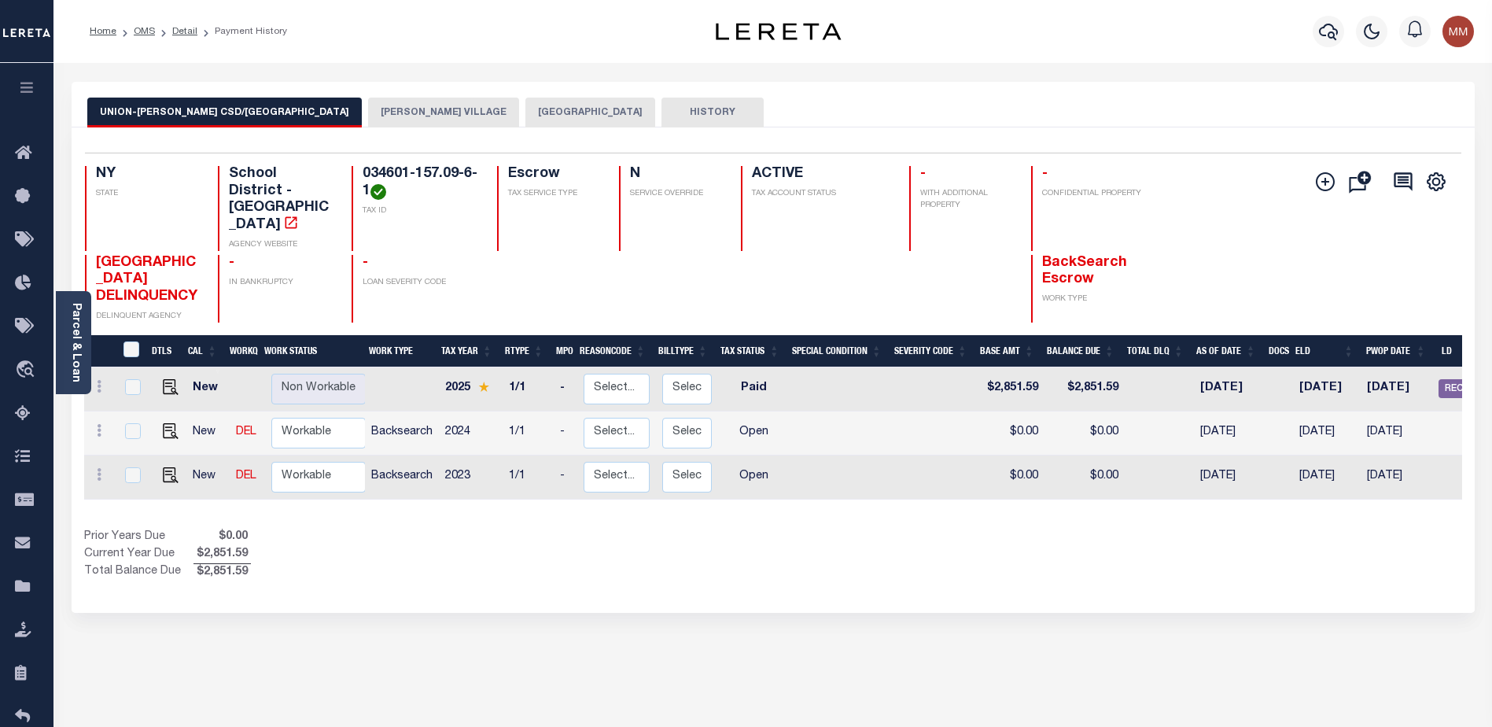
click at [368, 112] on button "[PERSON_NAME] VILLAGE" at bounding box center [443, 113] width 151 height 30
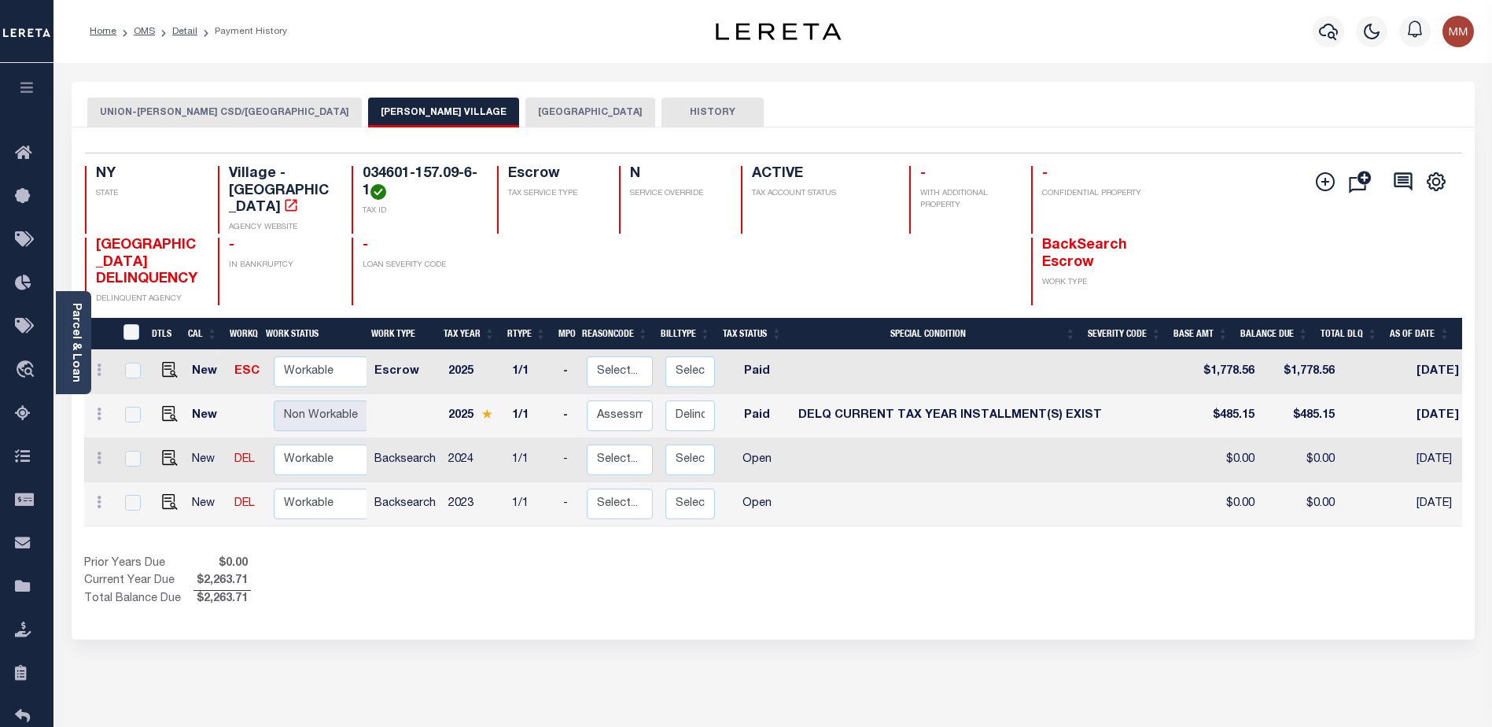
scroll to position [0, 240]
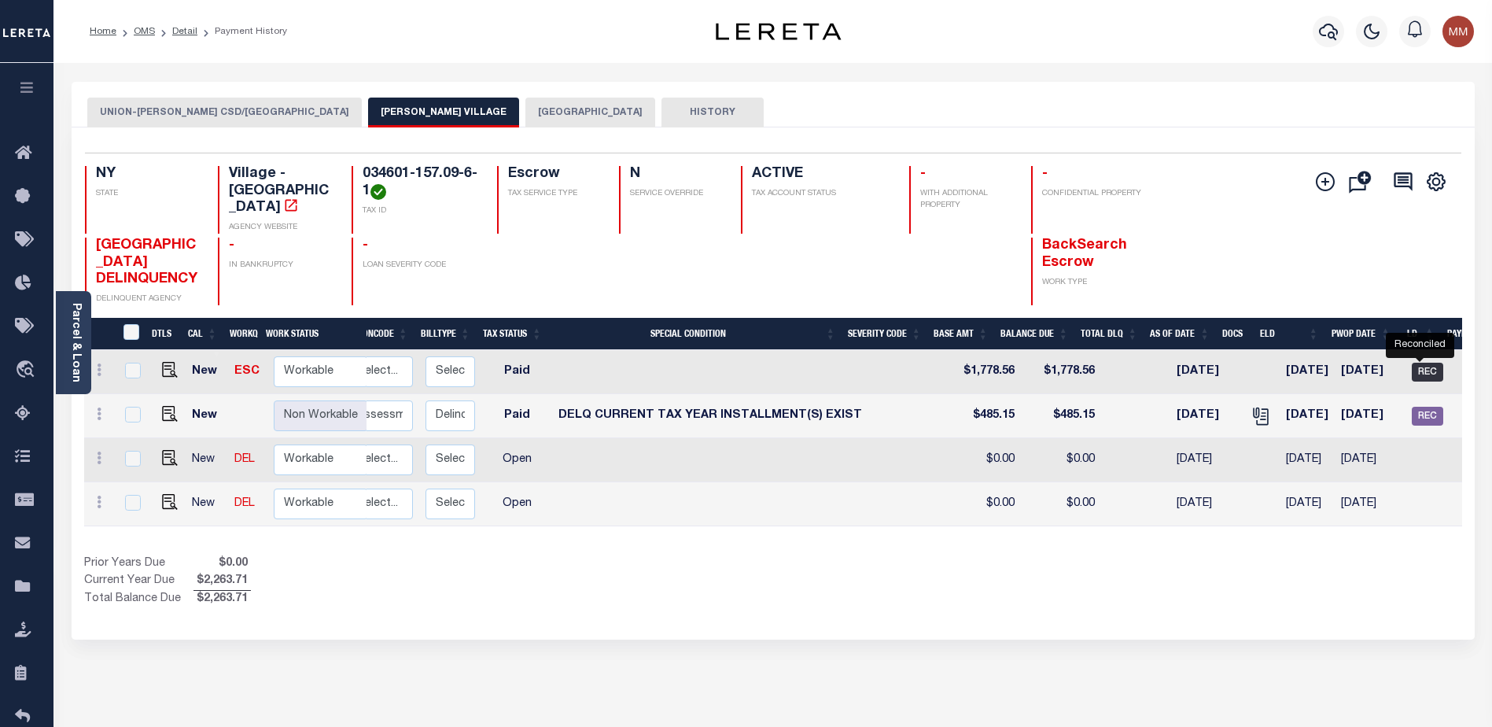
click at [1424, 374] on span "REC" at bounding box center [1427, 372] width 31 height 19
checkbox input "true"
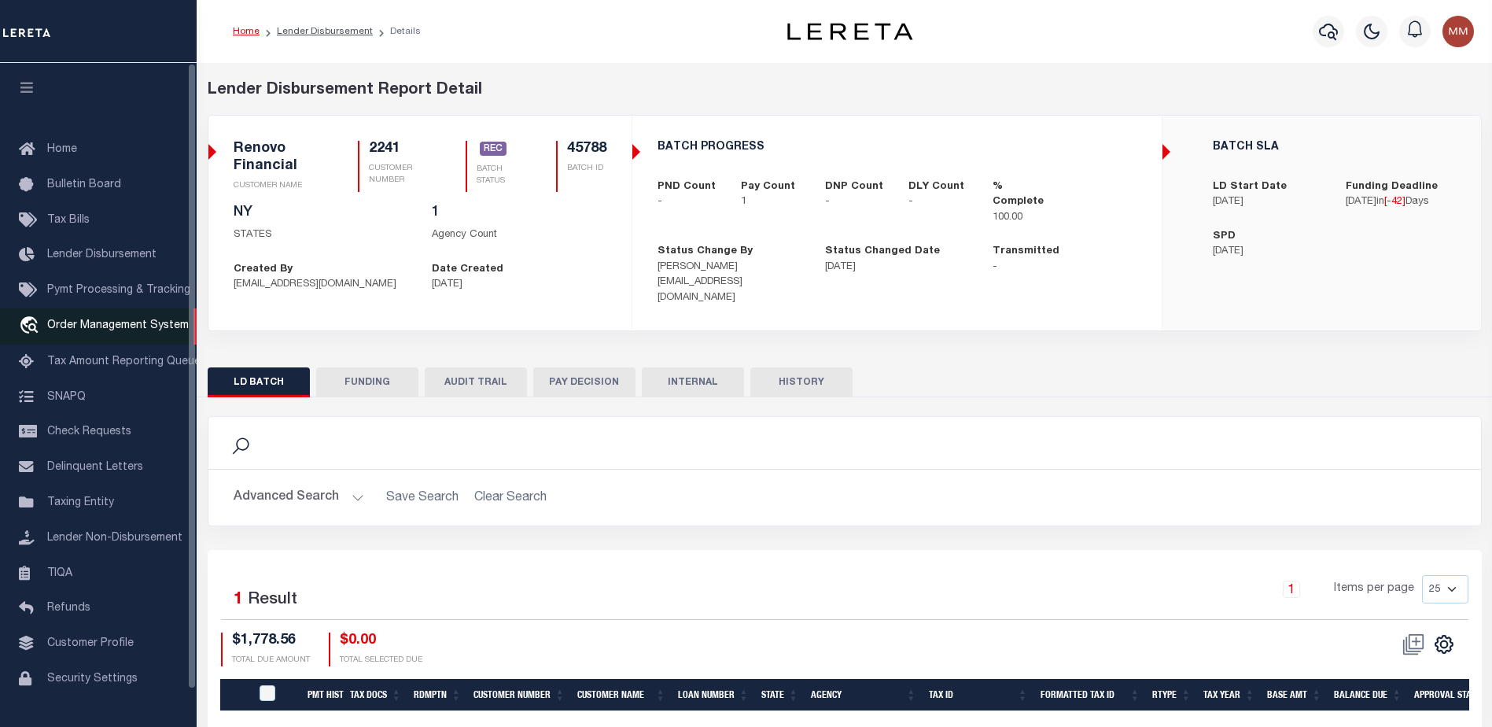
click at [111, 331] on span "Order Management System" at bounding box center [118, 325] width 142 height 11
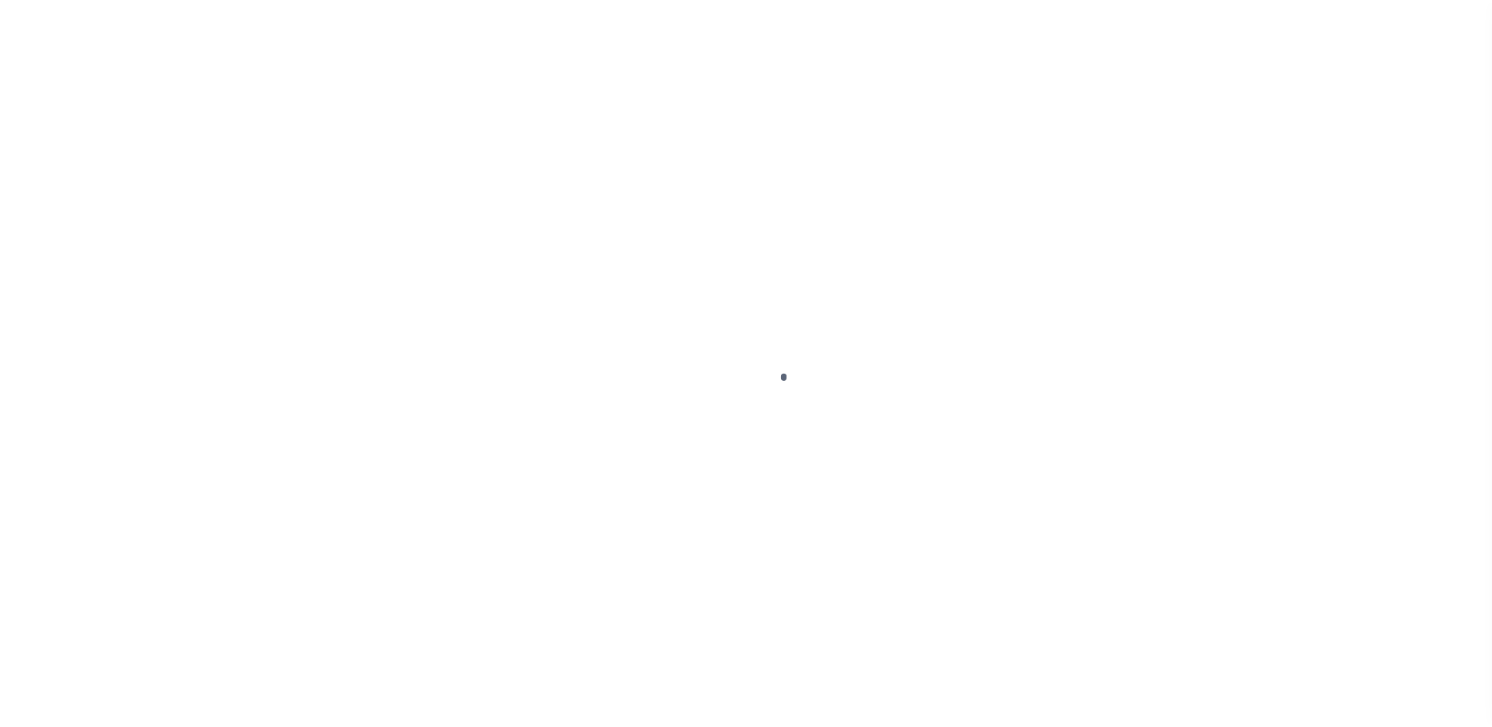
scroll to position [39, 0]
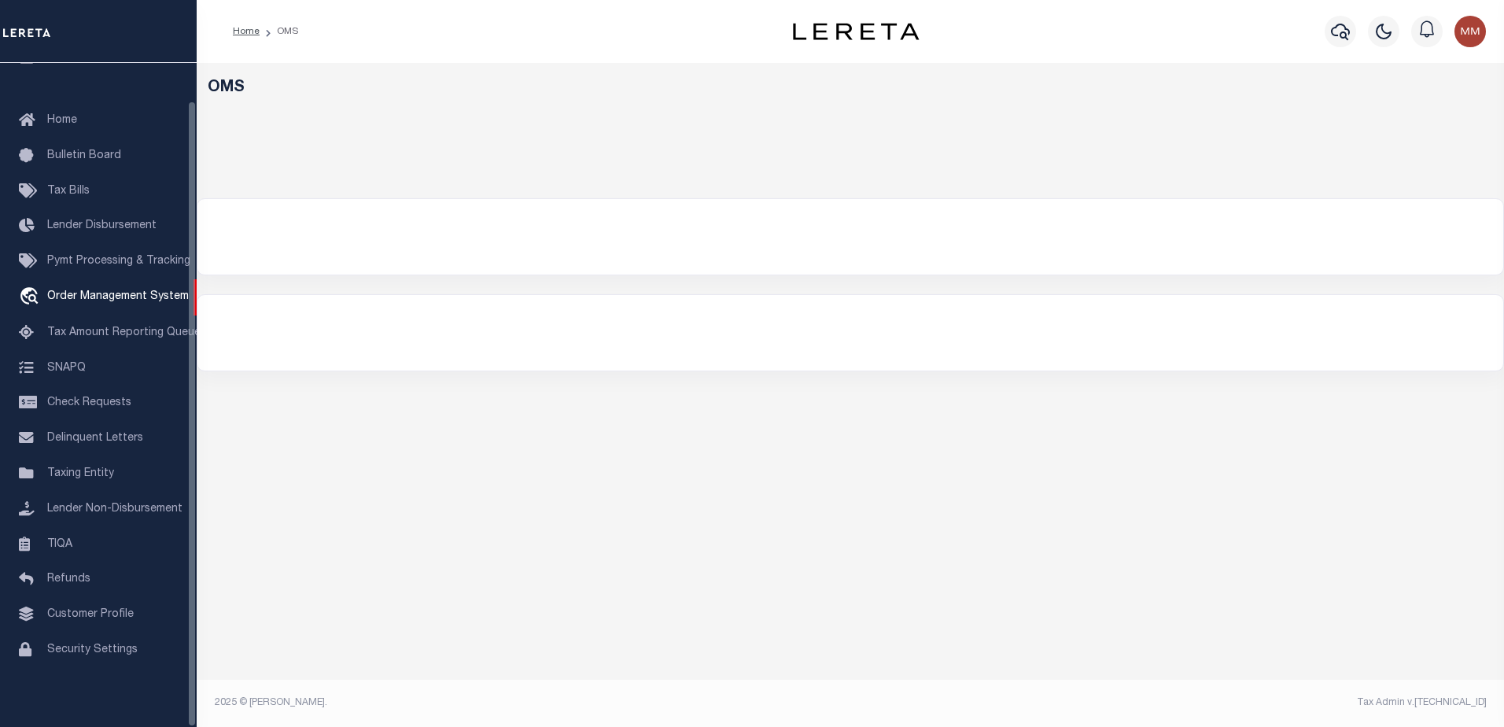
select select "200"
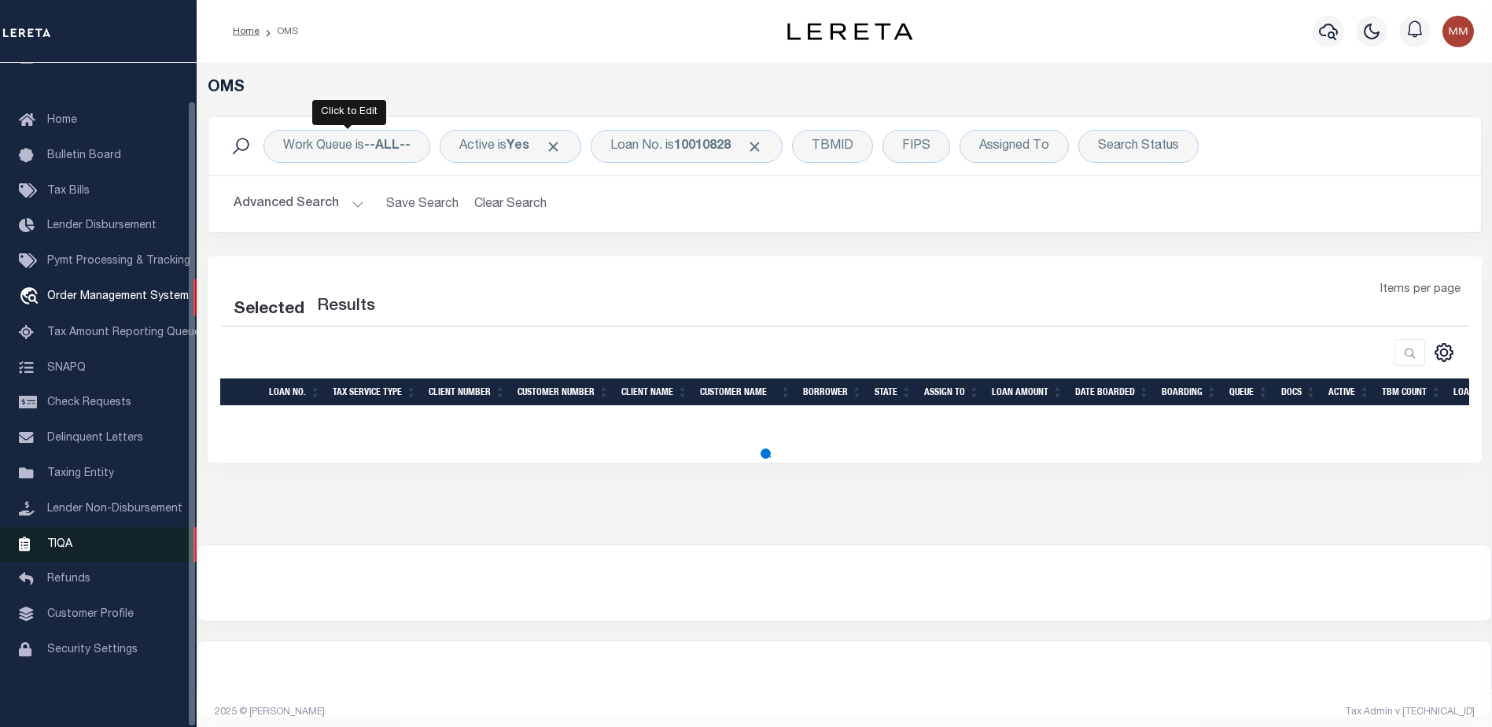
select select "200"
